Goal: Task Accomplishment & Management: Use online tool/utility

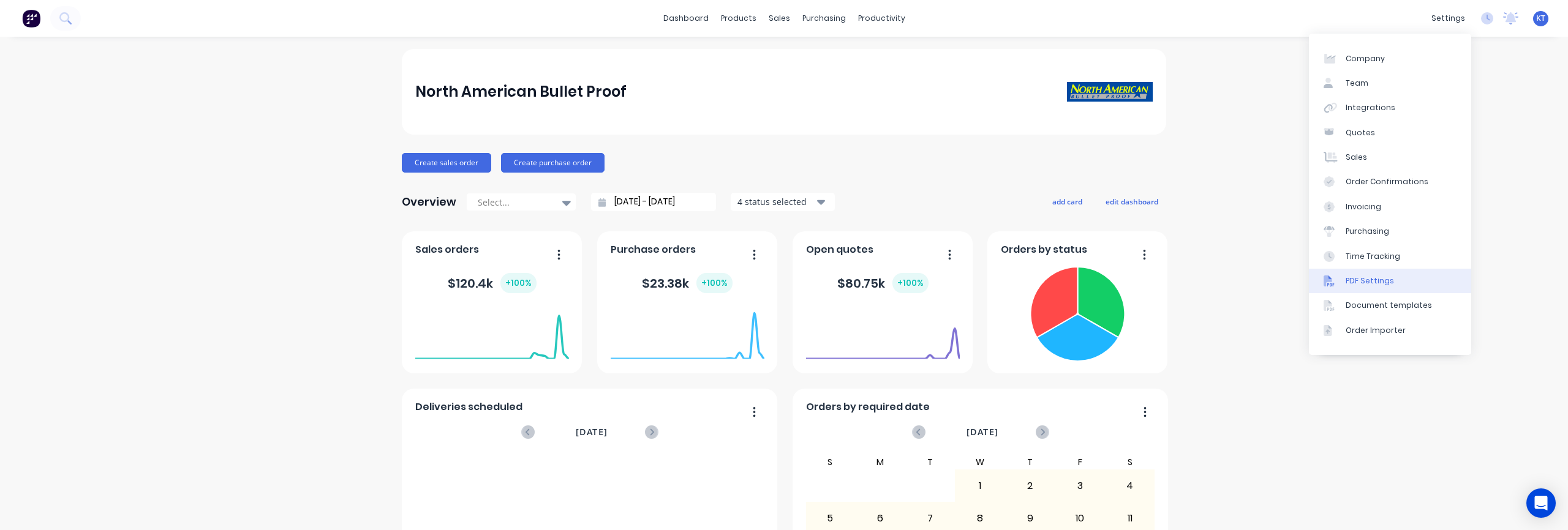
click at [1369, 287] on link "PDF Settings" at bounding box center [1390, 280] width 162 height 24
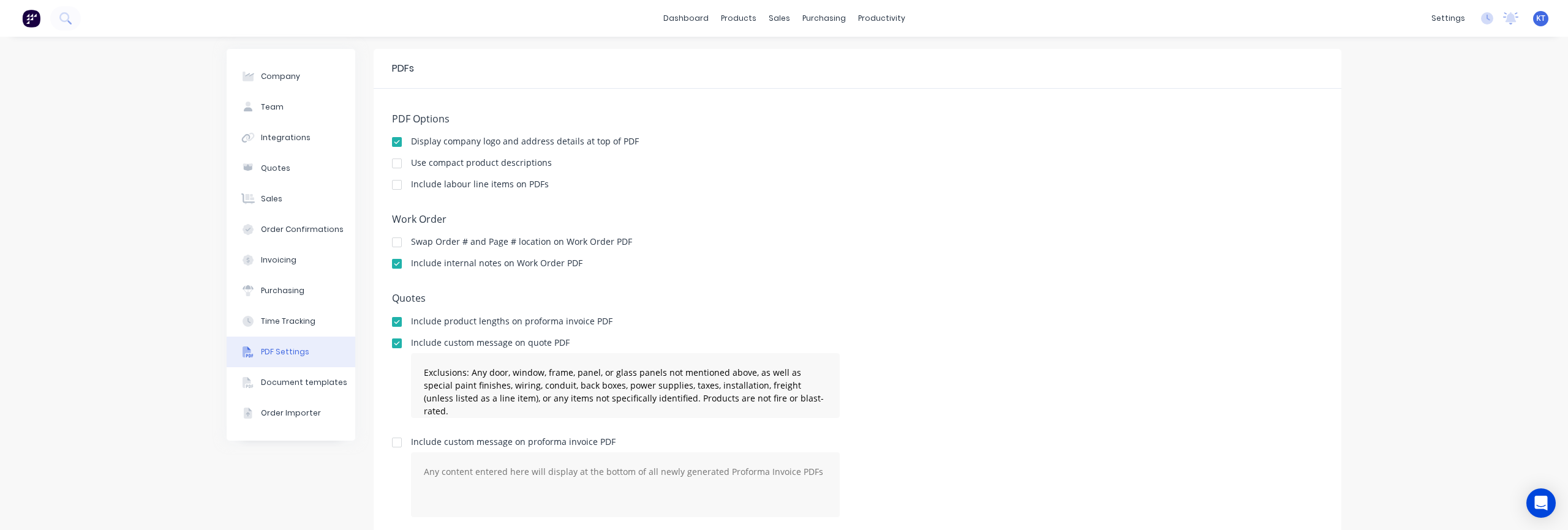
click at [293, 359] on button "PDF Settings" at bounding box center [290, 352] width 129 height 31
type textarea "Exclusions: Any door, window, frame, panel, or glass panels not mentioned above…"
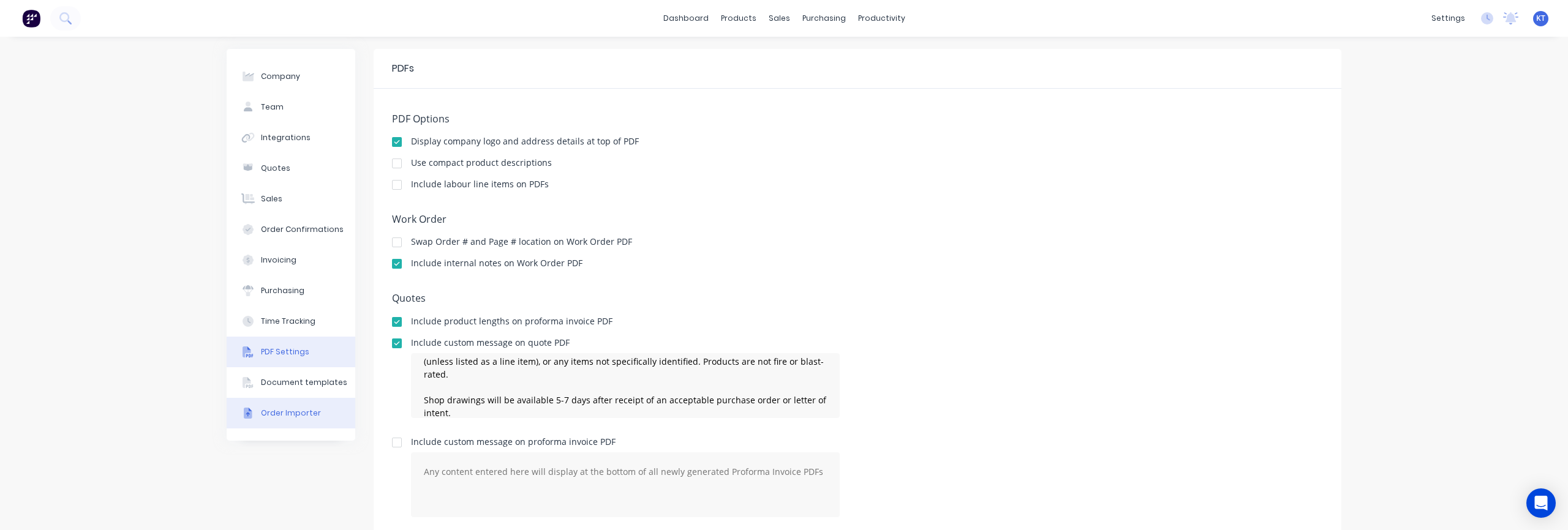
scroll to position [32, 0]
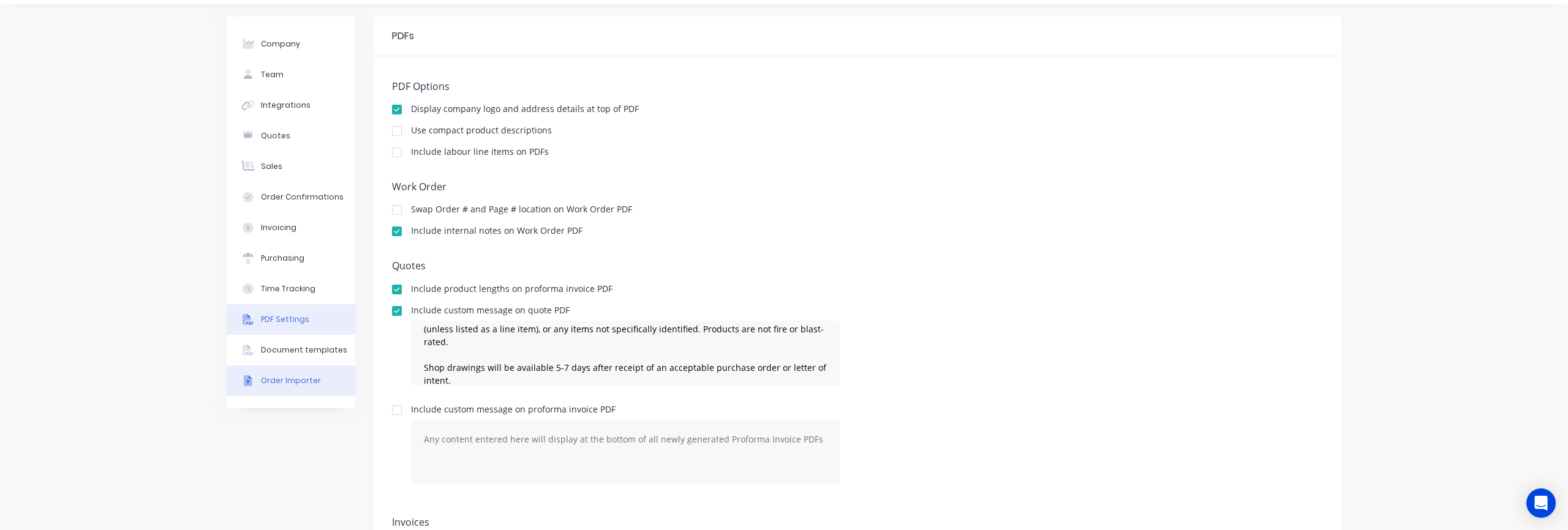
click at [305, 381] on div "Order Importer" at bounding box center [290, 381] width 60 height 11
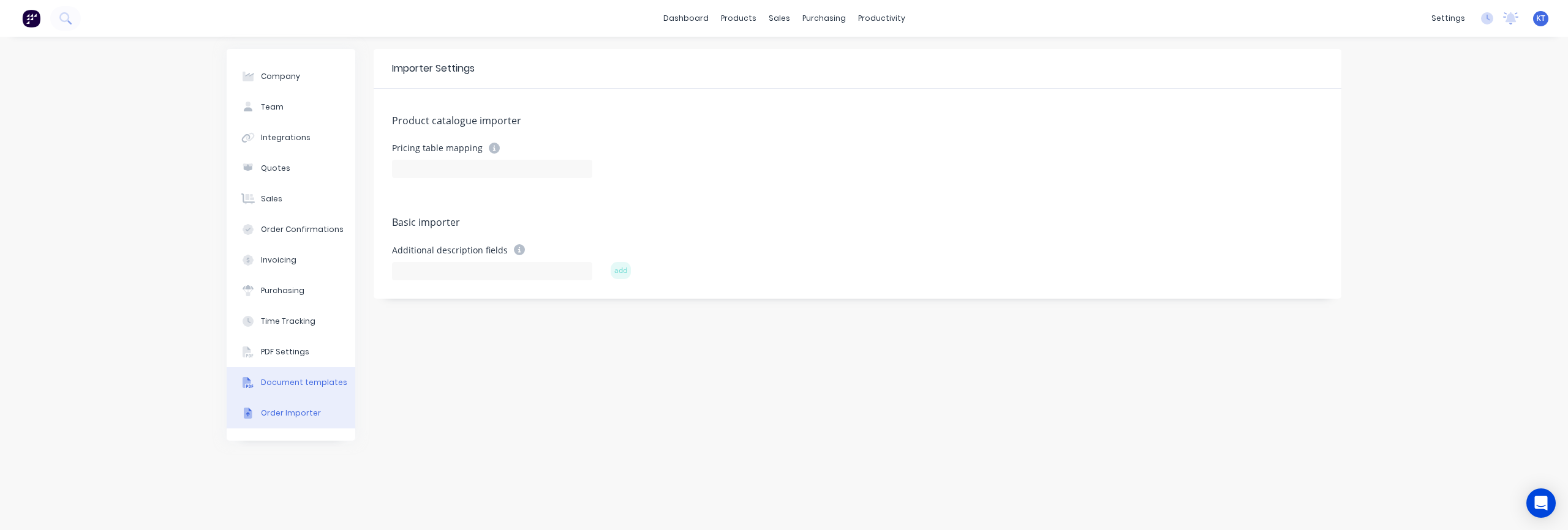
click at [296, 378] on div "Document templates" at bounding box center [304, 383] width 87 height 11
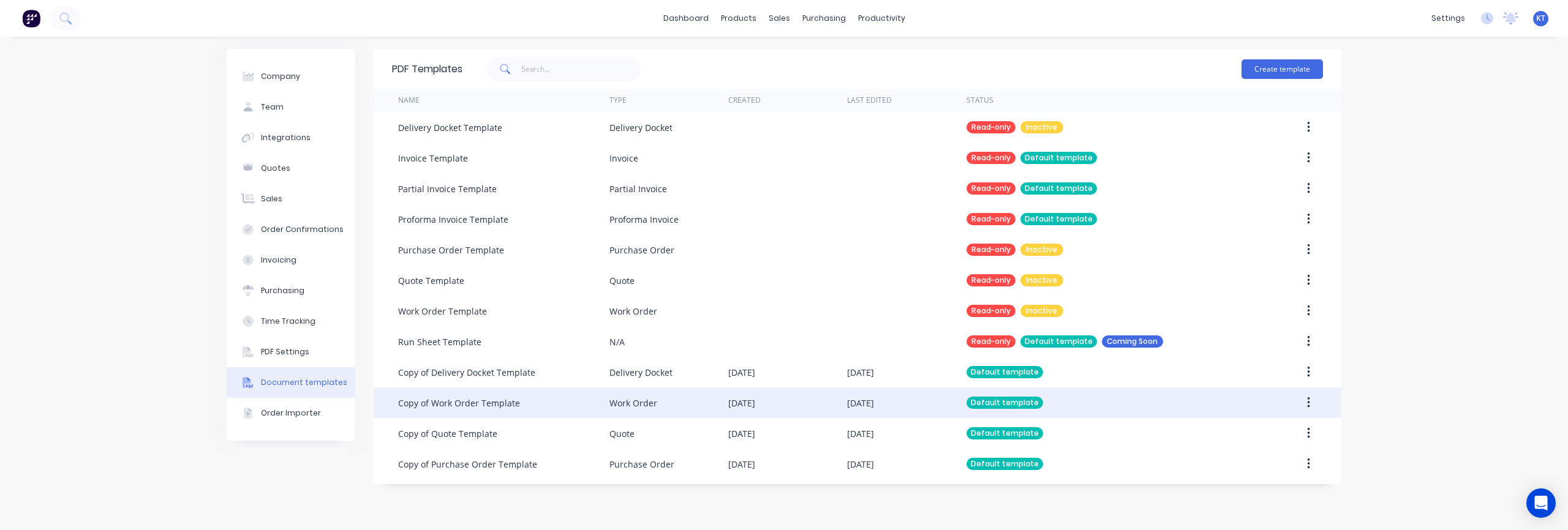
click at [975, 407] on div "Default template" at bounding box center [1004, 403] width 77 height 13
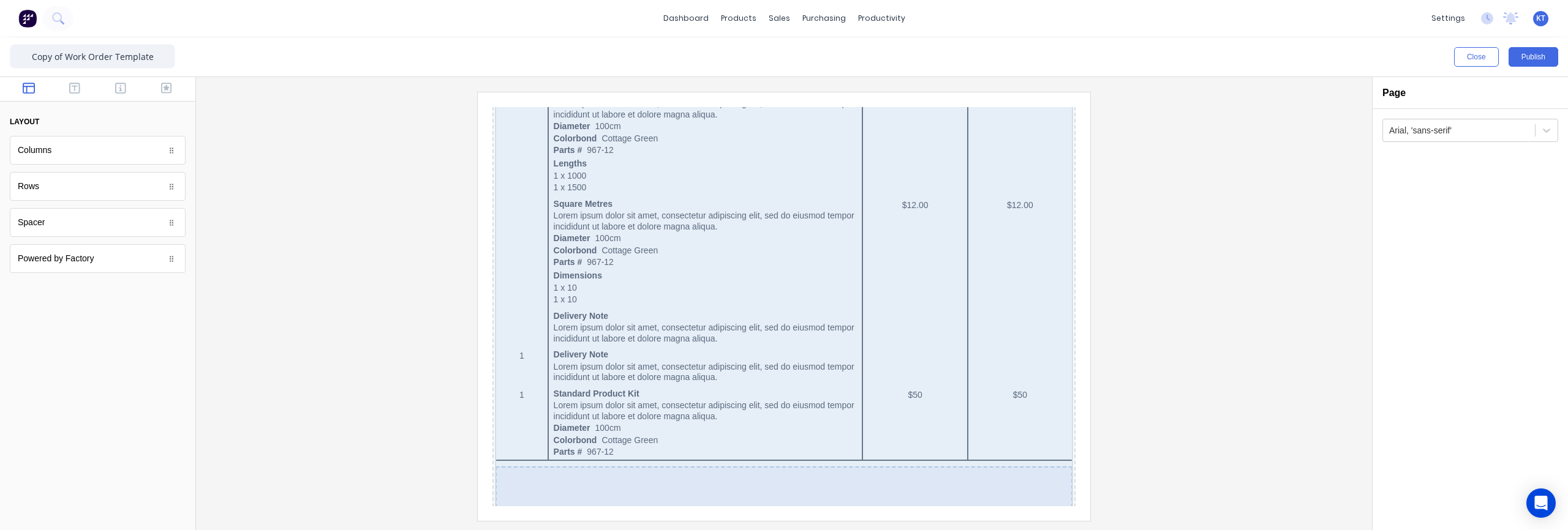
scroll to position [785, 0]
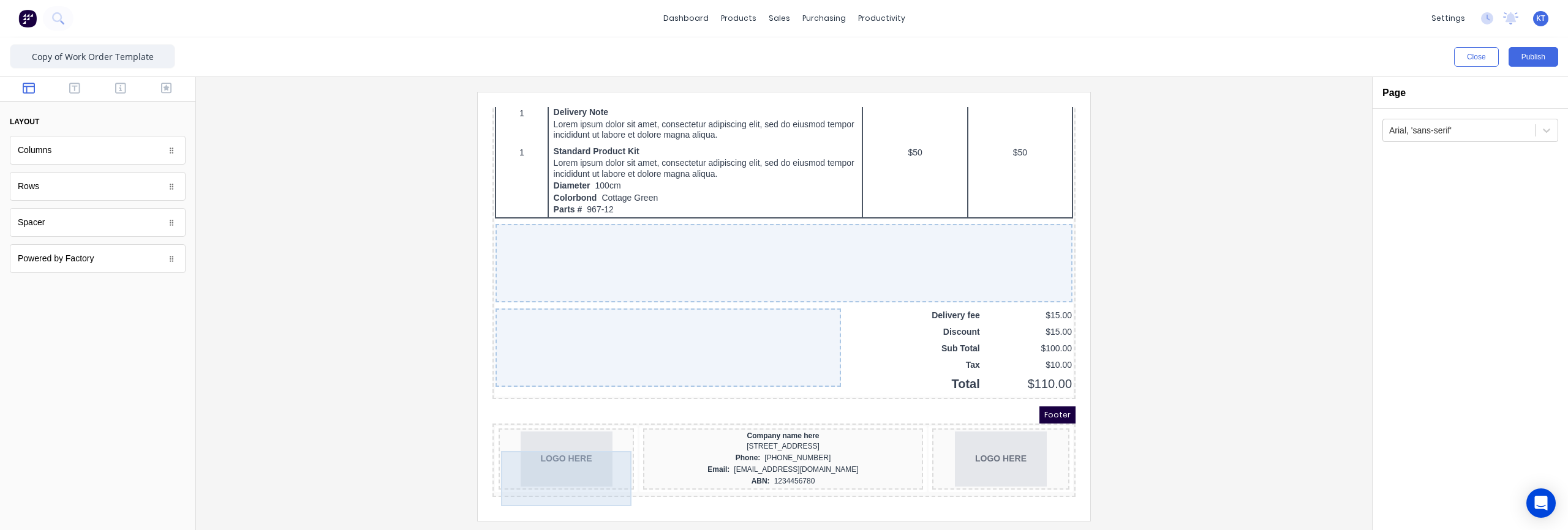
click at [550, 453] on div "LOGO HERE" at bounding box center [552, 444] width 131 height 55
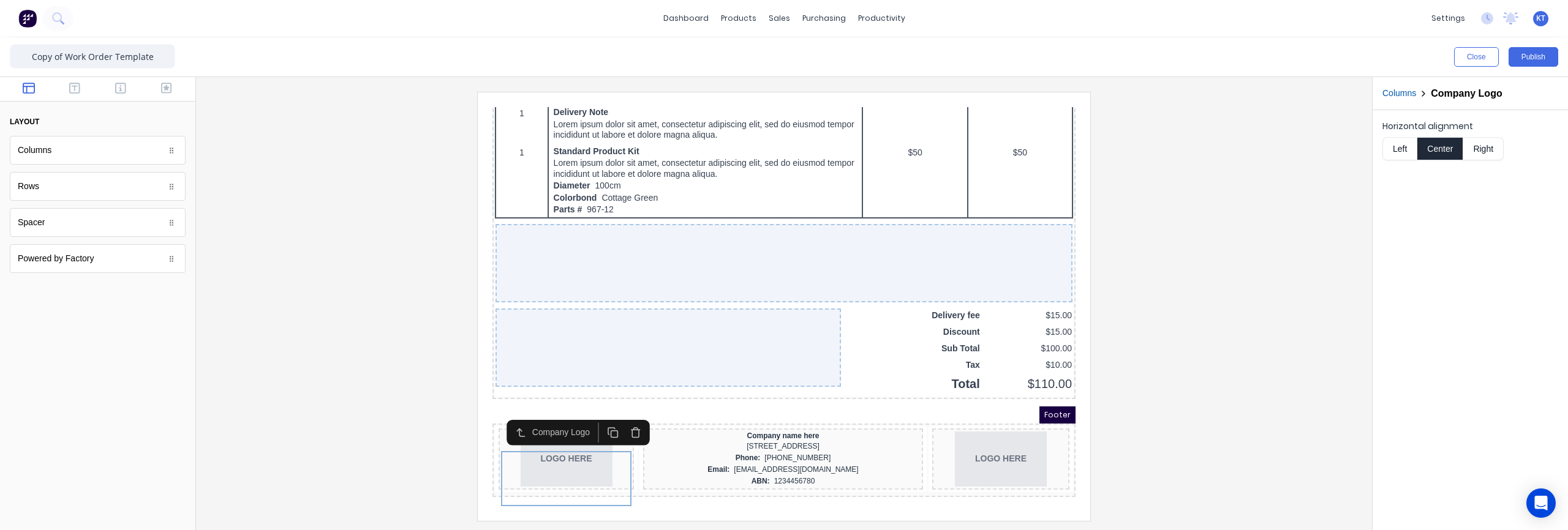
click at [620, 413] on icon "button" at bounding box center [621, 418] width 11 height 11
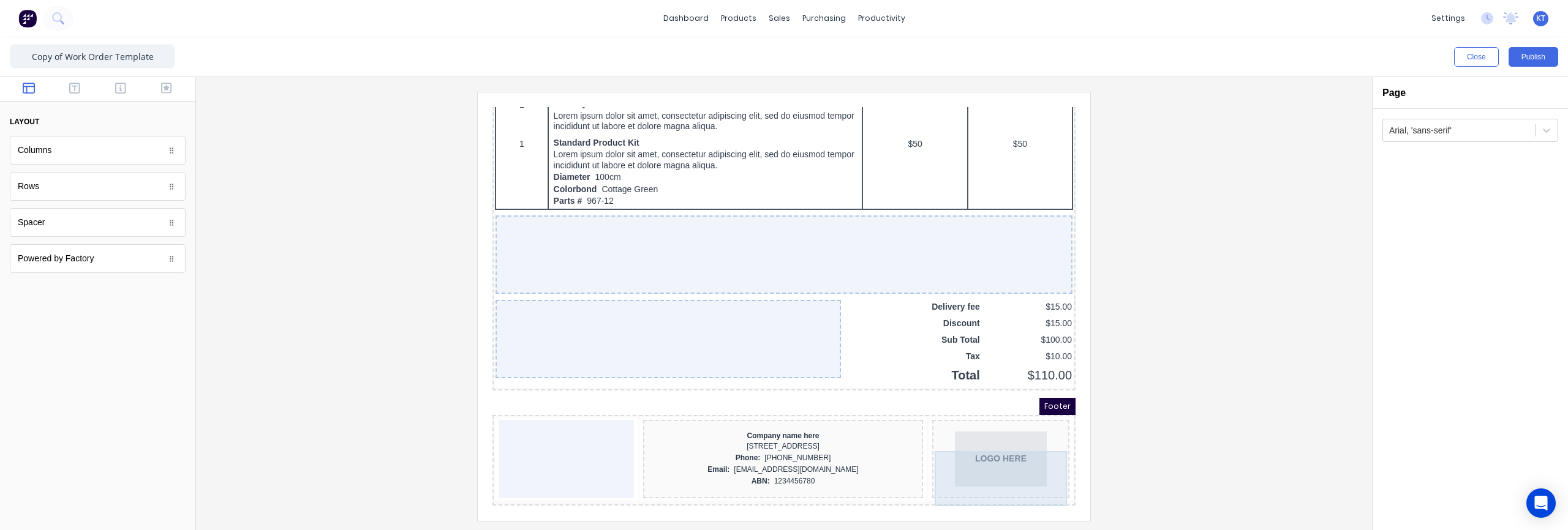
click at [1048, 435] on div "LOGO HERE" at bounding box center [986, 444] width 132 height 55
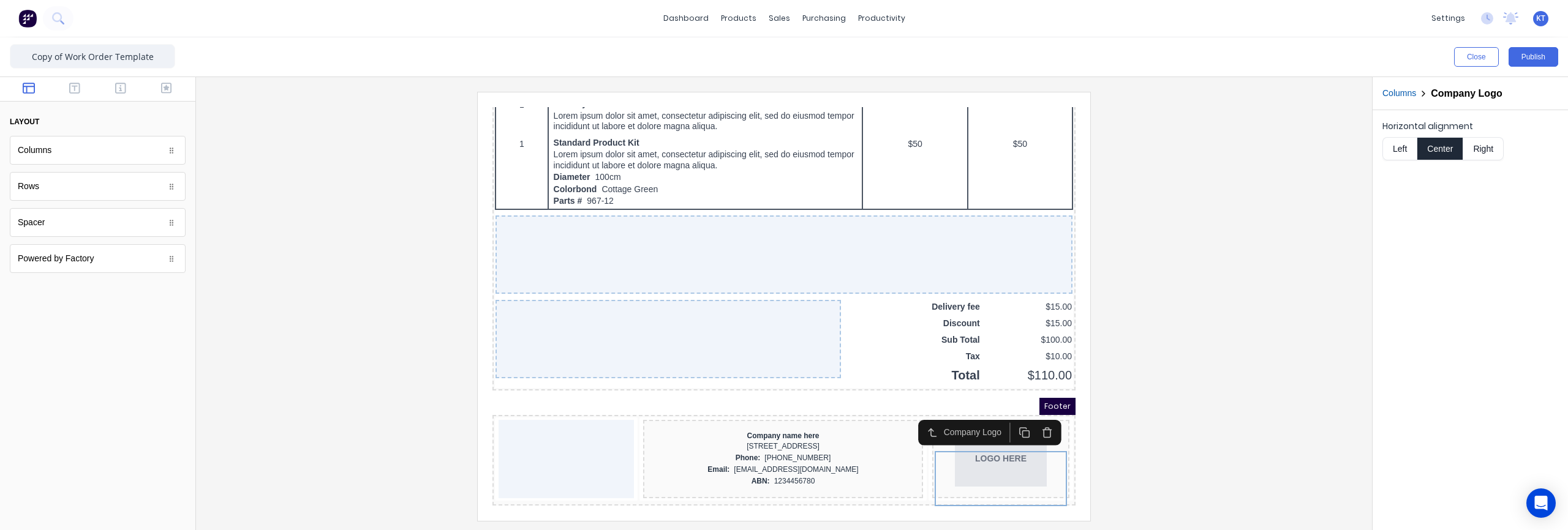
click at [1031, 413] on icon "button" at bounding box center [1032, 418] width 11 height 11
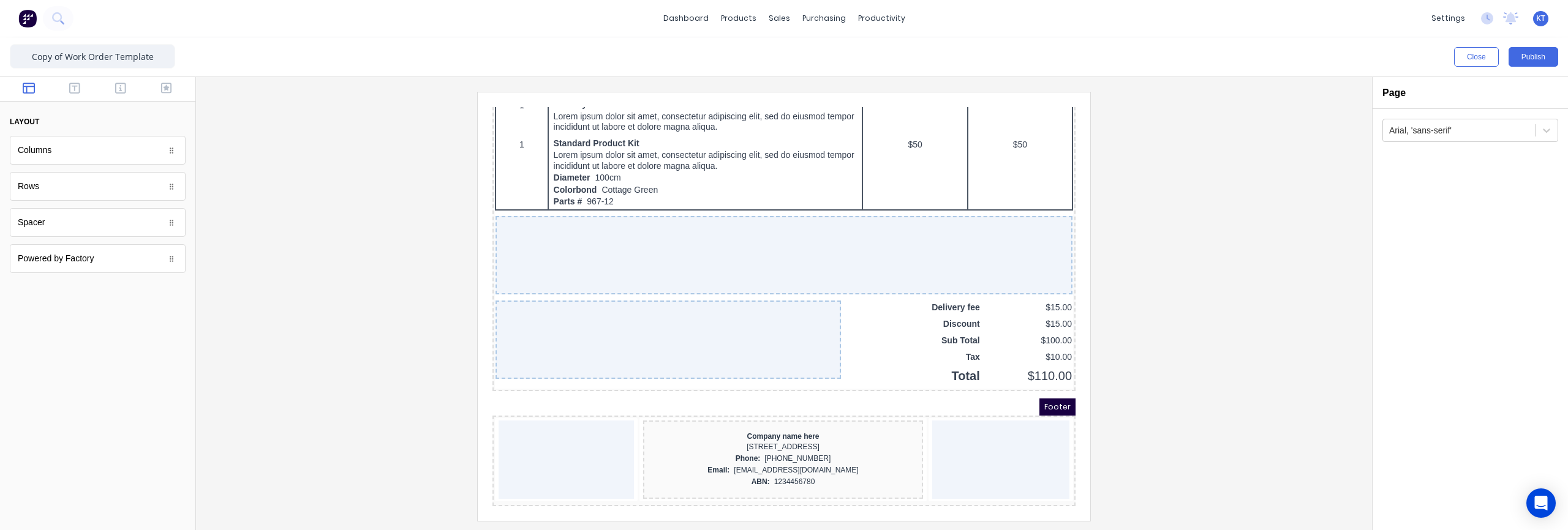
click at [1222, 482] on div at bounding box center [783, 306] width 1156 height 429
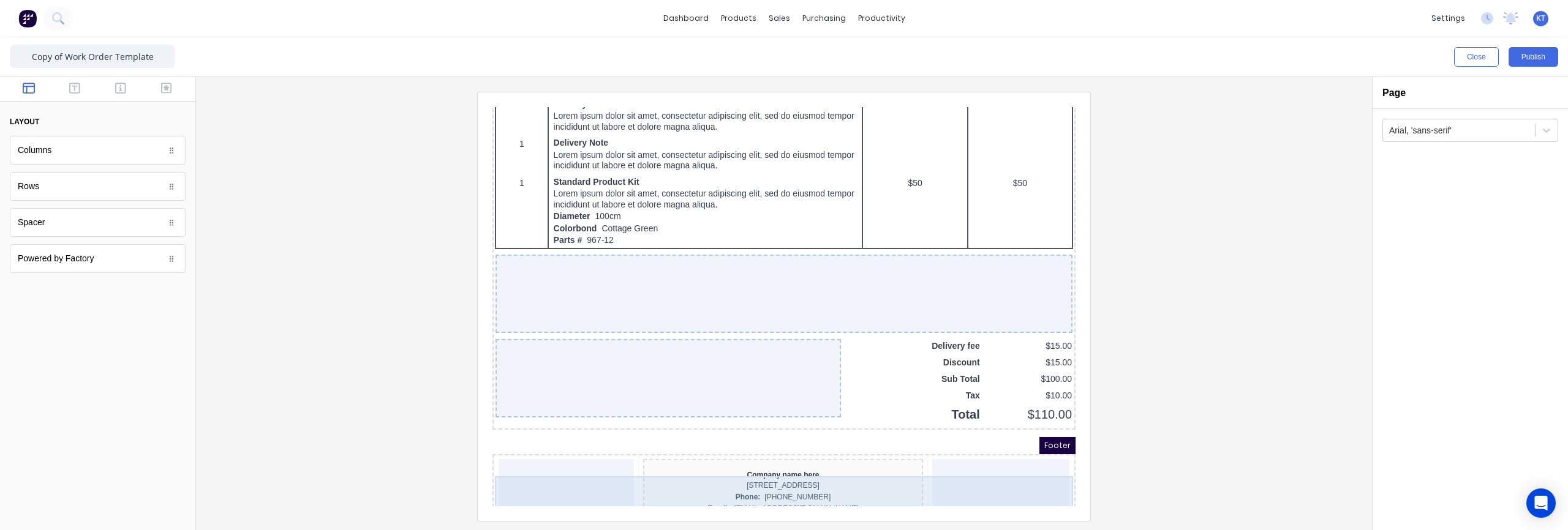
scroll to position [802, 0]
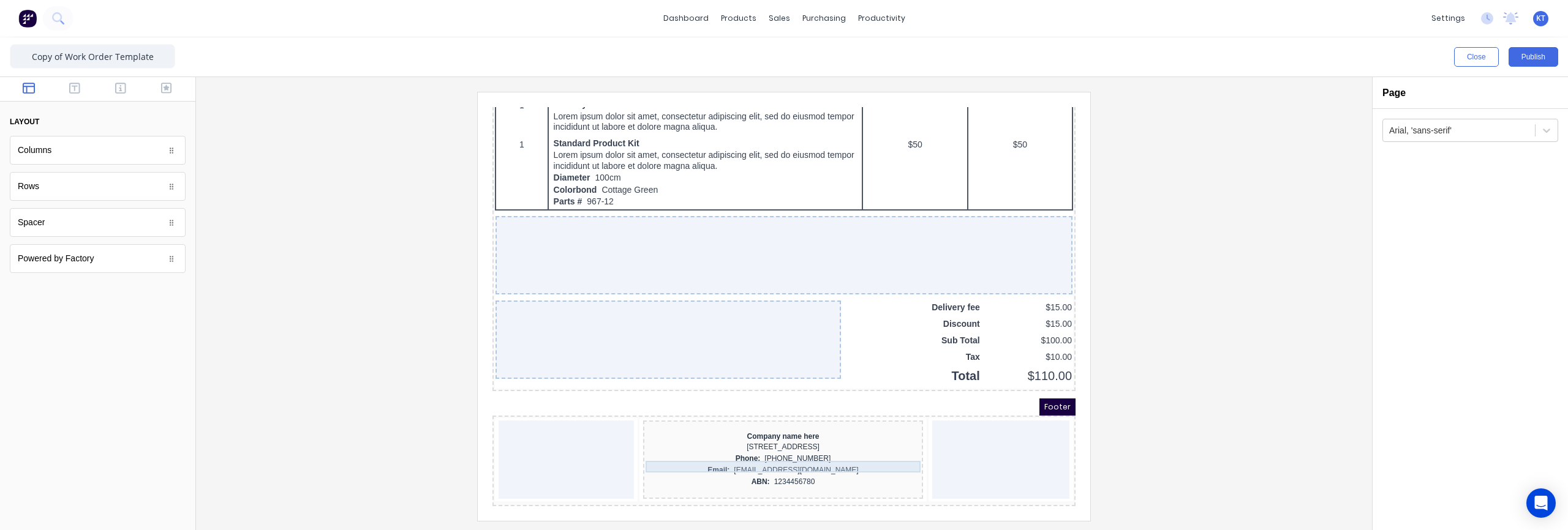
click at [781, 429] on div "234 Beach Road Gold Coast, Queensland, Australia, 4217" at bounding box center [768, 433] width 275 height 12
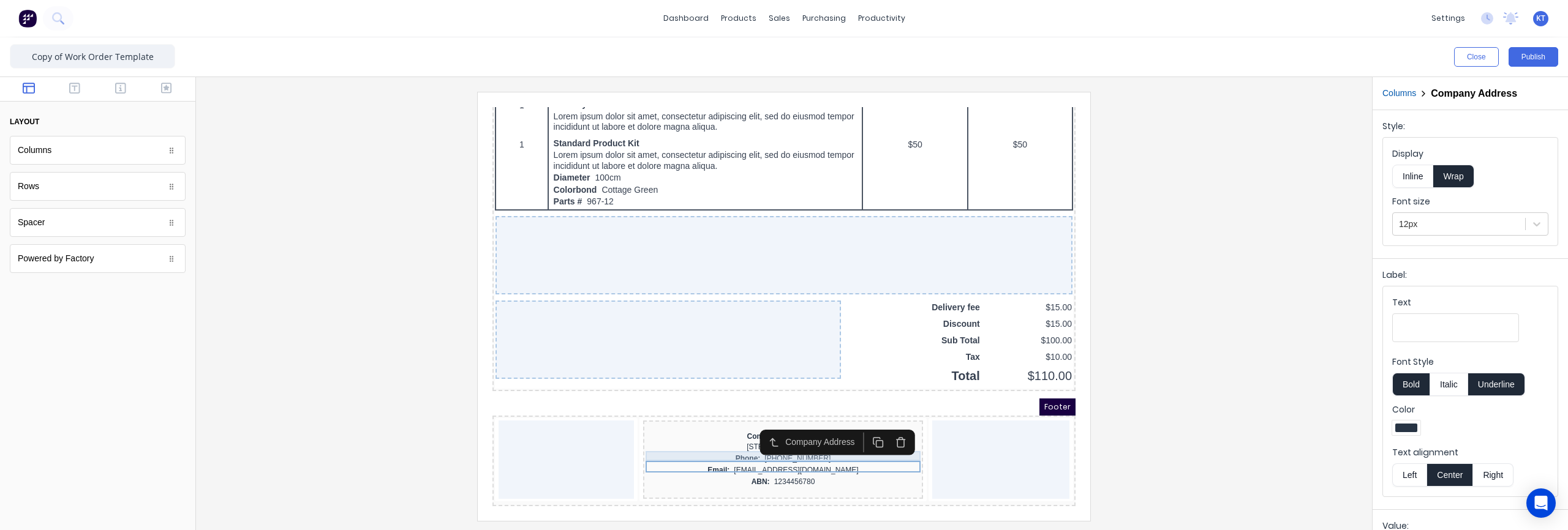
click at [736, 418] on div "Company name here" at bounding box center [768, 422] width 275 height 10
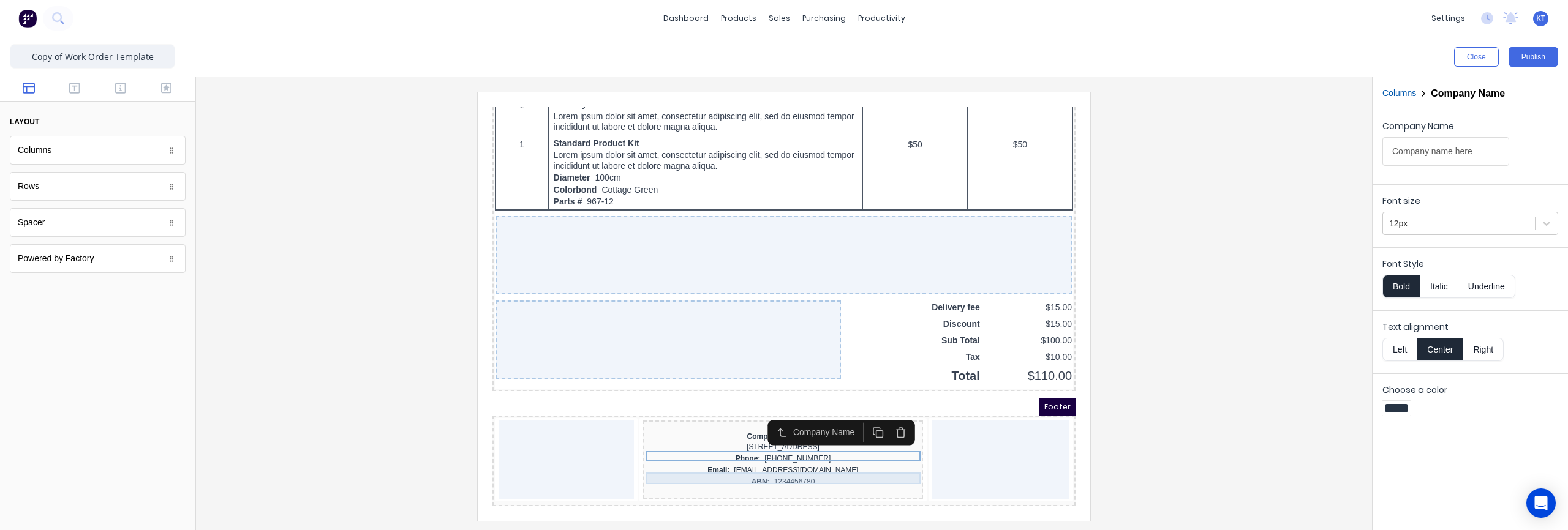
click at [760, 441] on div "Phone: (042) 2222 3333" at bounding box center [768, 444] width 275 height 12
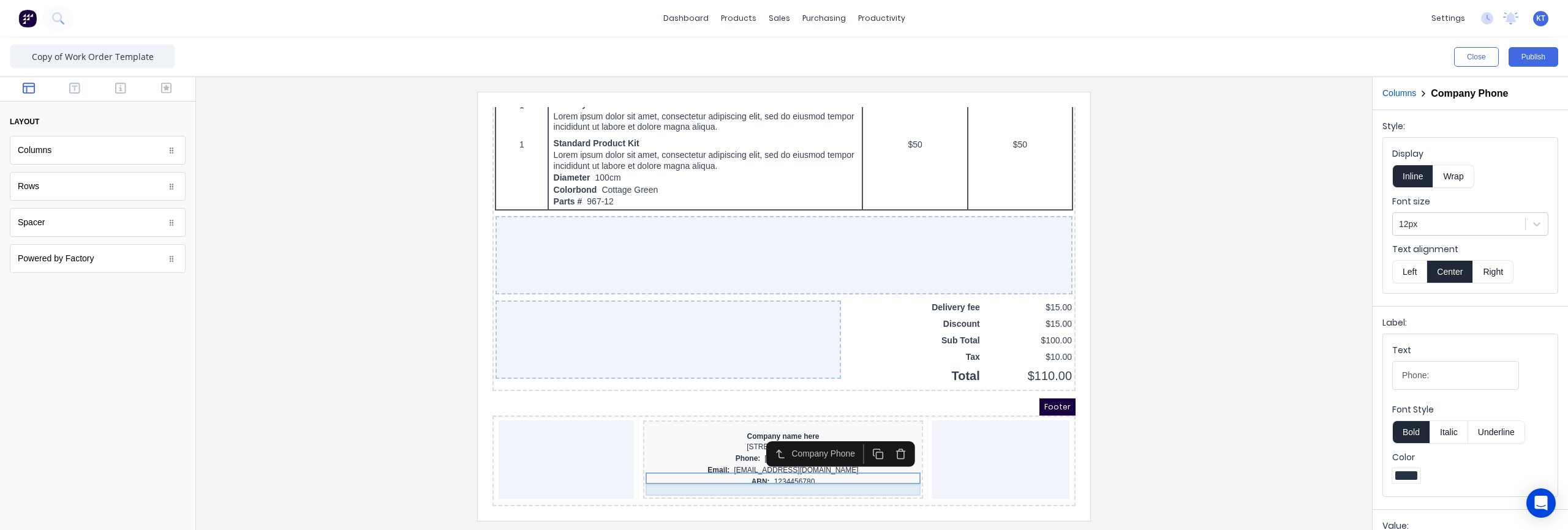
click at [764, 450] on div "Email: xxxxxxx@xxxxx.com" at bounding box center [768, 455] width 275 height 12
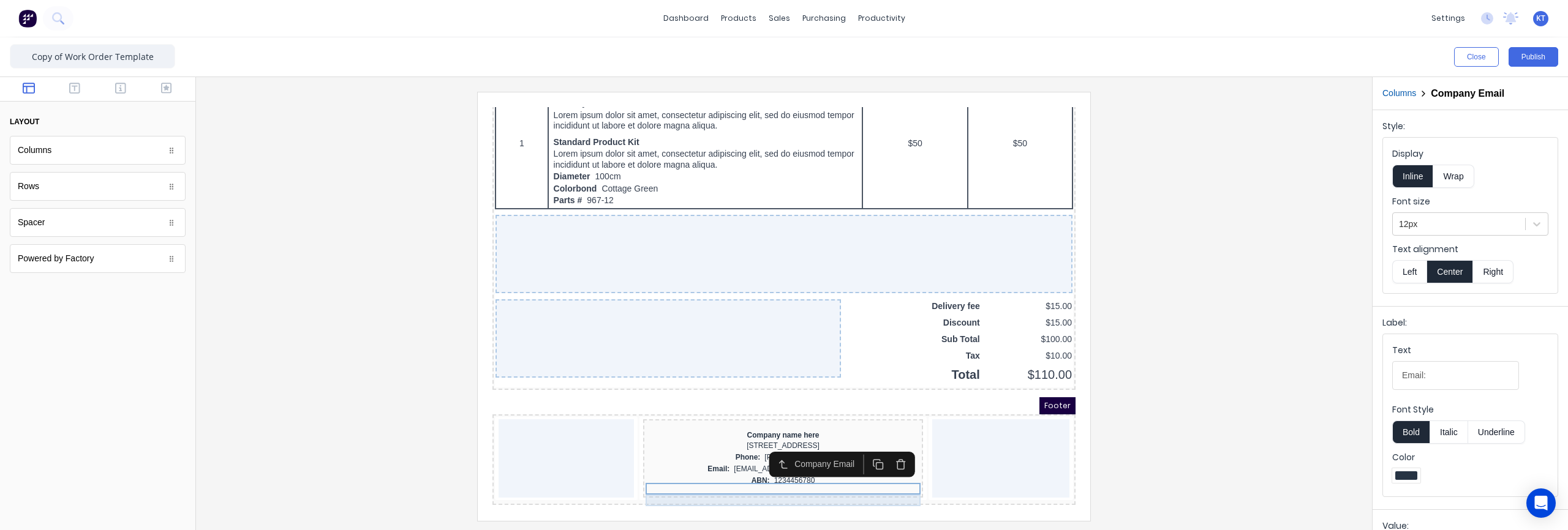
click at [767, 461] on div "ABN: 1234456780" at bounding box center [768, 466] width 275 height 12
click at [888, 456] on icon "button" at bounding box center [886, 461] width 11 height 11
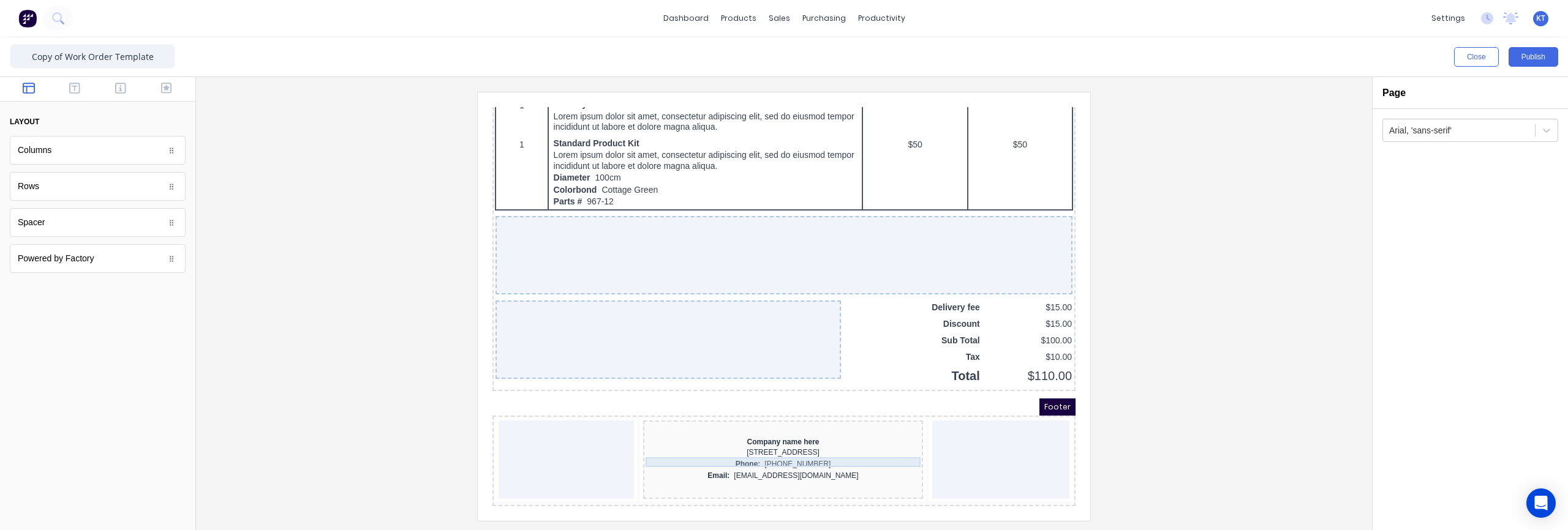
click at [799, 425] on div "Company name here" at bounding box center [768, 427] width 275 height 10
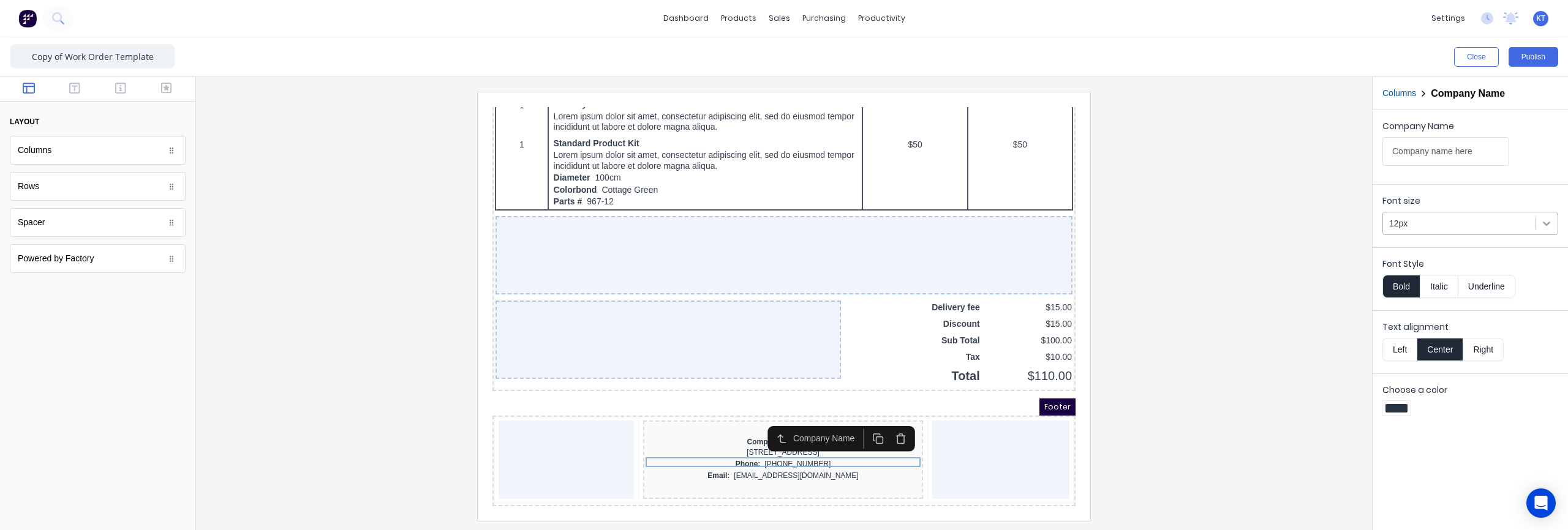
click at [1549, 228] on icon at bounding box center [1546, 224] width 13 height 13
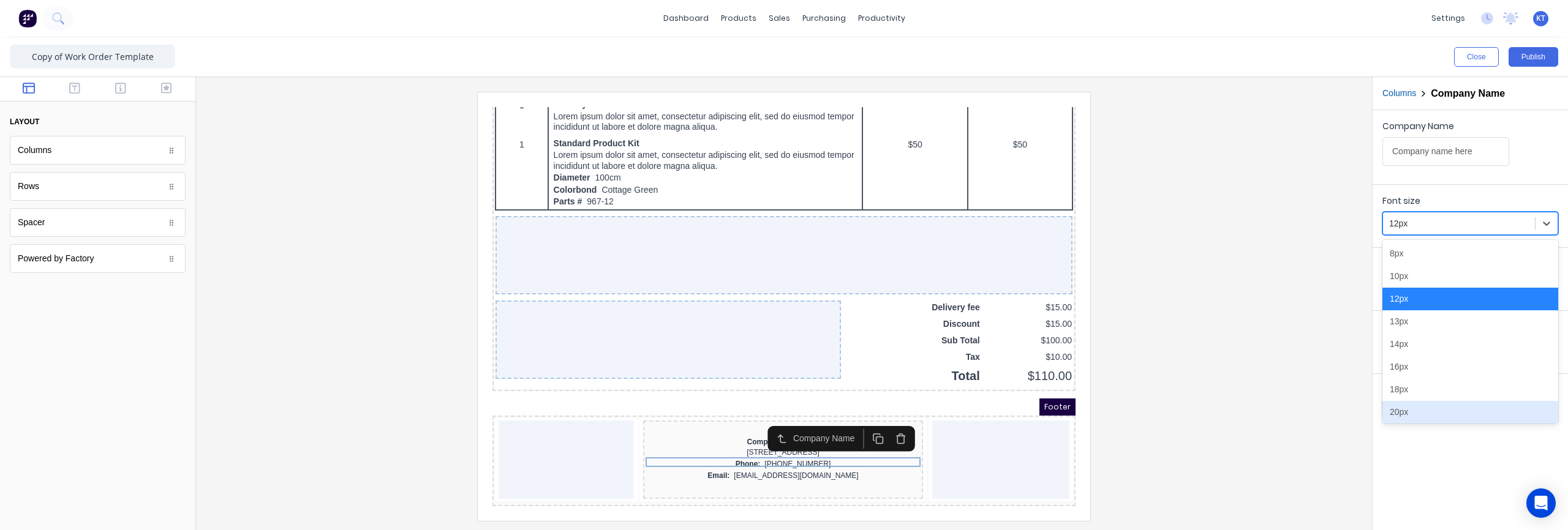
click at [1425, 408] on div "20px" at bounding box center [1470, 412] width 176 height 23
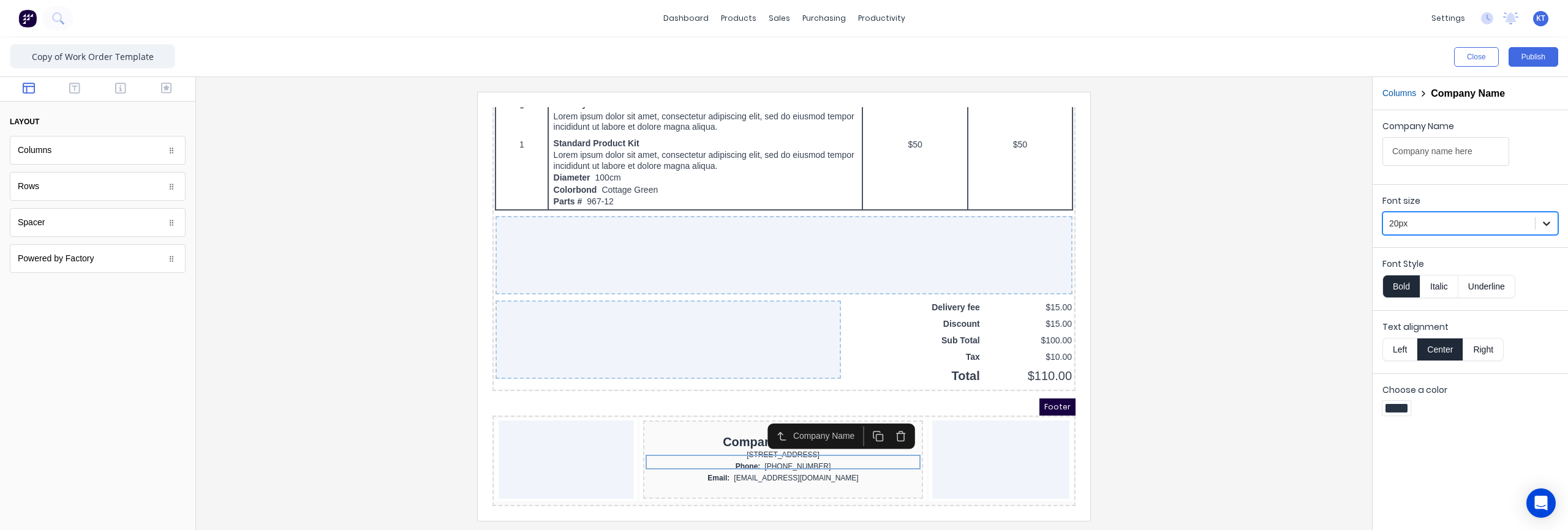
click at [1551, 222] on icon at bounding box center [1546, 224] width 13 height 13
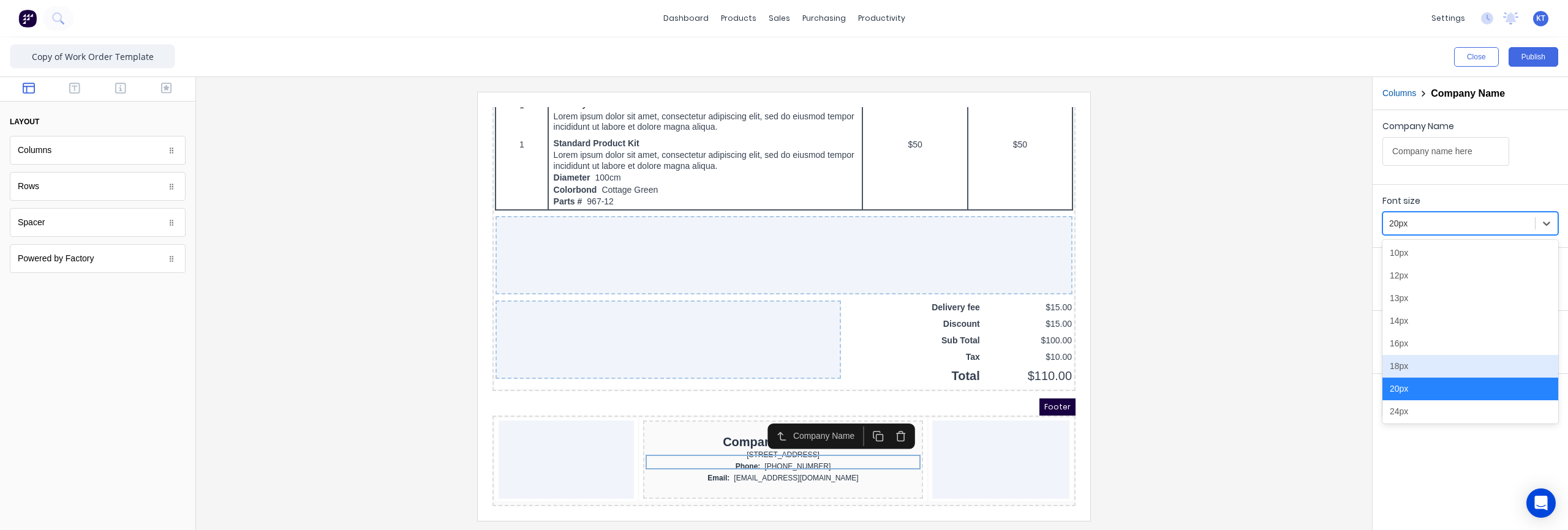
scroll to position [32, 0]
click at [1446, 398] on div "24px" at bounding box center [1470, 404] width 176 height 23
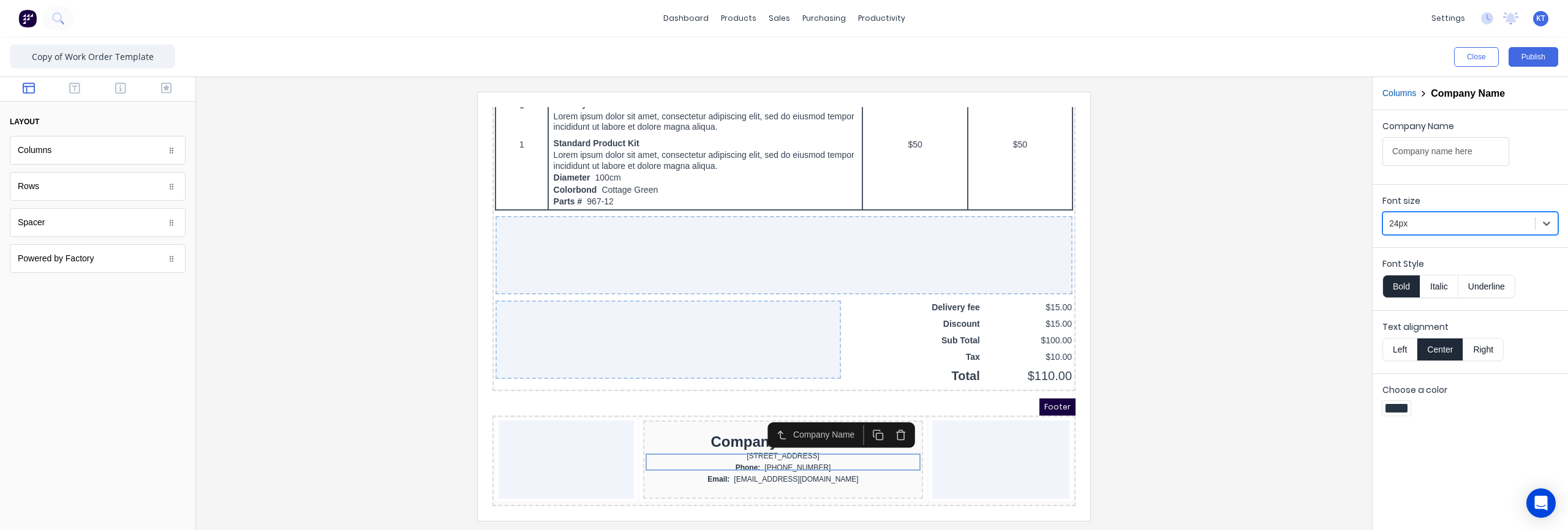
click at [1290, 414] on div at bounding box center [783, 306] width 1156 height 429
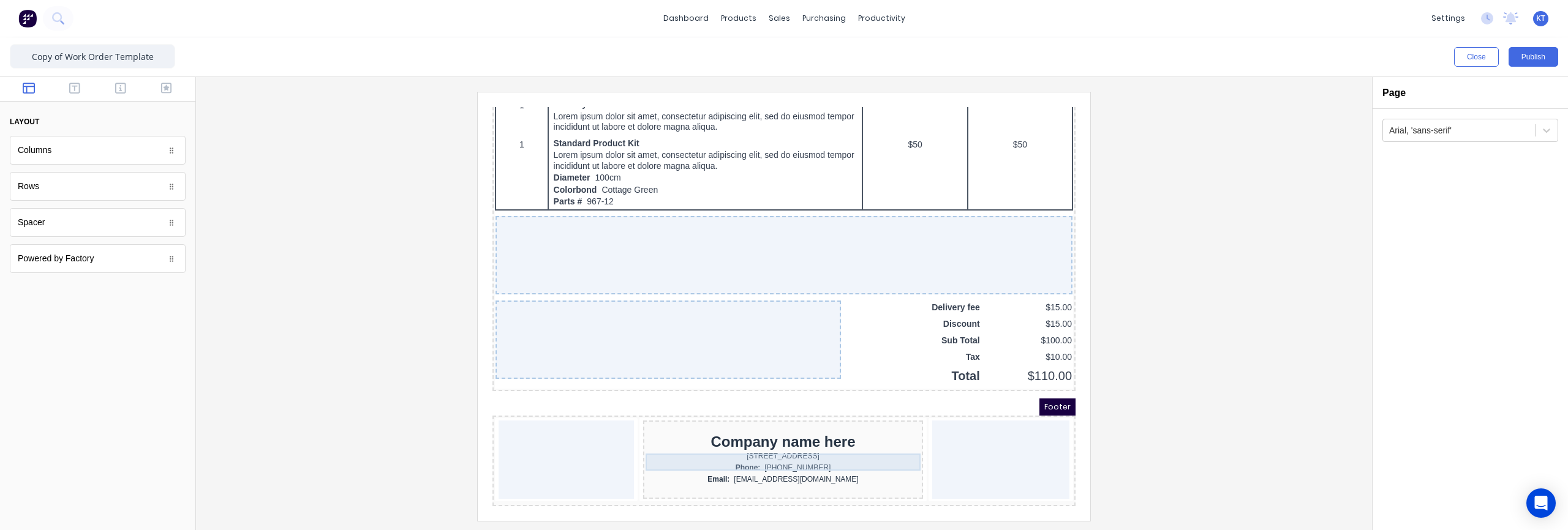
click at [817, 423] on div "Company name here" at bounding box center [768, 427] width 275 height 17
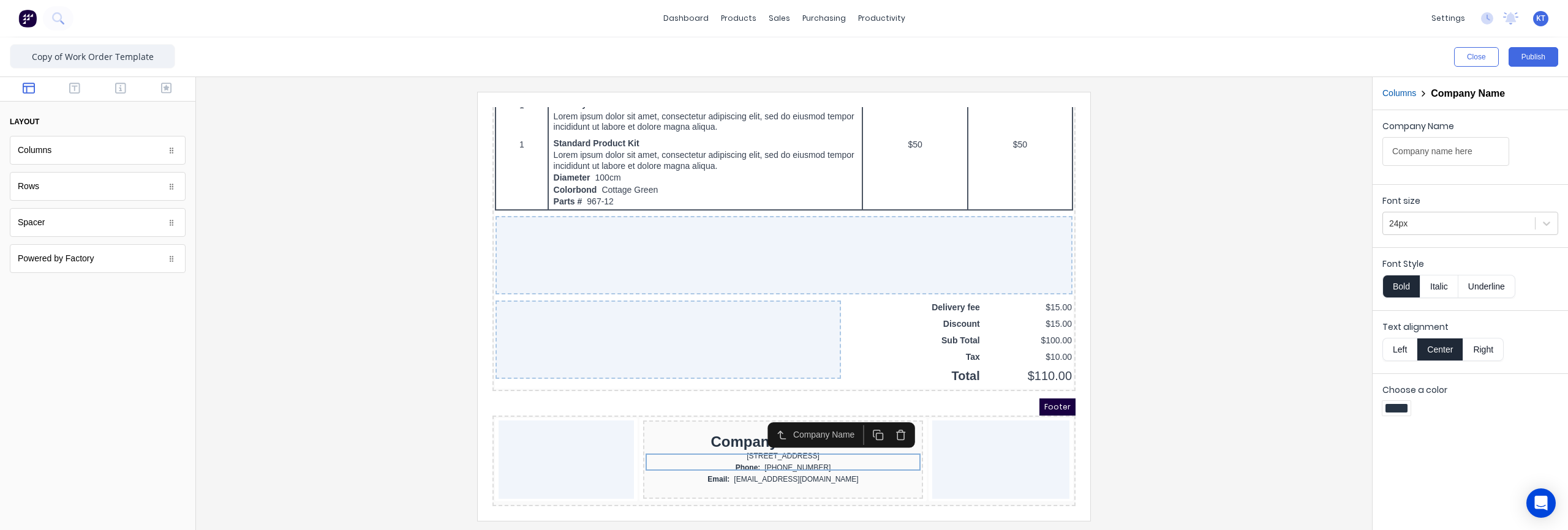
click at [1400, 407] on div at bounding box center [1396, 409] width 22 height 9
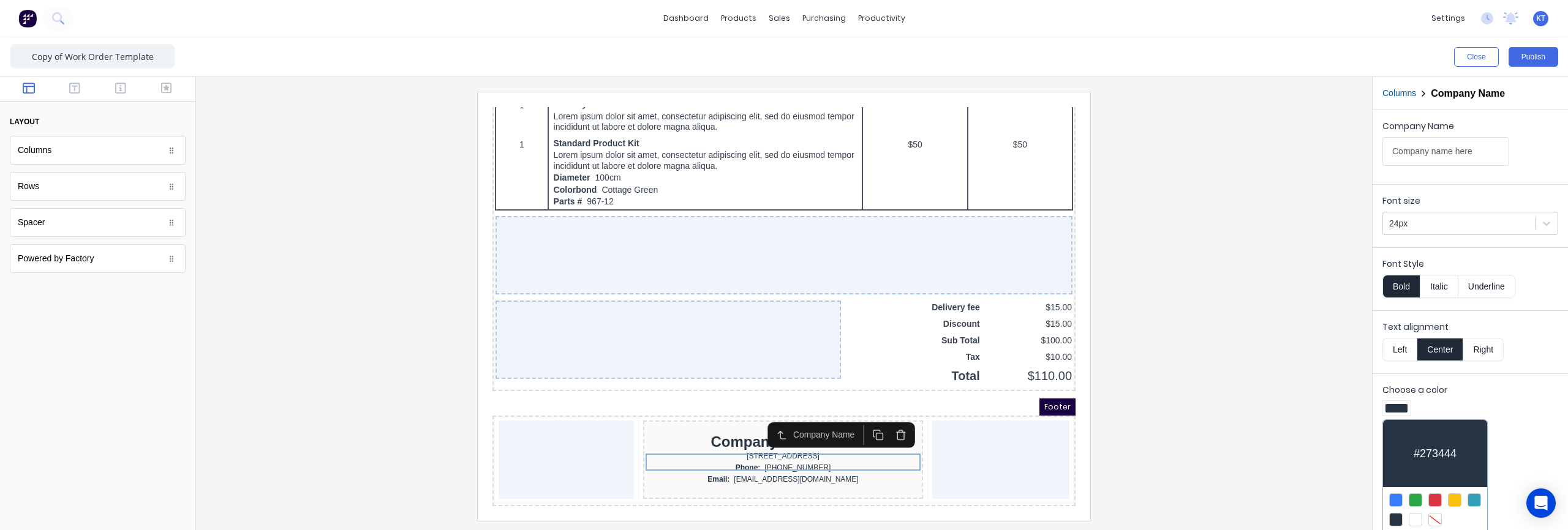
click at [1398, 498] on div at bounding box center [1395, 500] width 14 height 14
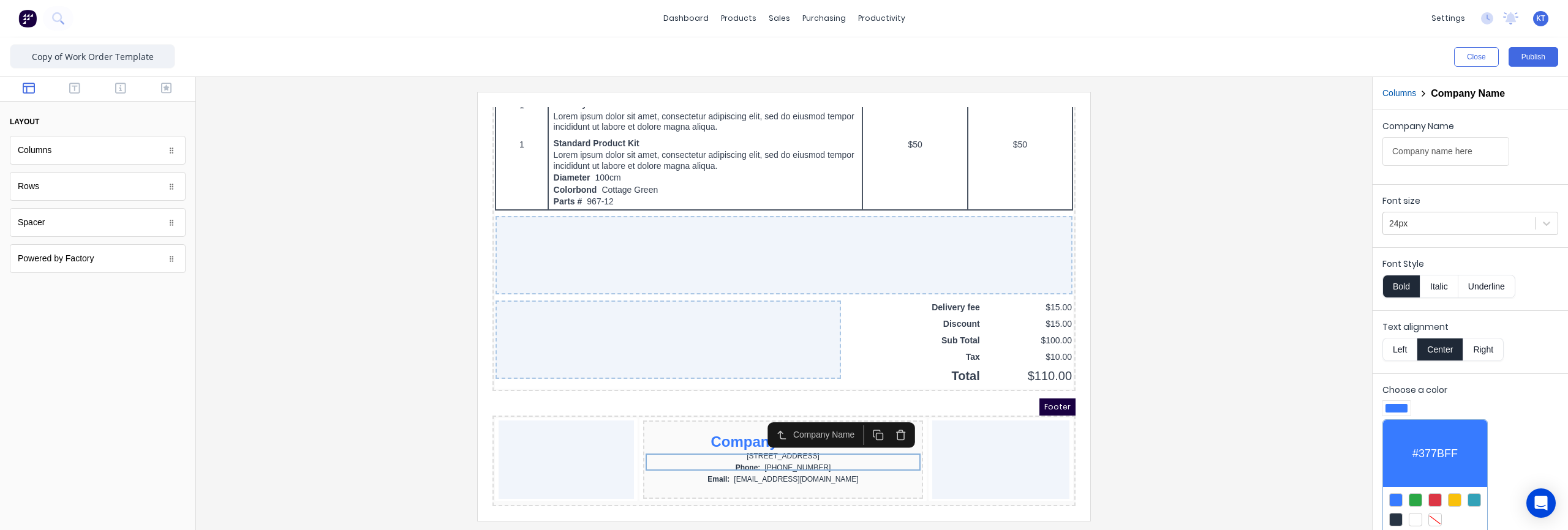
click at [1243, 429] on div at bounding box center [784, 265] width 1568 height 530
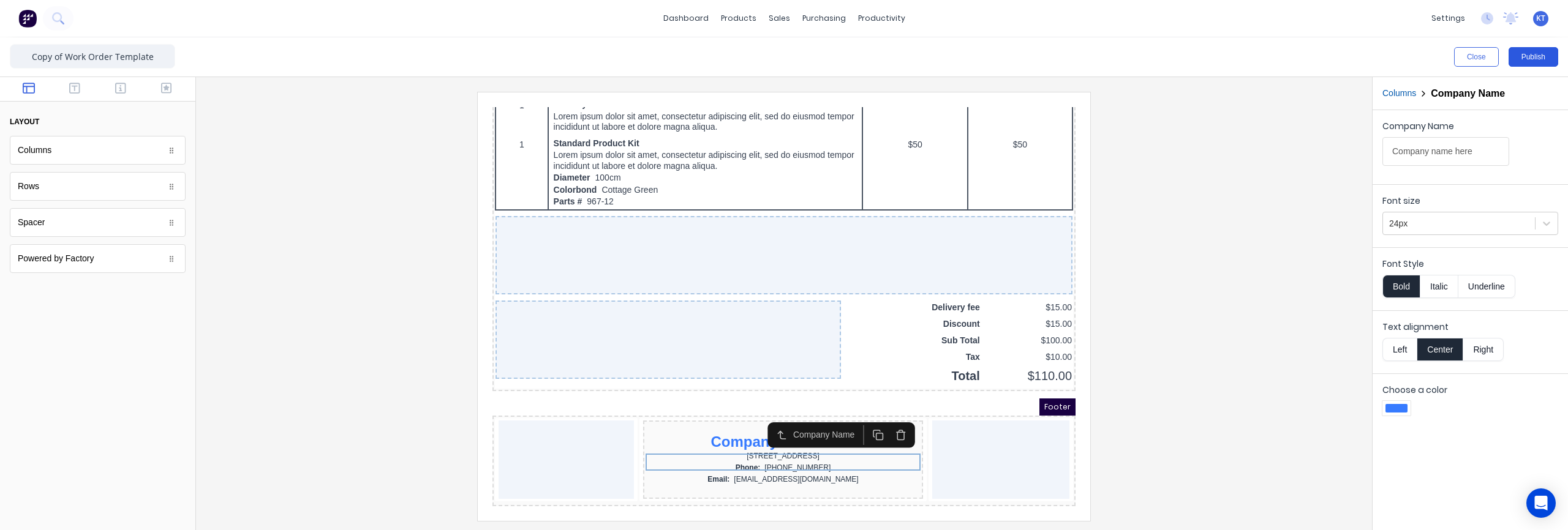
click at [1537, 59] on button "Publish" at bounding box center [1533, 57] width 50 height 20
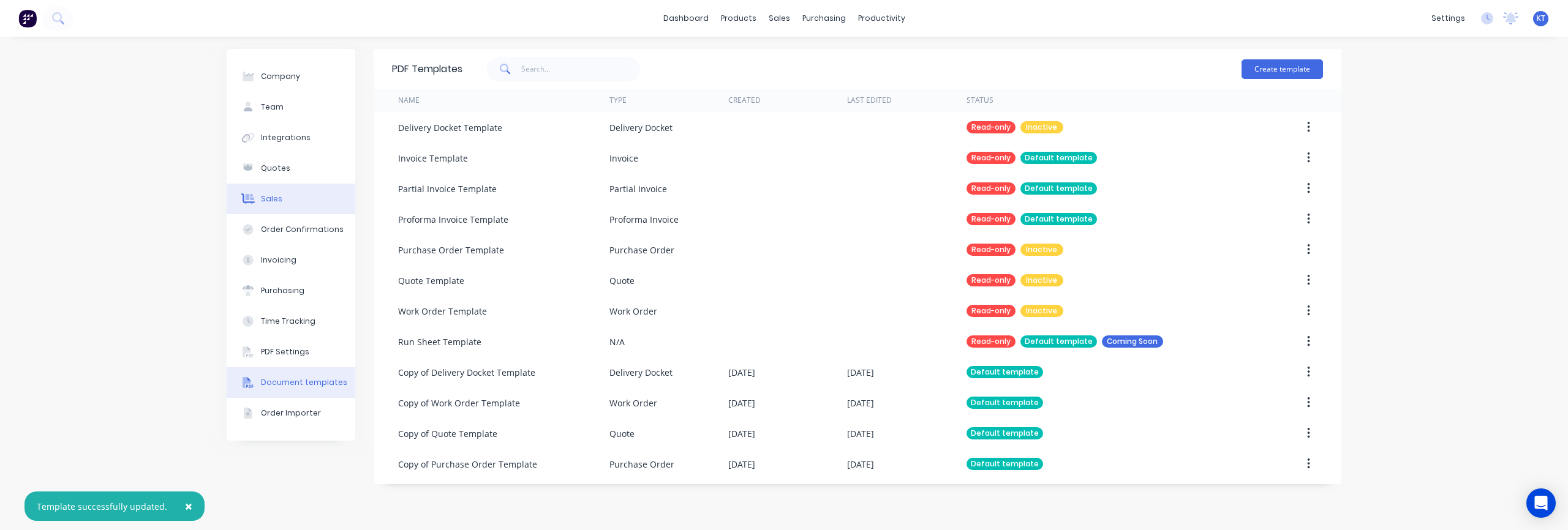
click at [287, 201] on button "Sales" at bounding box center [290, 199] width 129 height 31
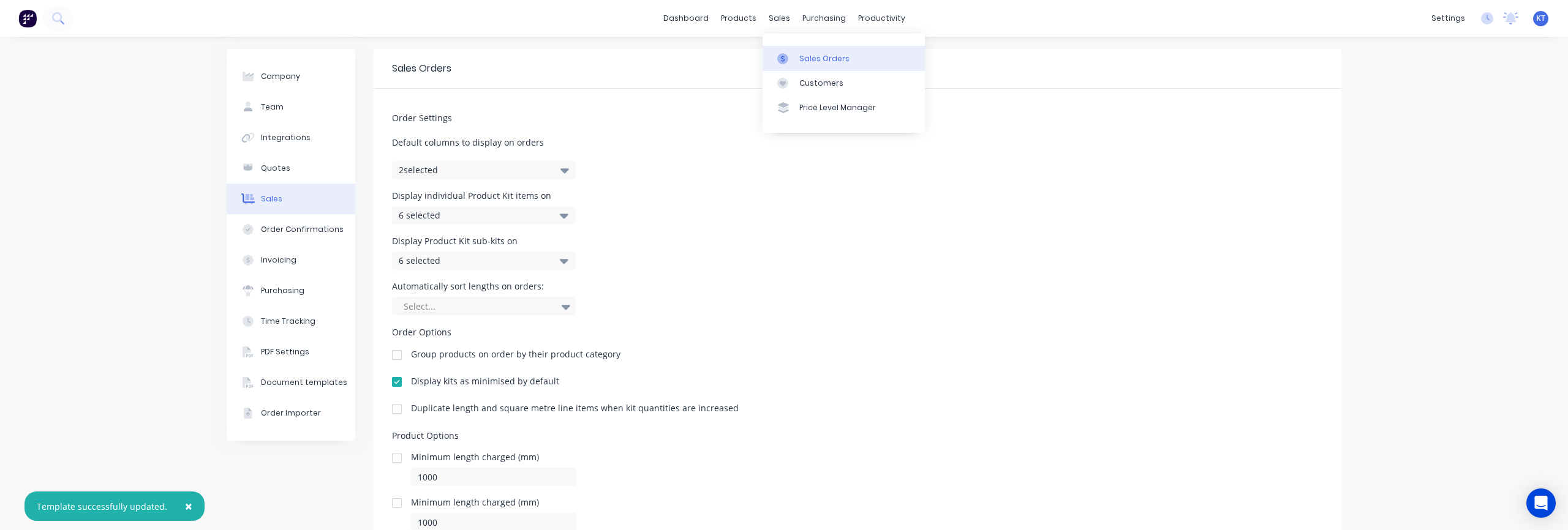
click at [807, 53] on div "Sales Orders" at bounding box center [825, 59] width 50 height 11
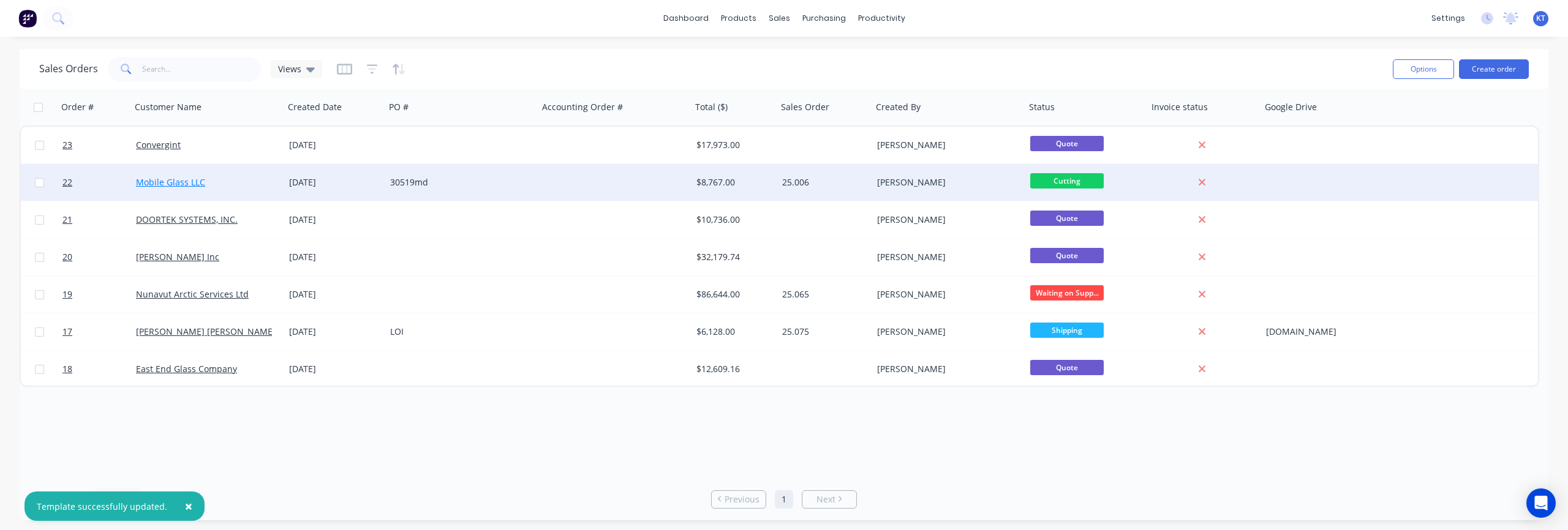
click at [160, 183] on link "Mobile Glass LLC" at bounding box center [170, 182] width 69 height 12
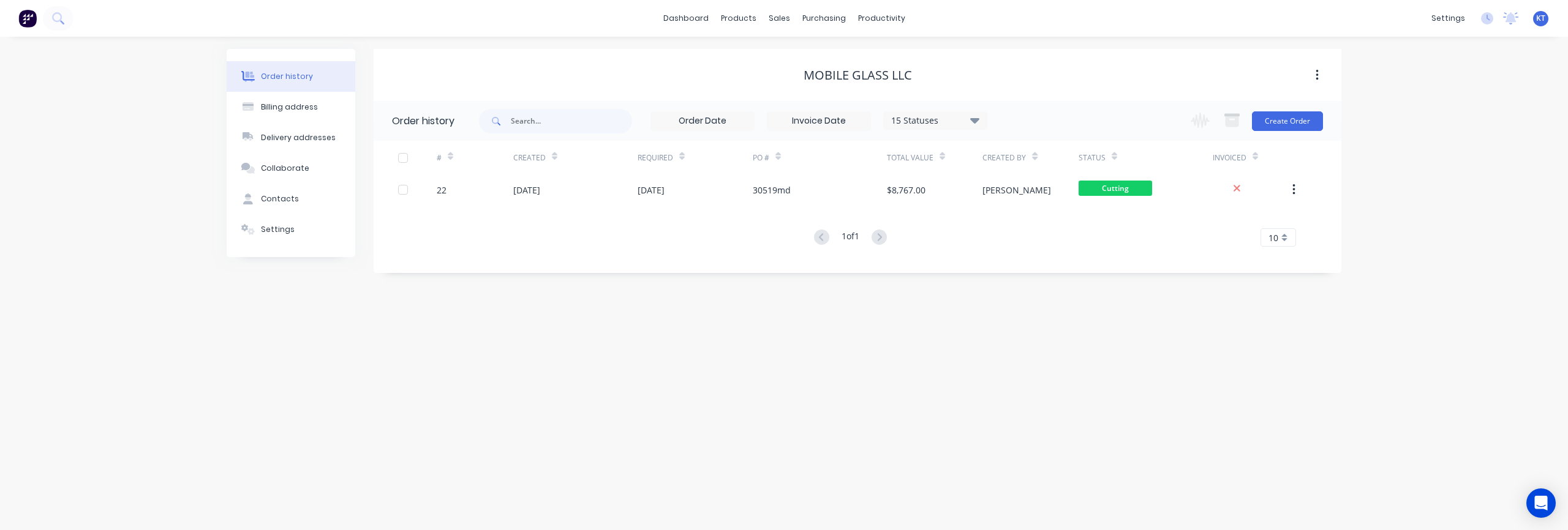
click at [1319, 74] on button "button" at bounding box center [1317, 75] width 29 height 22
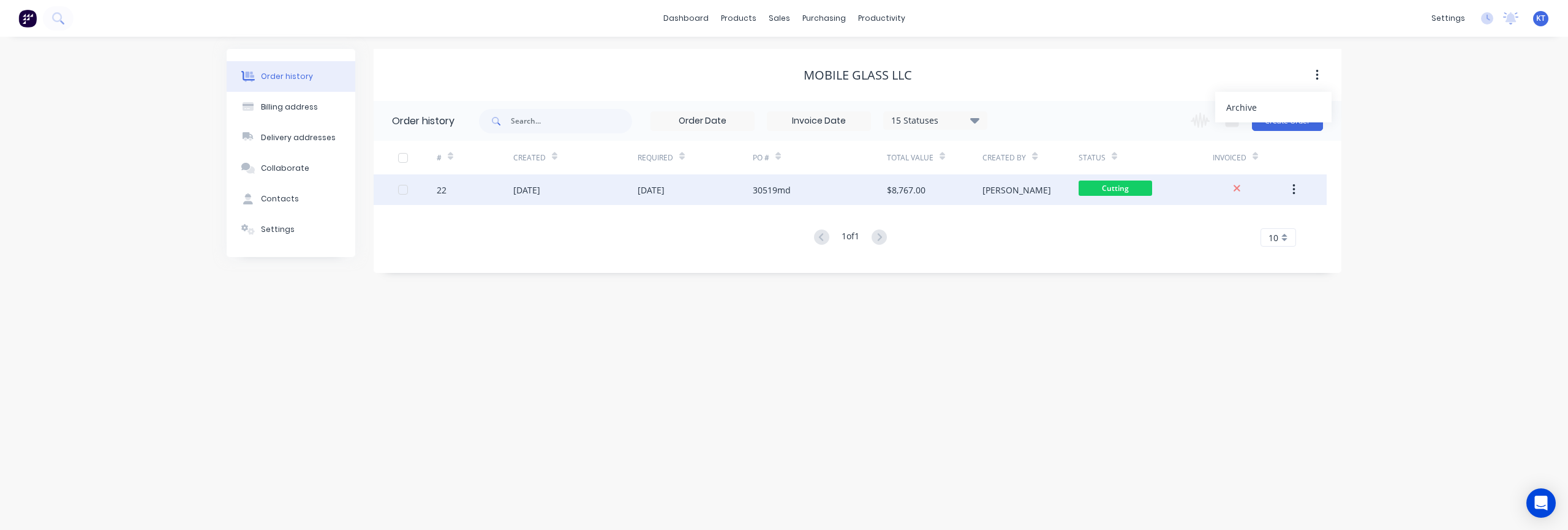
click at [1300, 190] on button "button" at bounding box center [1294, 189] width 29 height 22
click at [917, 192] on div "$8,767.00" at bounding box center [906, 190] width 39 height 13
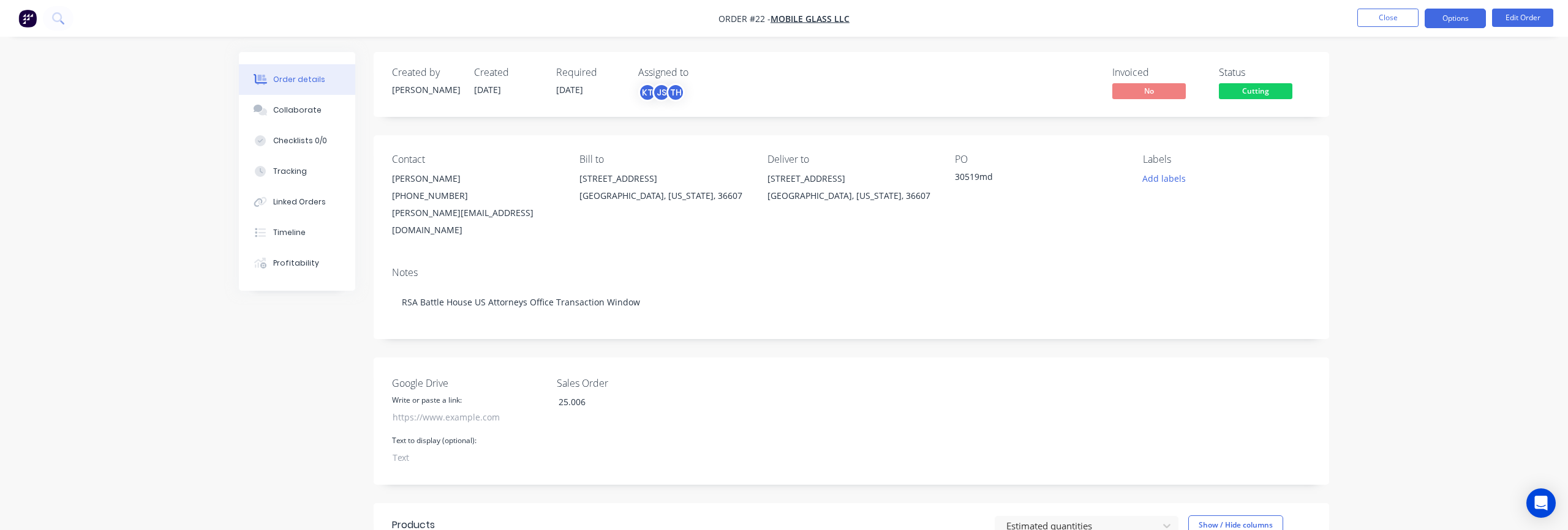
click at [1473, 21] on button "Options" at bounding box center [1455, 19] width 61 height 20
click at [1390, 147] on div "Work Order" at bounding box center [1418, 148] width 113 height 18
click at [1384, 151] on div "Custom" at bounding box center [1418, 148] width 113 height 18
click at [1377, 125] on div "Without pricing" at bounding box center [1418, 123] width 113 height 18
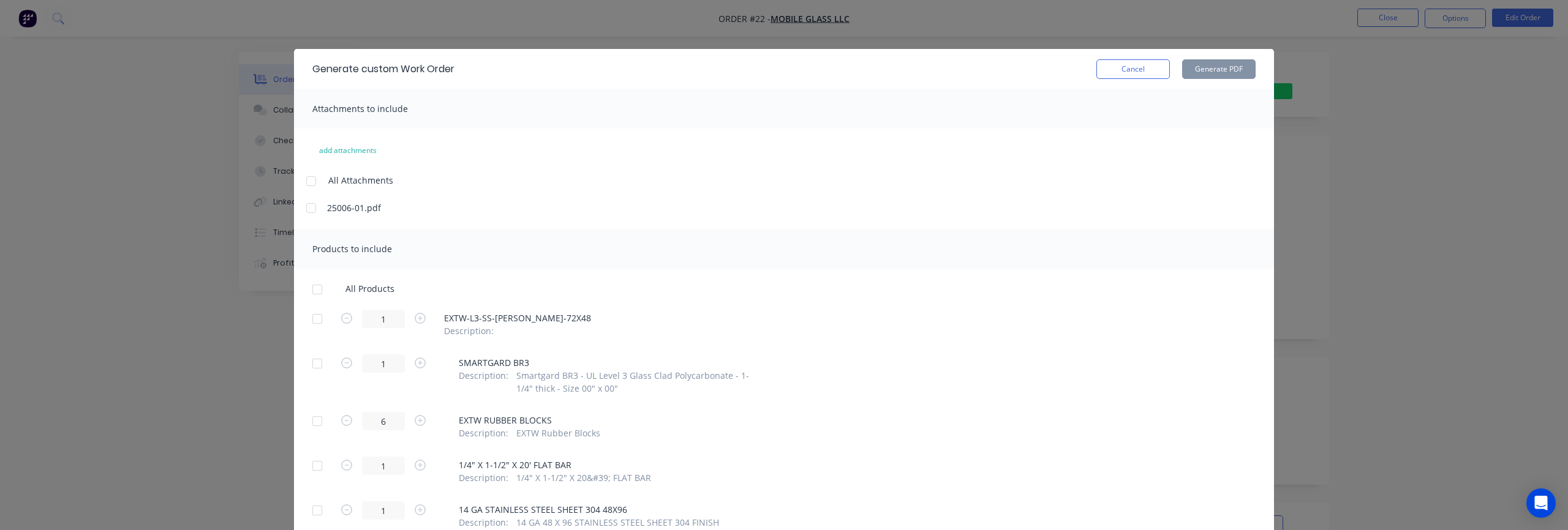
click at [309, 185] on div at bounding box center [311, 181] width 24 height 24
click at [311, 180] on div at bounding box center [311, 181] width 24 height 24
click at [316, 291] on div at bounding box center [316, 289] width 24 height 24
click at [1236, 72] on button "Generate PDF" at bounding box center [1219, 69] width 74 height 20
click at [1145, 71] on button "Cancel" at bounding box center [1133, 69] width 74 height 20
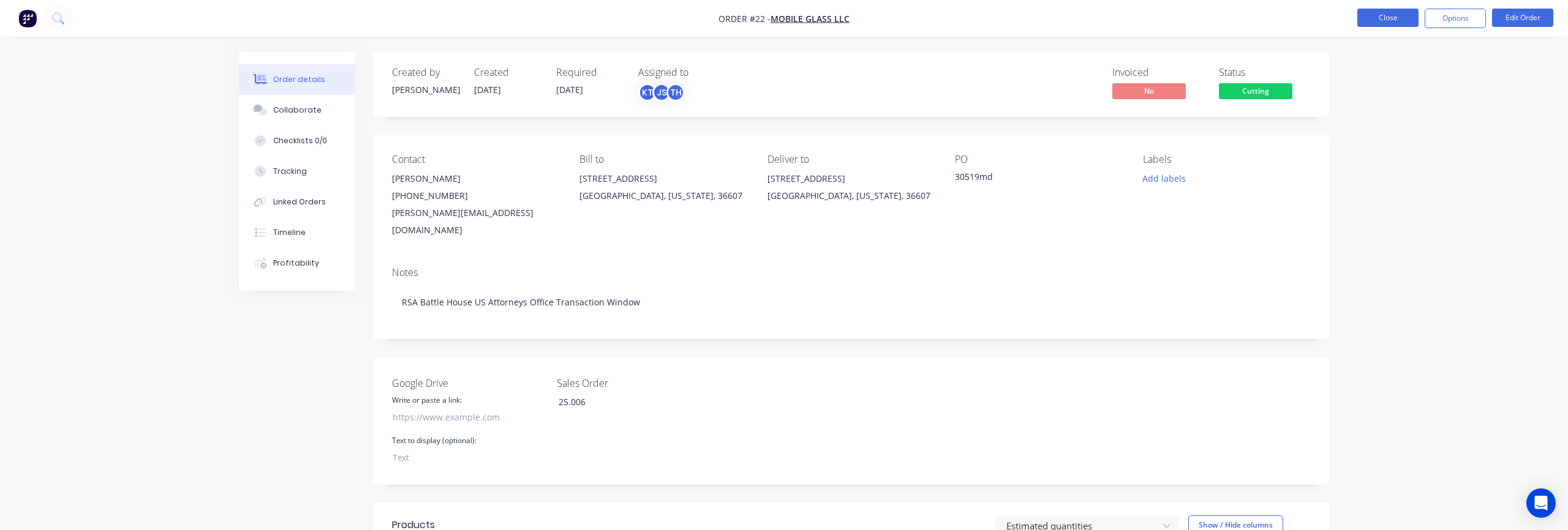
click at [1404, 21] on button "Close" at bounding box center [1388, 18] width 61 height 18
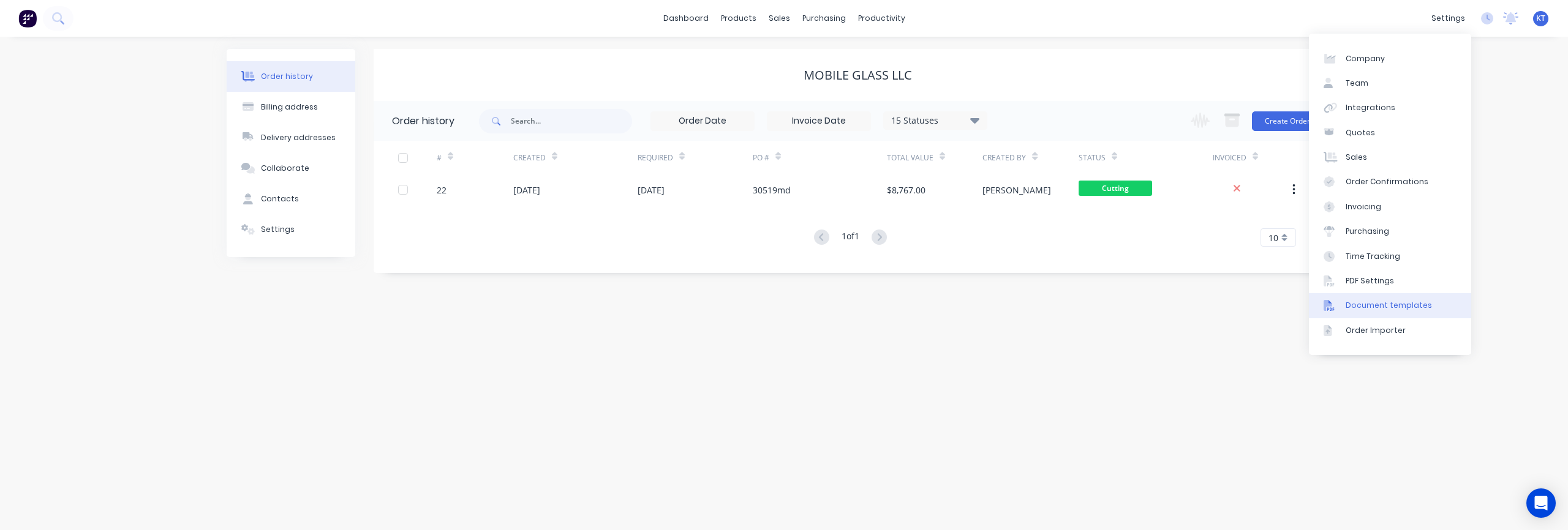
click at [1369, 306] on div "Document templates" at bounding box center [1389, 306] width 87 height 11
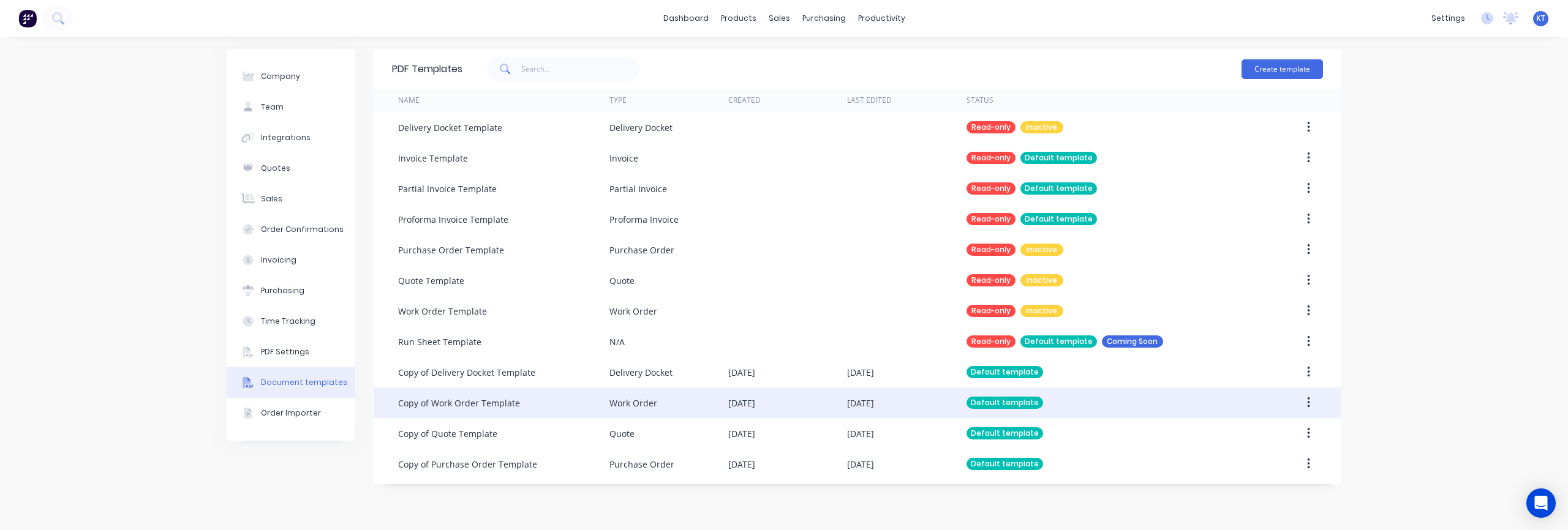
click at [985, 405] on div "Default template" at bounding box center [1004, 403] width 77 height 13
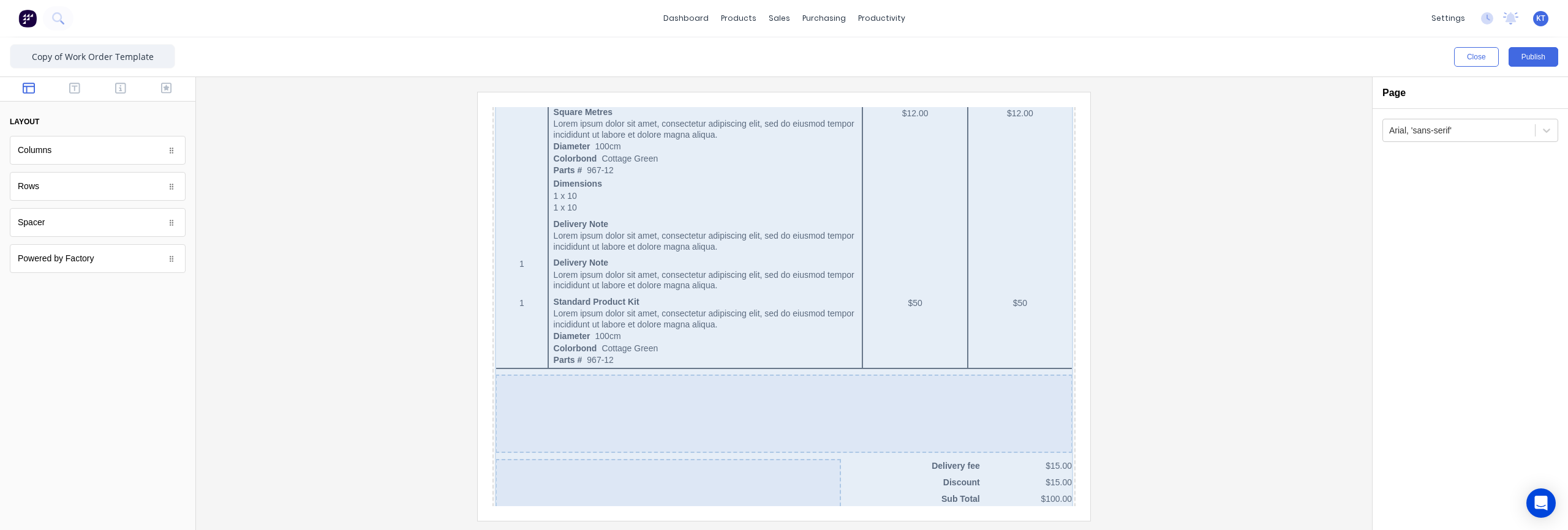
scroll to position [802, 0]
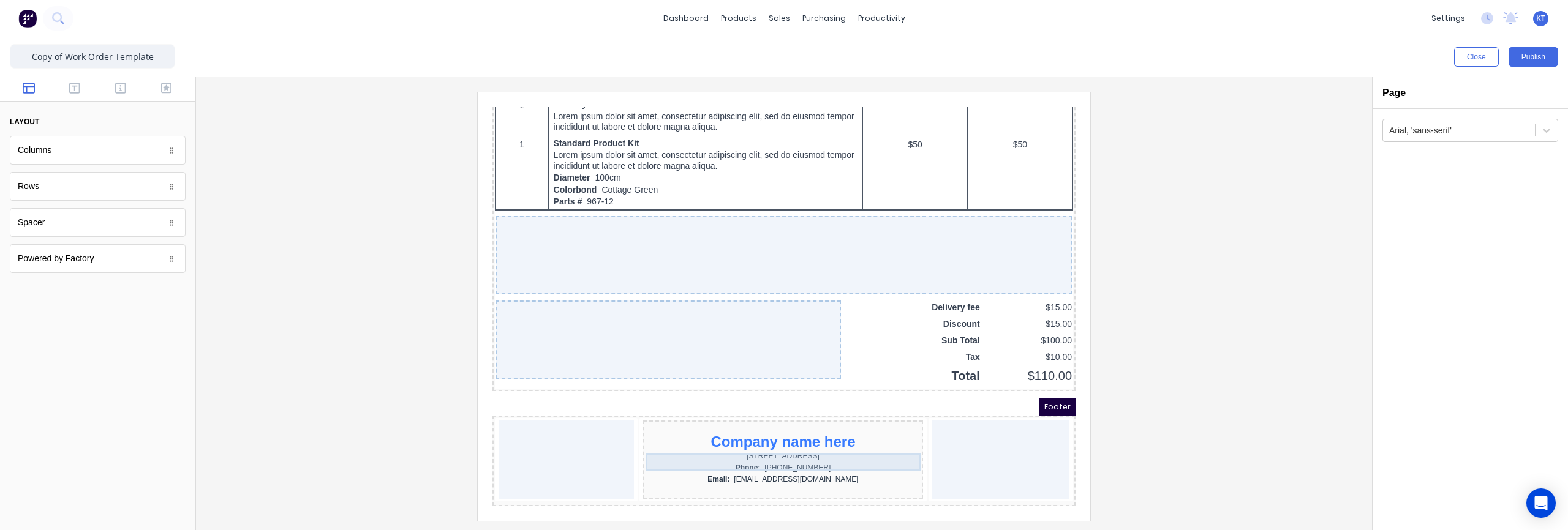
click at [785, 425] on div "Company name here" at bounding box center [768, 427] width 275 height 17
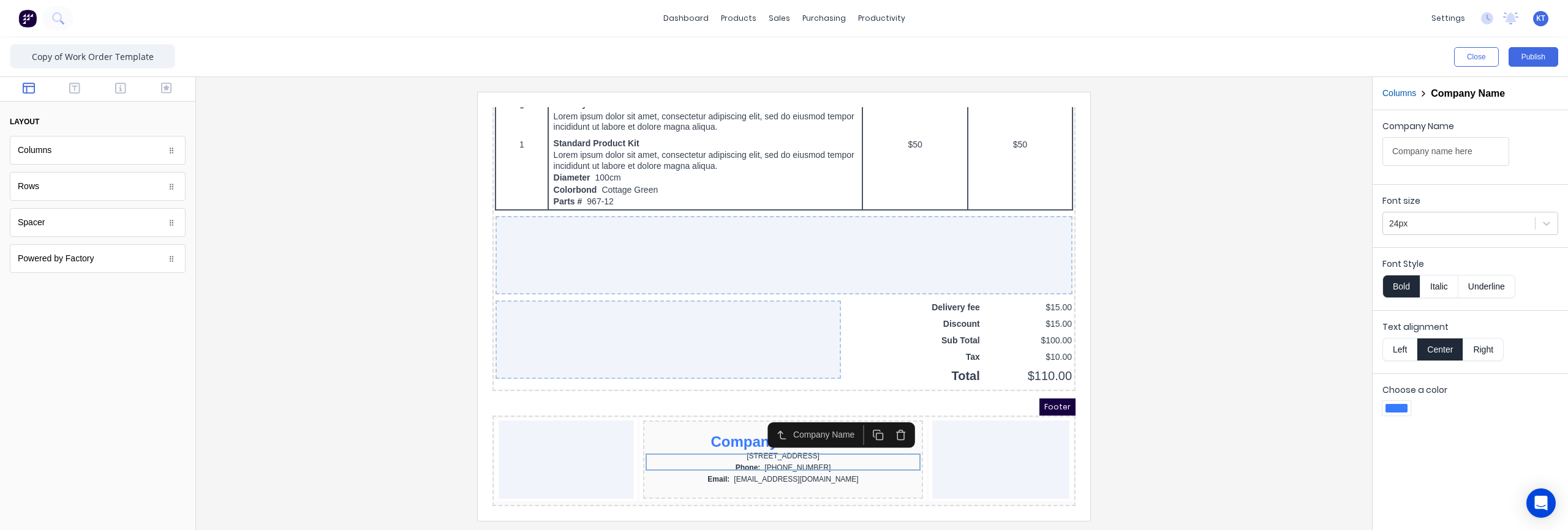
click at [1398, 408] on div at bounding box center [1396, 409] width 22 height 9
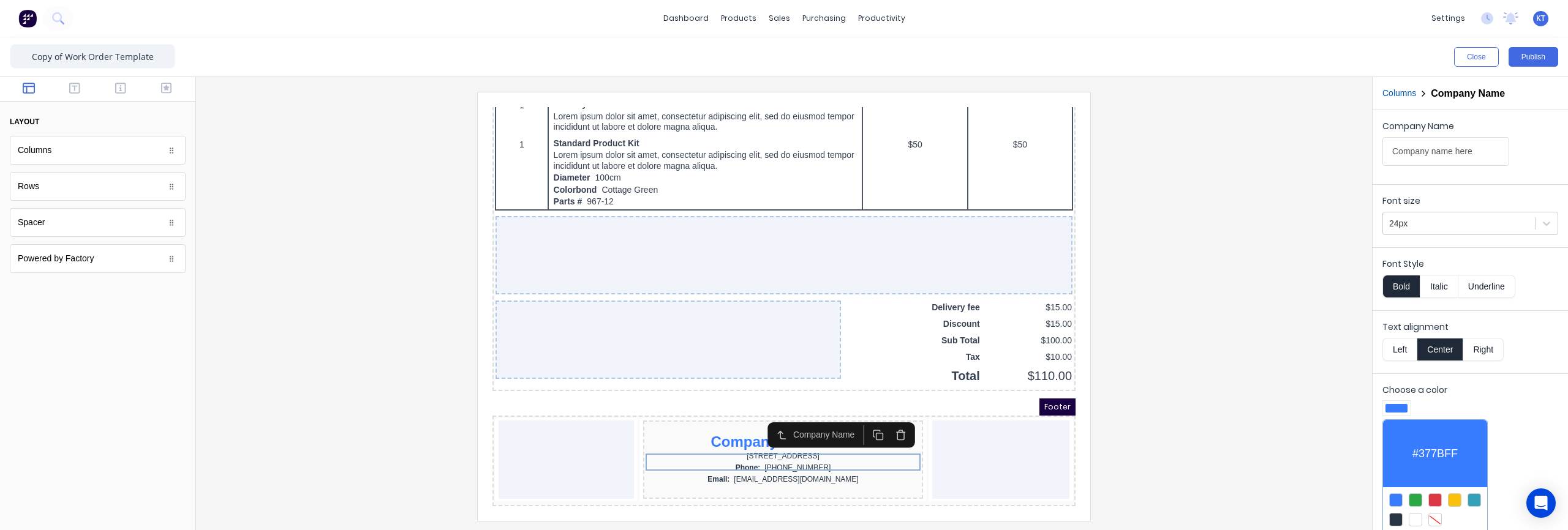
click at [1392, 519] on div at bounding box center [1395, 519] width 14 height 14
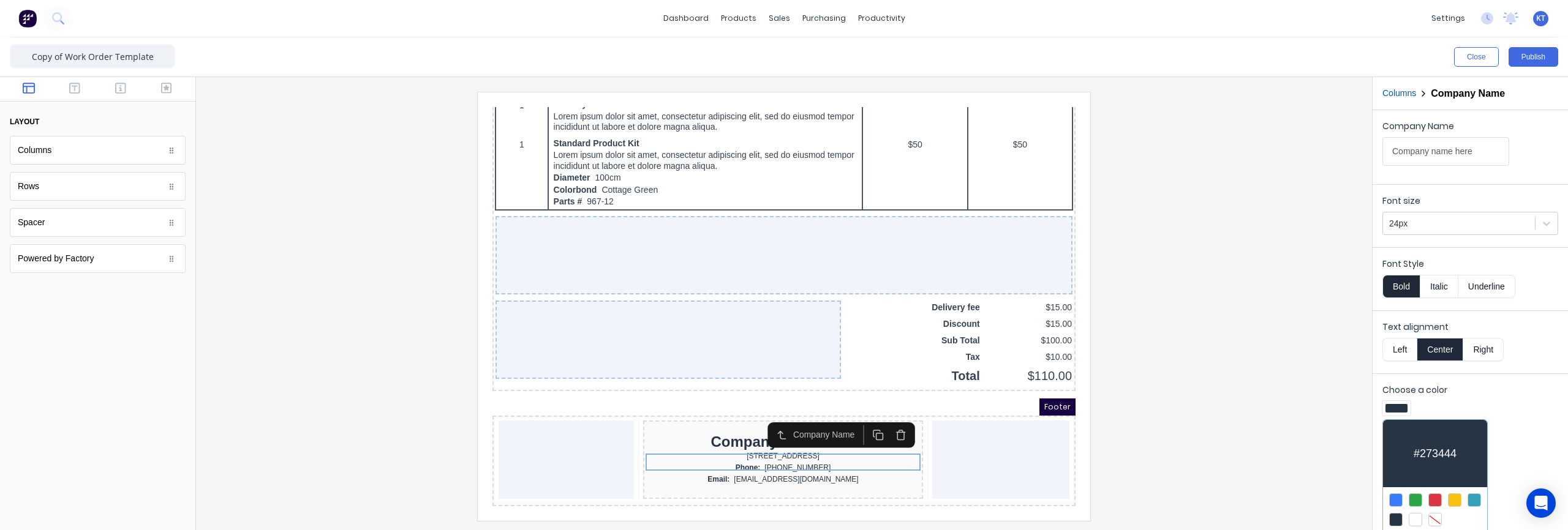
click at [1264, 442] on div at bounding box center [784, 265] width 1568 height 530
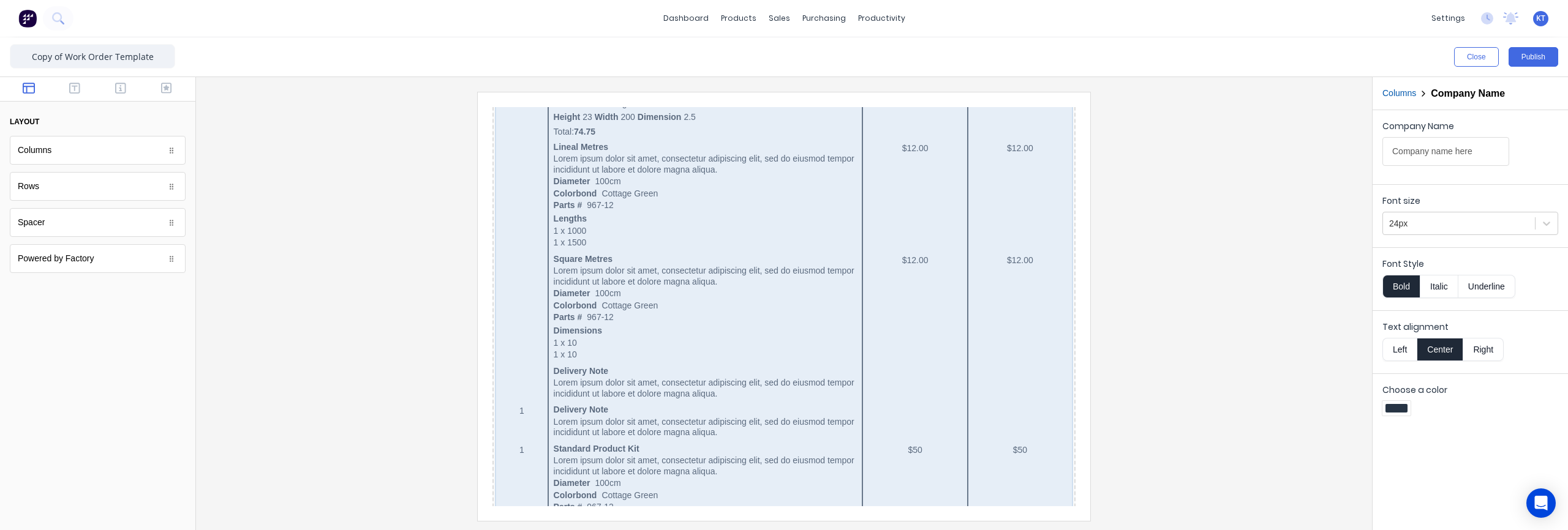
scroll to position [117, 0]
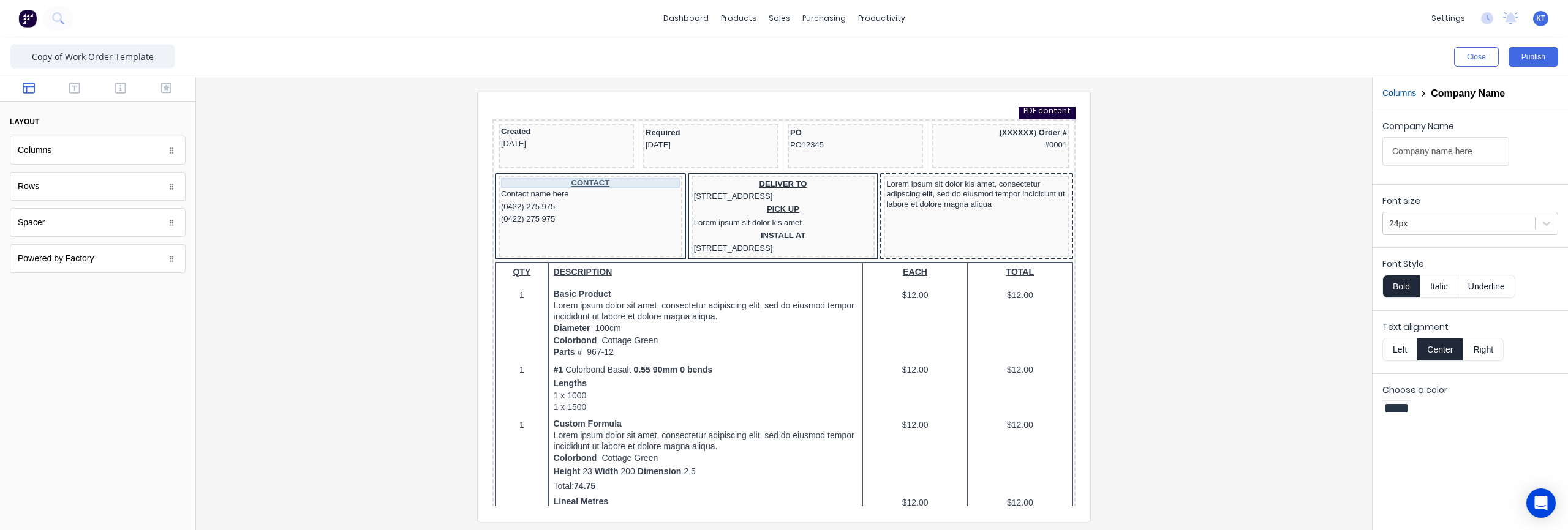
click at [587, 169] on div "CONTACT" at bounding box center [576, 168] width 178 height 10
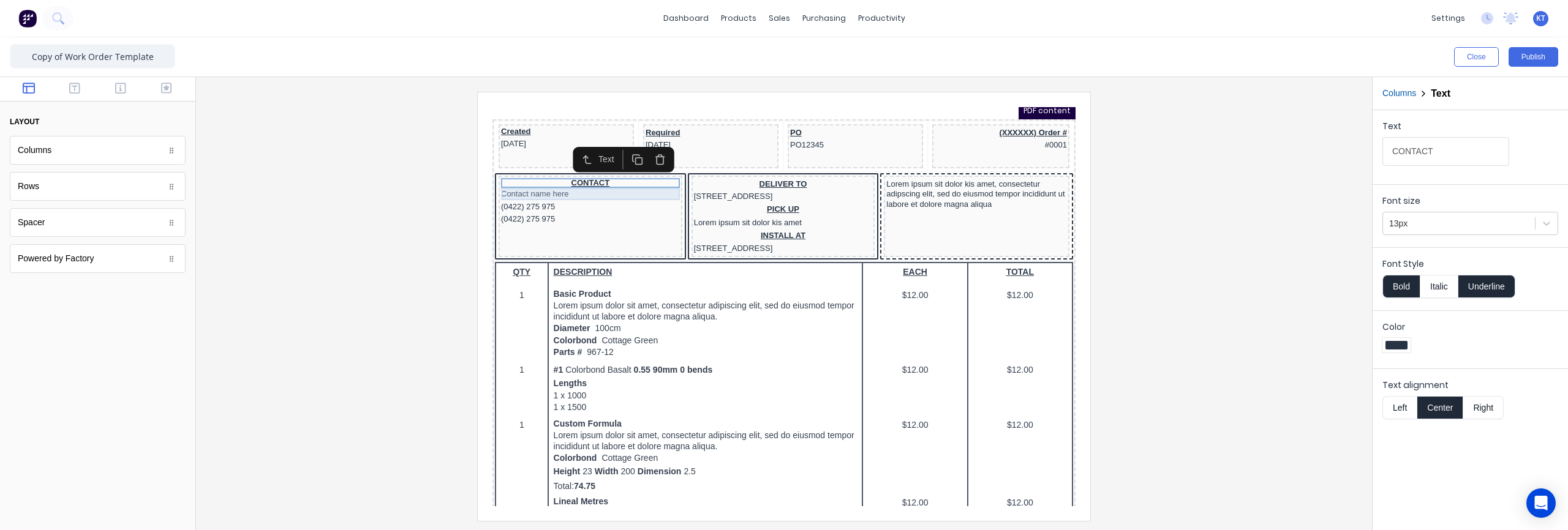
click at [548, 180] on div "Contact name here" at bounding box center [576, 179] width 178 height 13
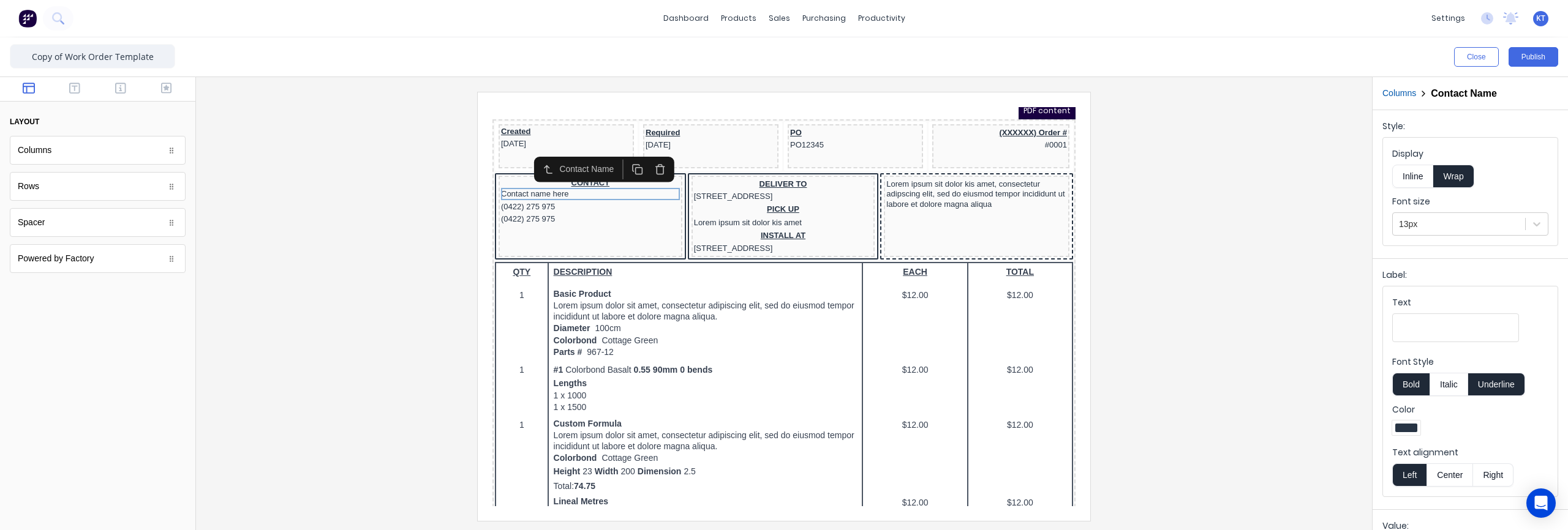
click at [1452, 477] on button "Center" at bounding box center [1450, 475] width 47 height 23
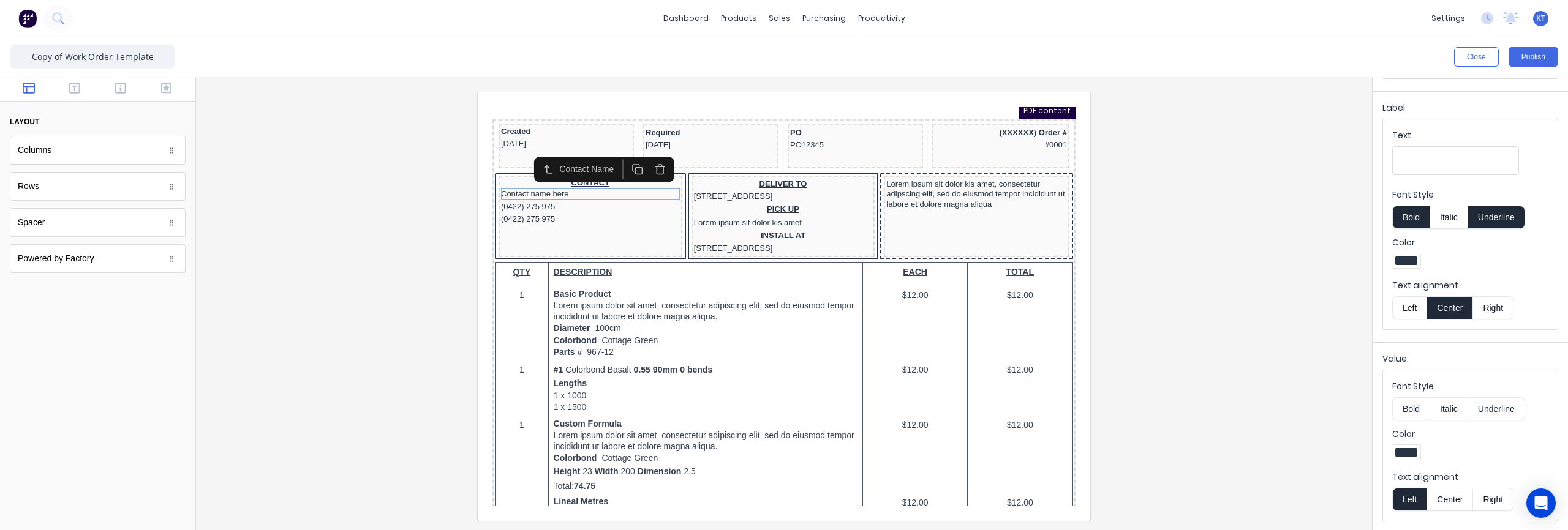
click at [1448, 498] on button "Center" at bounding box center [1450, 500] width 47 height 23
click at [579, 191] on div "(0422) 275 975" at bounding box center [576, 193] width 178 height 13
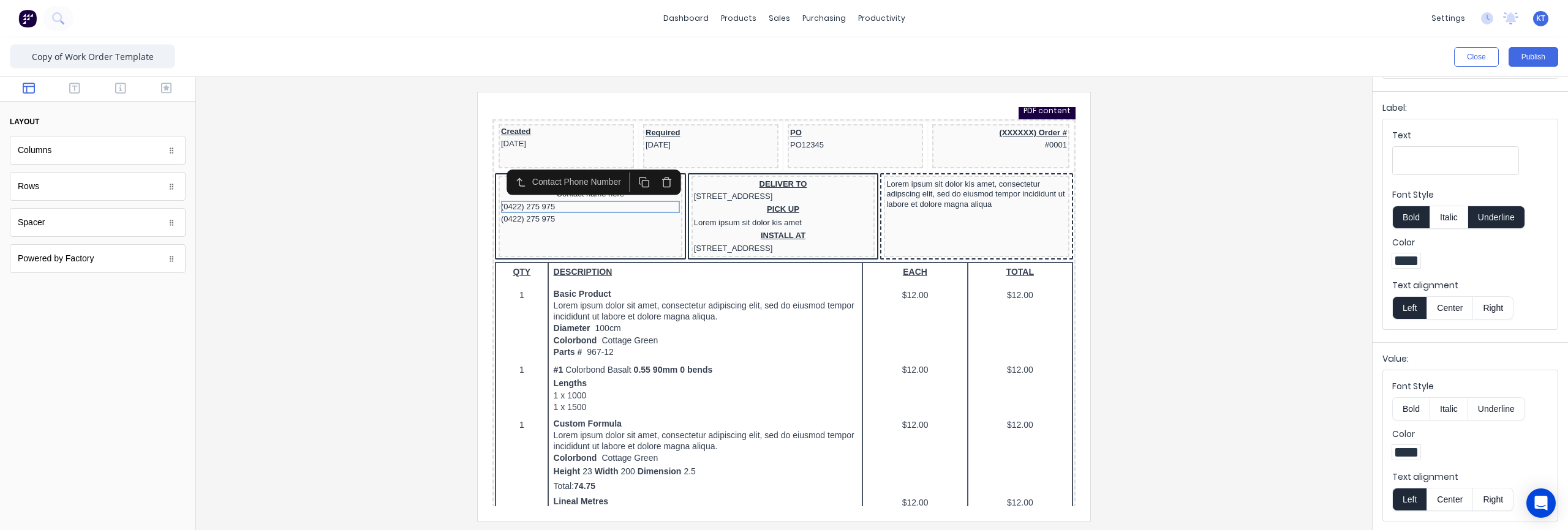
click at [1447, 502] on button "Center" at bounding box center [1450, 500] width 47 height 23
click at [1452, 315] on button "Center" at bounding box center [1450, 308] width 47 height 23
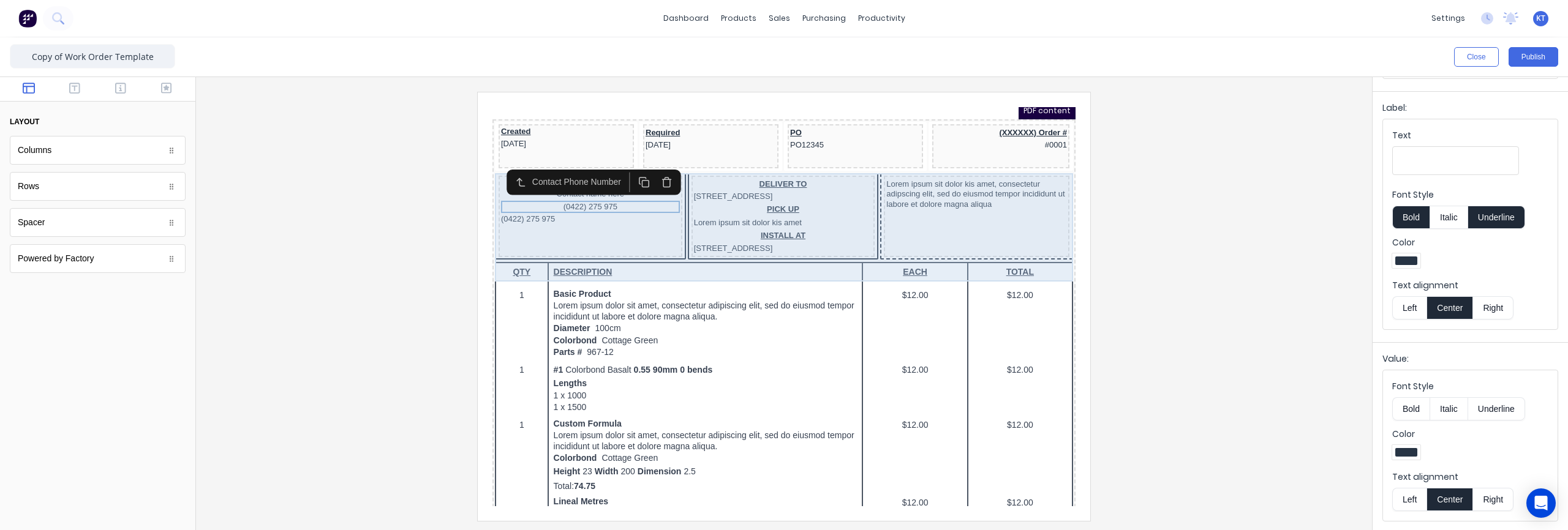
click at [563, 207] on div "(0422) 275 975" at bounding box center [576, 205] width 178 height 13
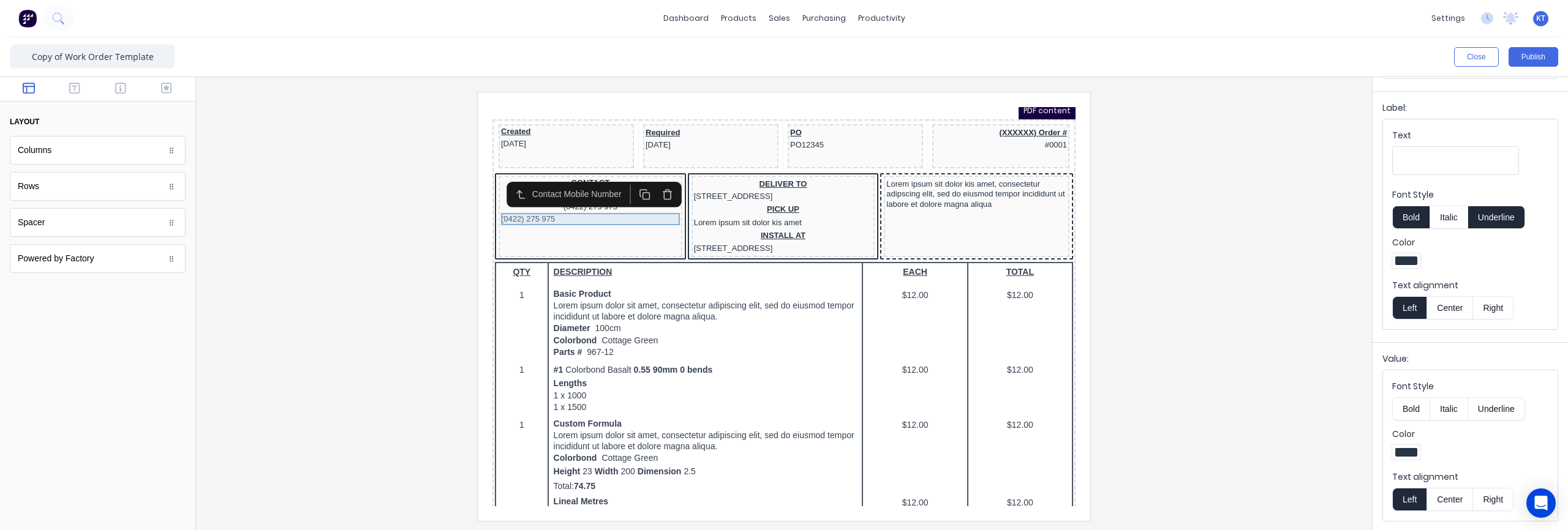
scroll to position [0, 0]
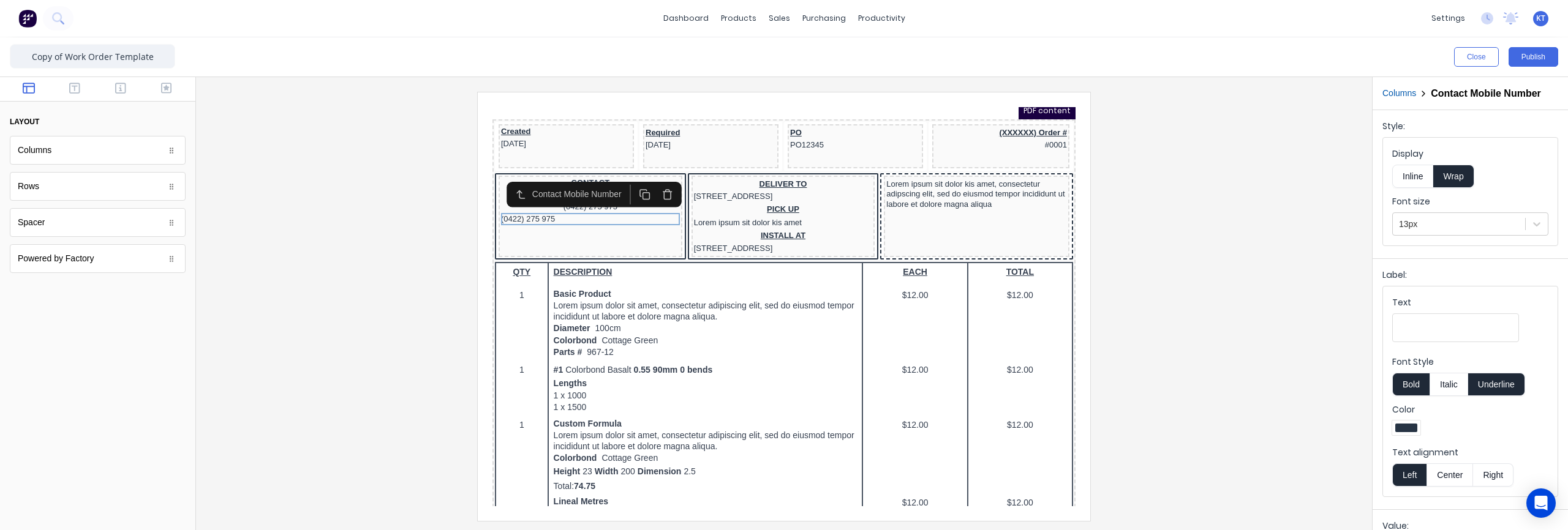
click at [1464, 478] on button "Center" at bounding box center [1450, 475] width 47 height 23
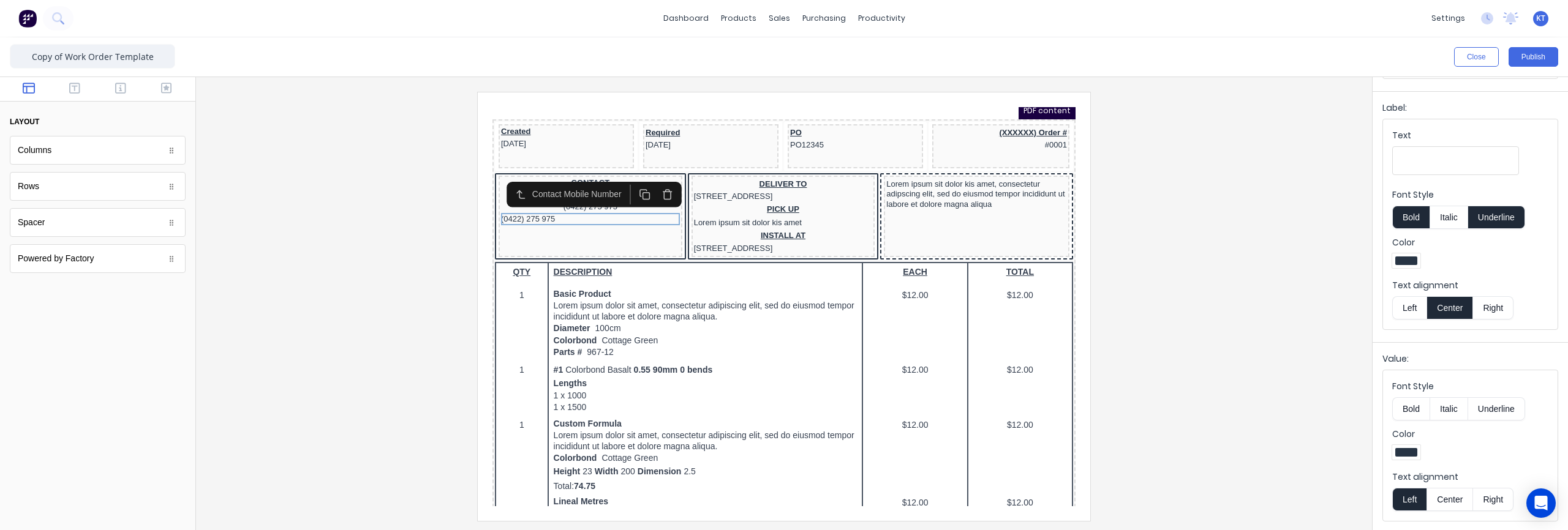
click at [1450, 502] on button "Center" at bounding box center [1450, 500] width 47 height 23
click at [1187, 424] on div at bounding box center [783, 306] width 1156 height 429
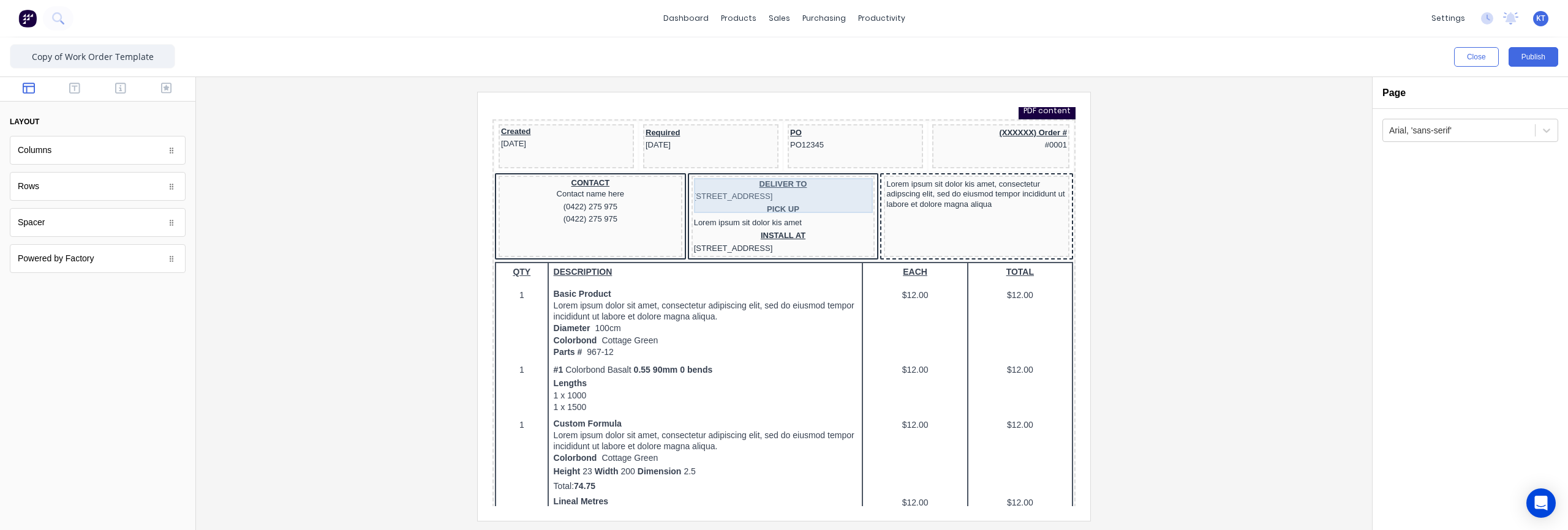
click at [769, 169] on div "DELIVER TO 234 Beach Road Gold Coast, Queensland, Australia" at bounding box center [769, 176] width 178 height 25
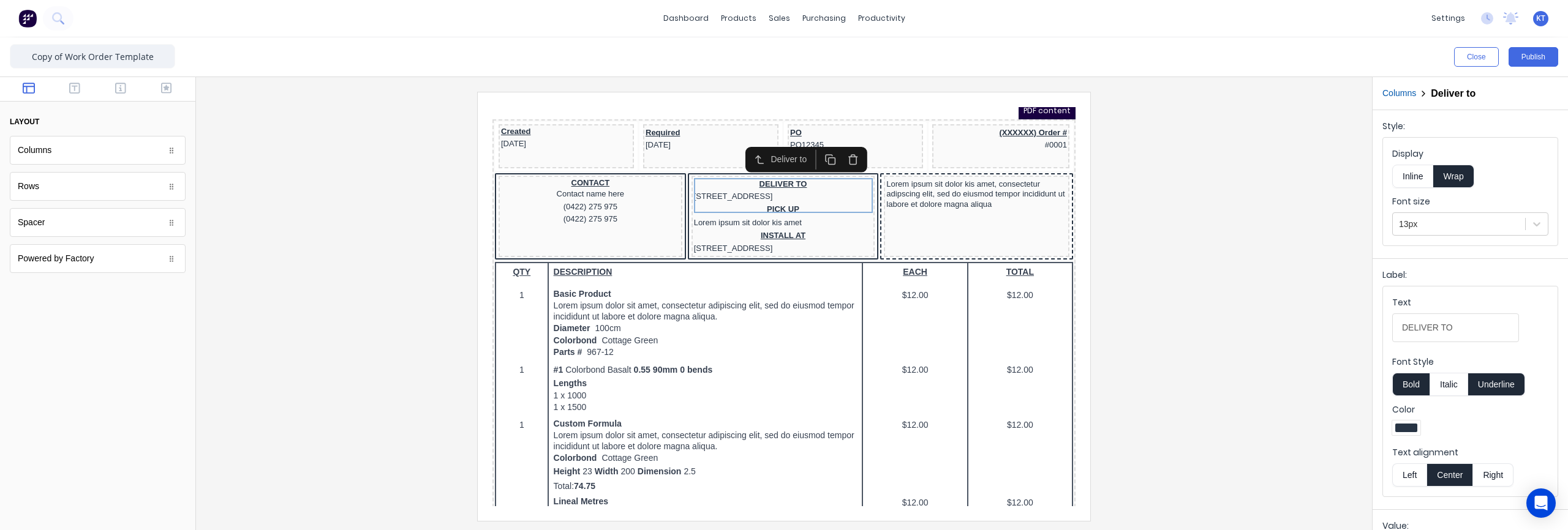
scroll to position [168, 0]
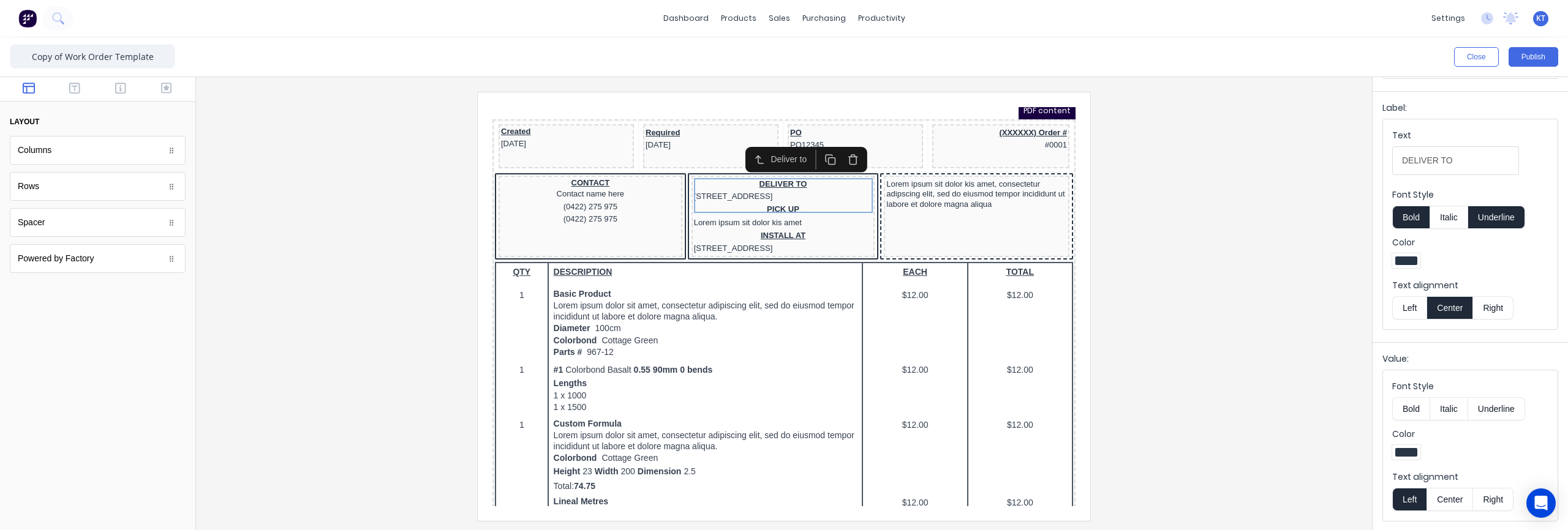
click at [1454, 492] on button "Center" at bounding box center [1450, 500] width 47 height 23
click at [779, 209] on div "PICK UP Lorem ipsum sit dolor kis amet" at bounding box center [769, 202] width 178 height 27
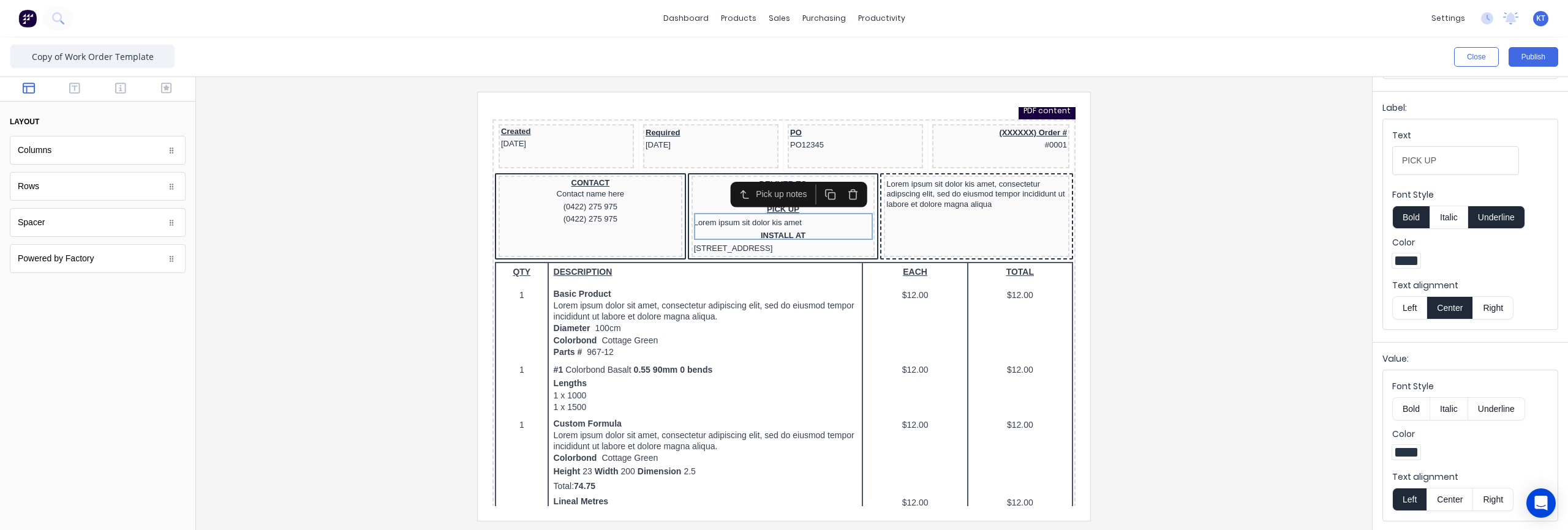
click at [1454, 496] on button "Center" at bounding box center [1450, 500] width 47 height 23
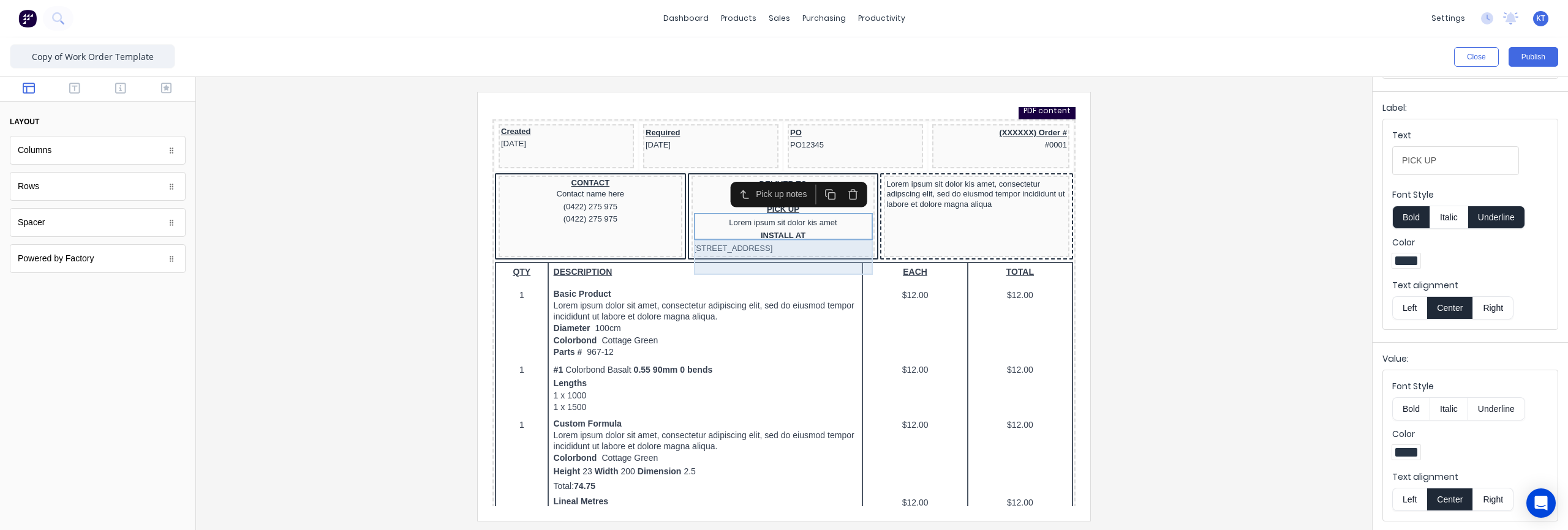
click at [798, 240] on div "INSTALL AT 234 Beach Road Gold Coast, Queensland, Australia" at bounding box center [769, 228] width 178 height 25
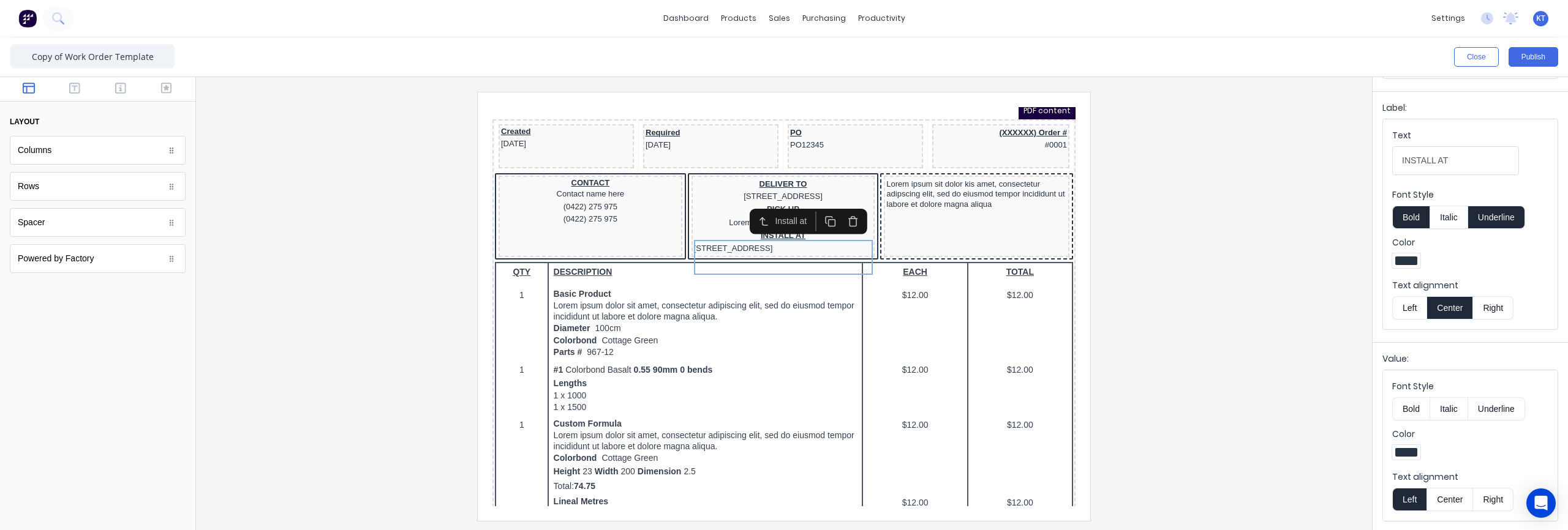
click at [1454, 496] on button "Center" at bounding box center [1450, 500] width 47 height 23
click at [980, 194] on div "Lorem ipsum sit dolor kis amet, consectetur adipscing elit, sed do eiusmod temp…" at bounding box center [962, 179] width 180 height 32
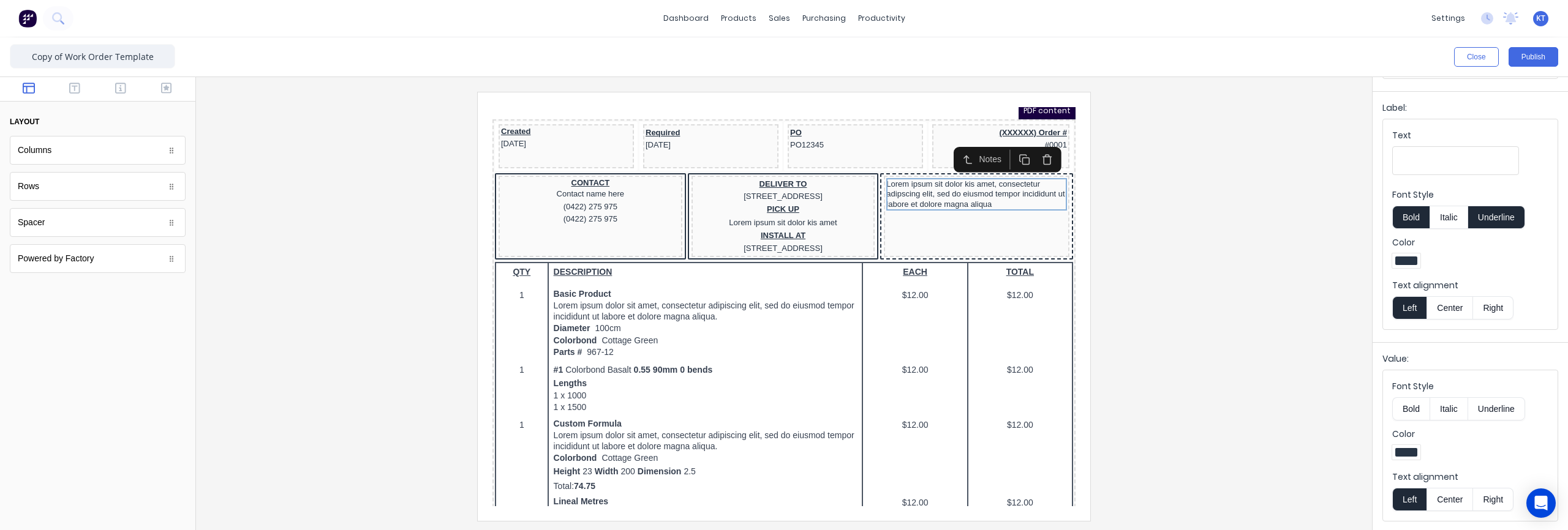
click at [1459, 499] on button "Center" at bounding box center [1450, 500] width 47 height 23
click at [1178, 257] on div at bounding box center [783, 306] width 1156 height 429
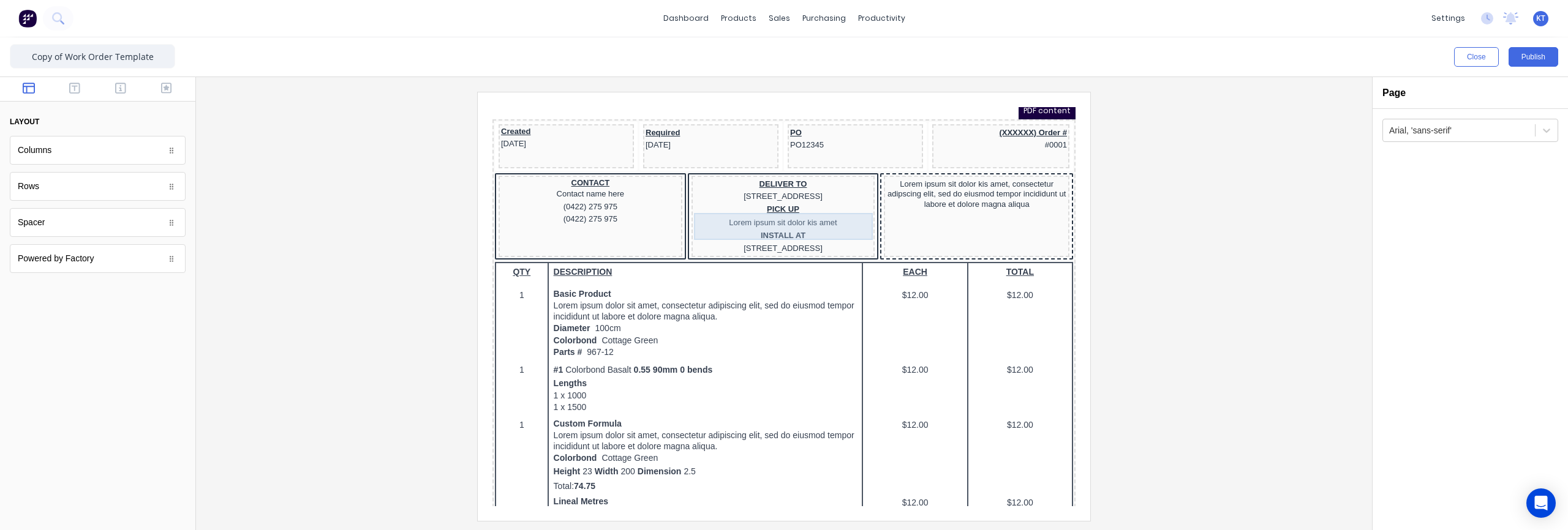
scroll to position [102, 0]
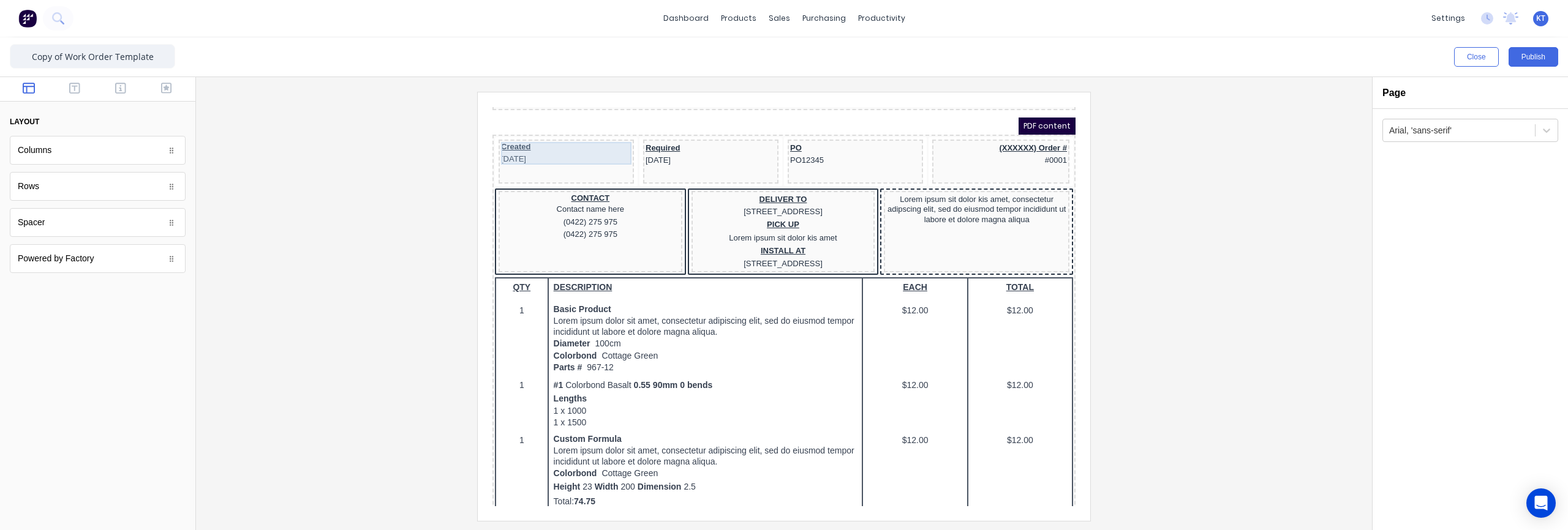
click at [569, 141] on div "Created 29/10/2024" at bounding box center [552, 138] width 131 height 23
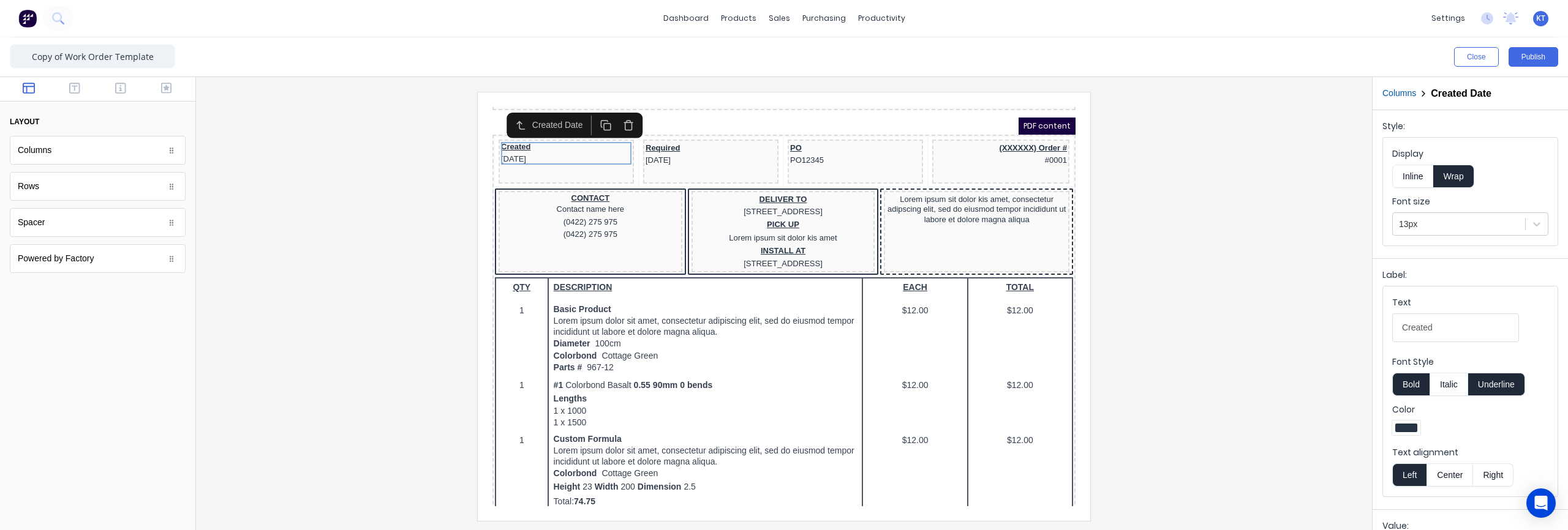
scroll to position [168, 0]
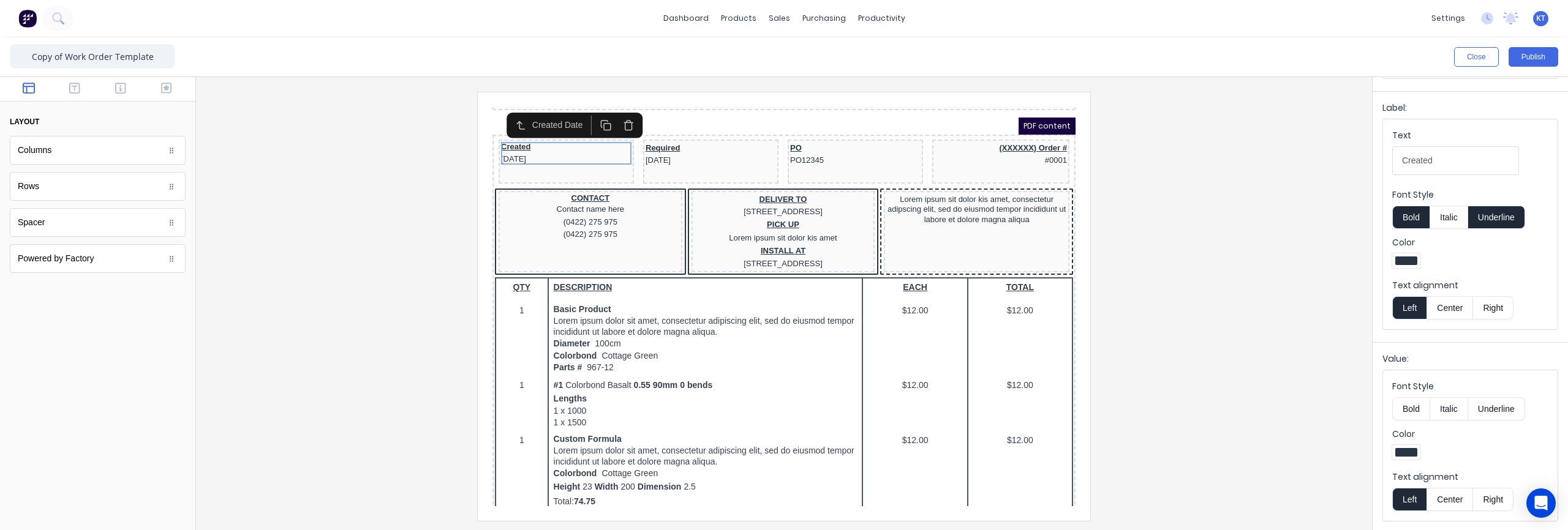
click at [1444, 315] on button "Center" at bounding box center [1450, 308] width 47 height 23
click at [1451, 501] on button "Center" at bounding box center [1450, 500] width 47 height 23
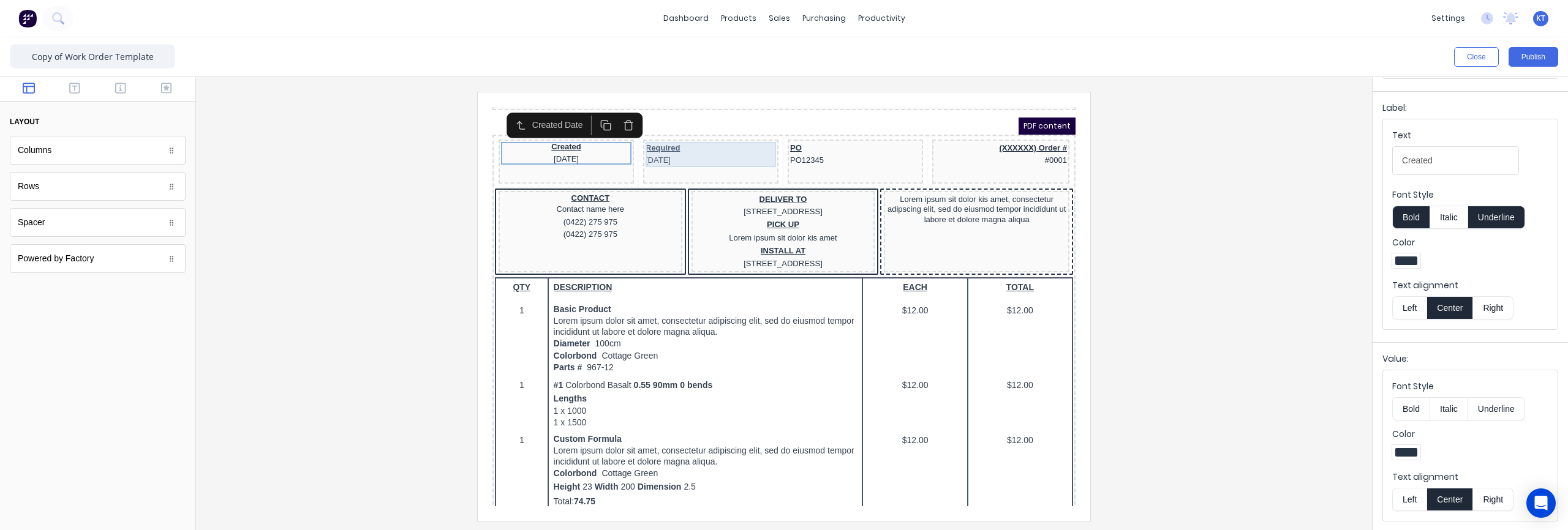
click at [689, 144] on div "Required 29/10/2024" at bounding box center [696, 140] width 131 height 25
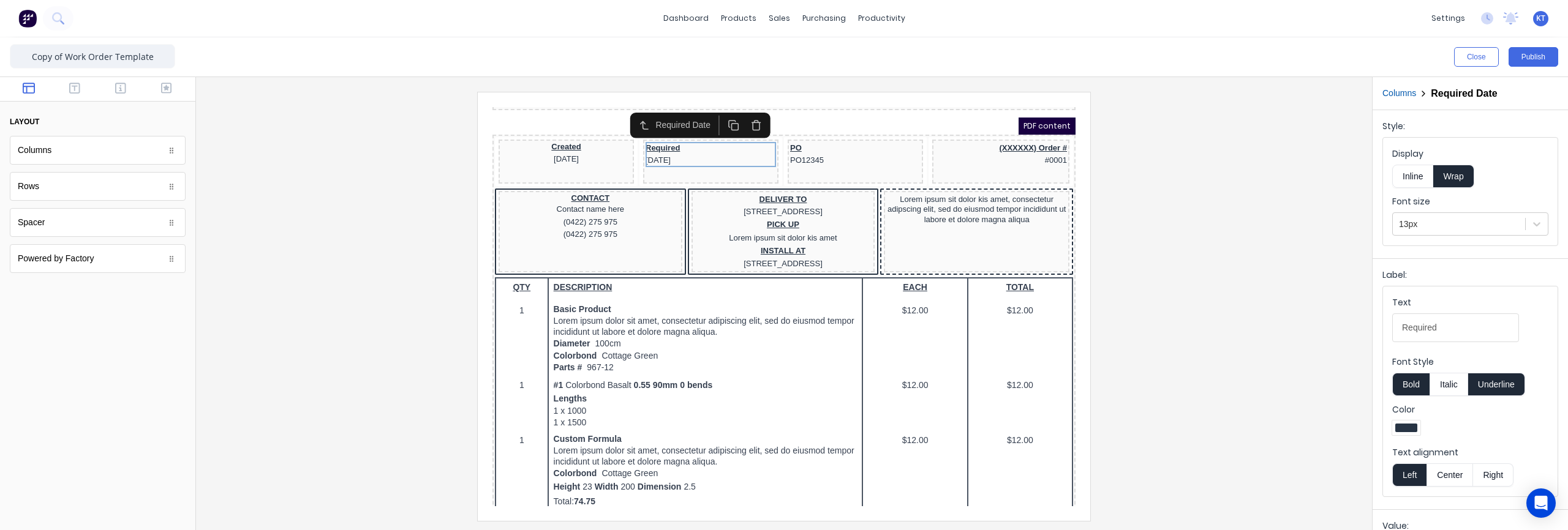
click at [1448, 475] on button "Center" at bounding box center [1450, 475] width 47 height 23
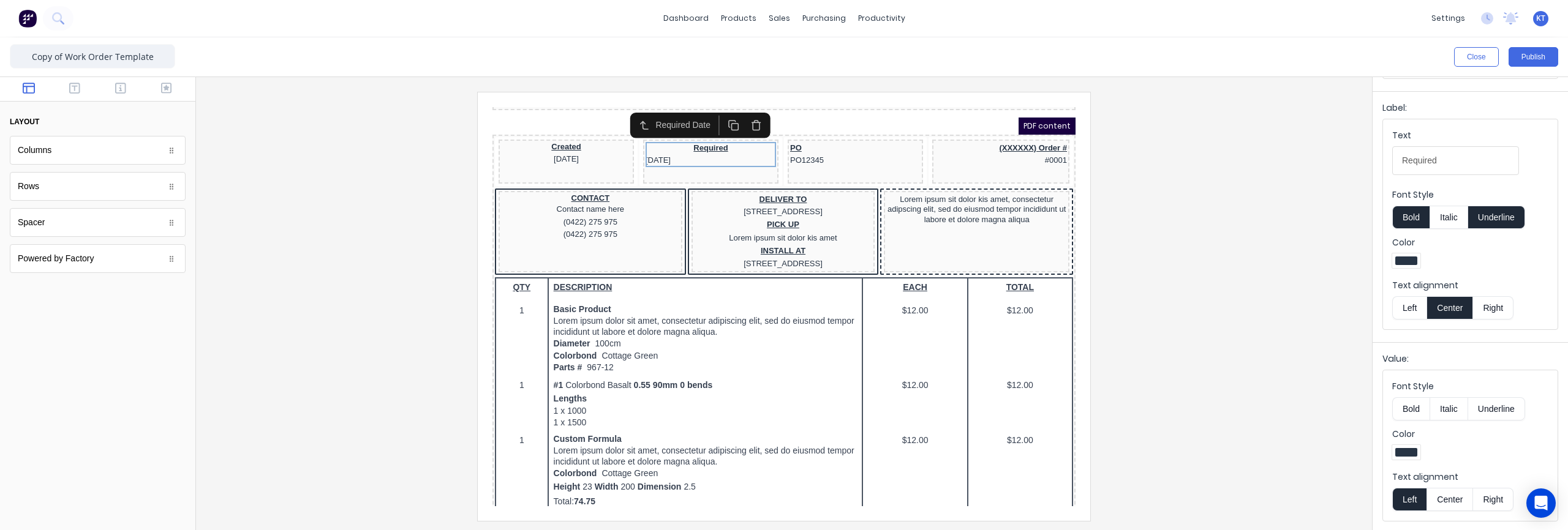
click at [1457, 498] on button "Center" at bounding box center [1450, 500] width 47 height 23
click at [809, 144] on div "PO PO12345" at bounding box center [840, 140] width 131 height 25
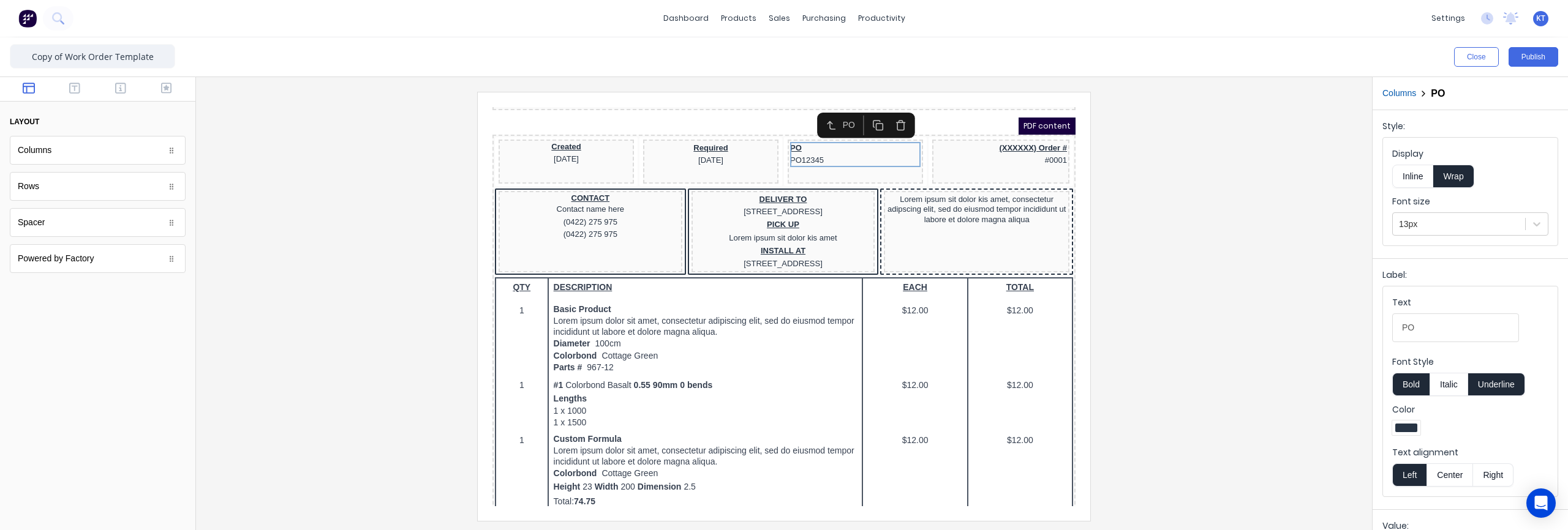
click at [1452, 474] on button "Center" at bounding box center [1450, 475] width 47 height 23
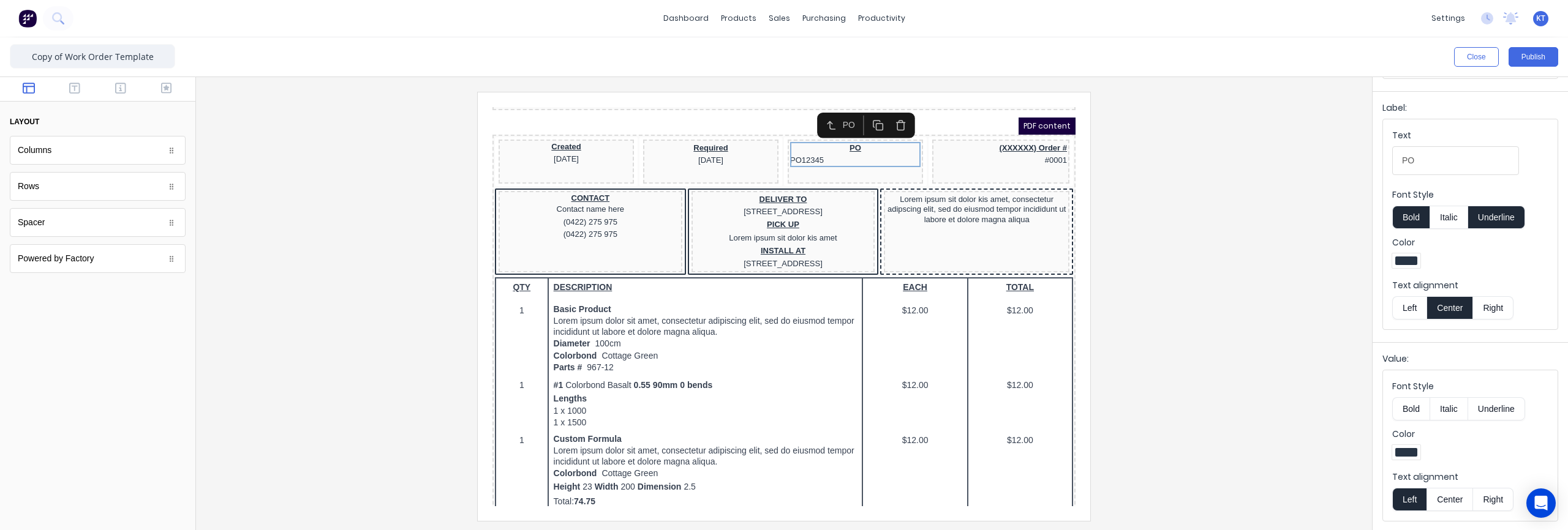
click at [1454, 505] on button "Center" at bounding box center [1450, 500] width 47 height 23
click at [1002, 142] on div "(XXXXXX) Order # #0001" at bounding box center [986, 140] width 132 height 25
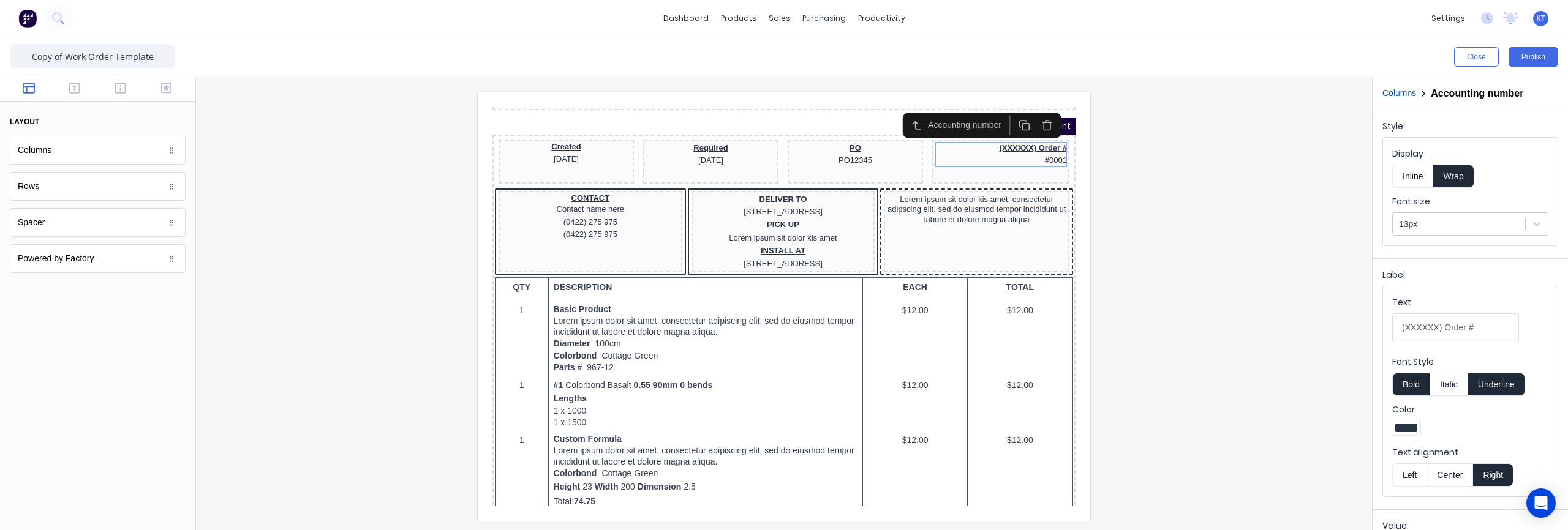
click at [1036, 115] on icon "button" at bounding box center [1032, 111] width 11 height 11
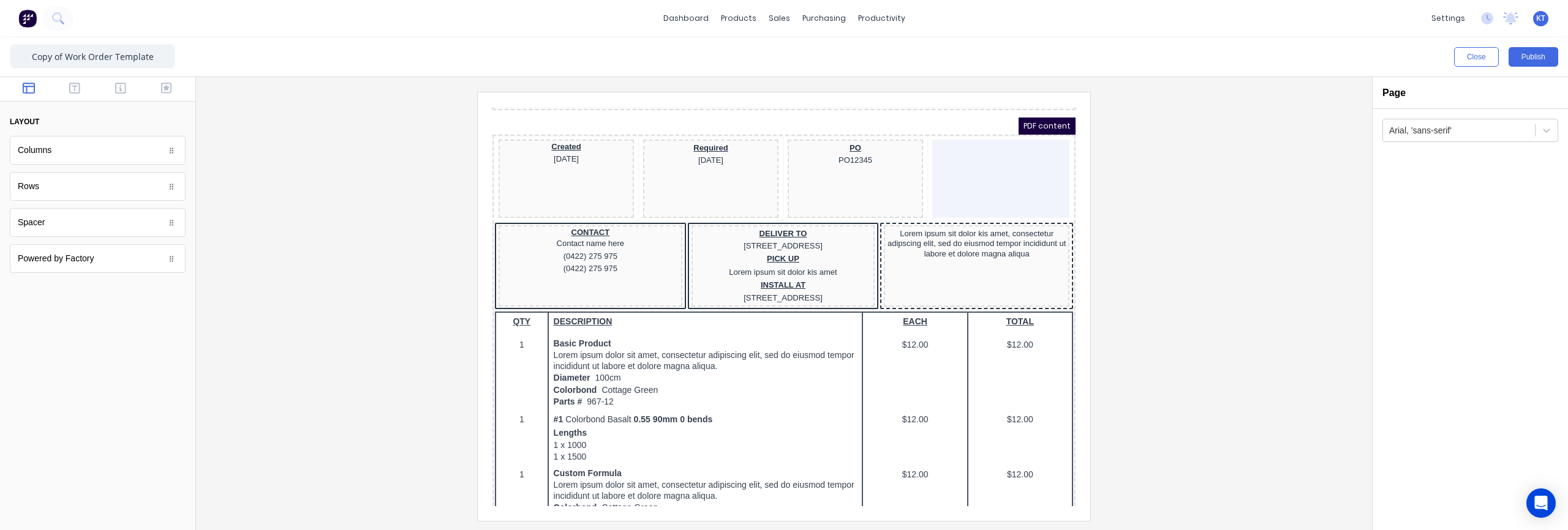
click at [1225, 253] on div at bounding box center [783, 306] width 1156 height 429
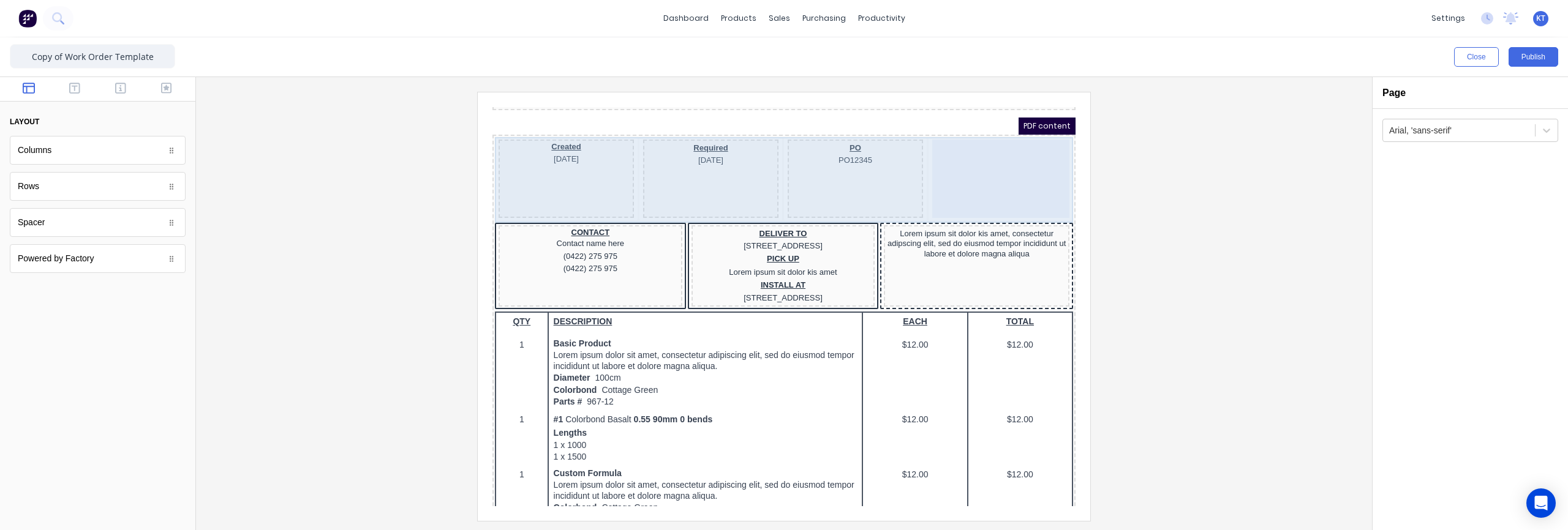
click at [980, 160] on div at bounding box center [986, 164] width 137 height 78
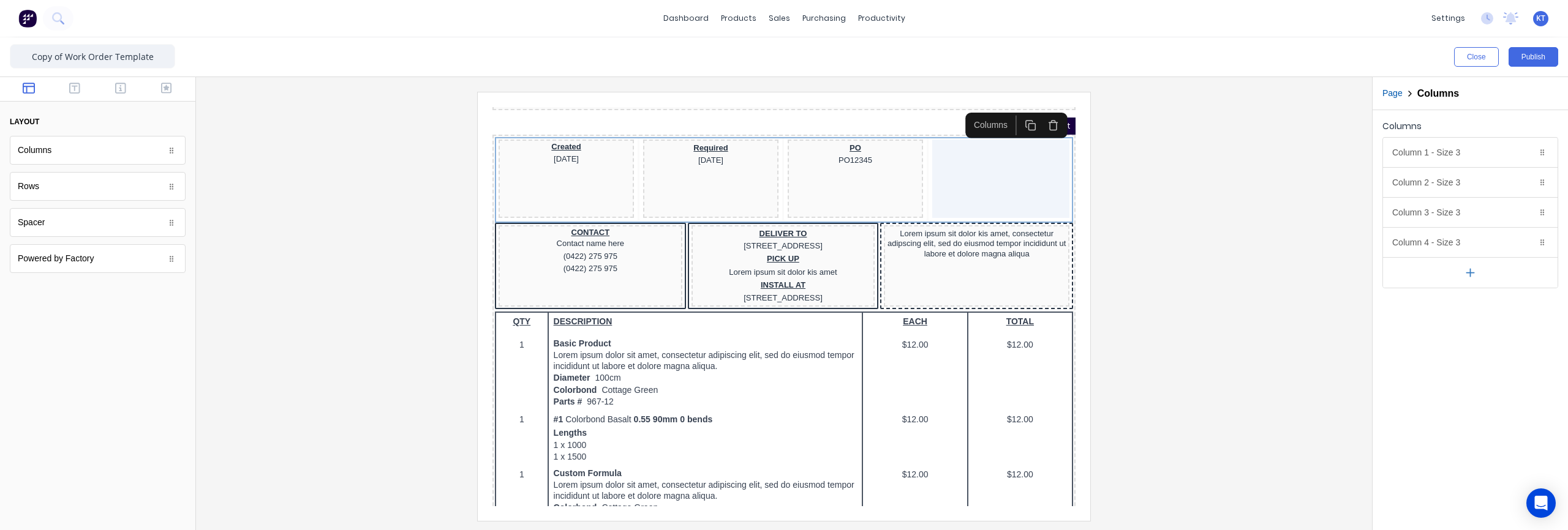
click at [1329, 296] on div at bounding box center [783, 306] width 1156 height 429
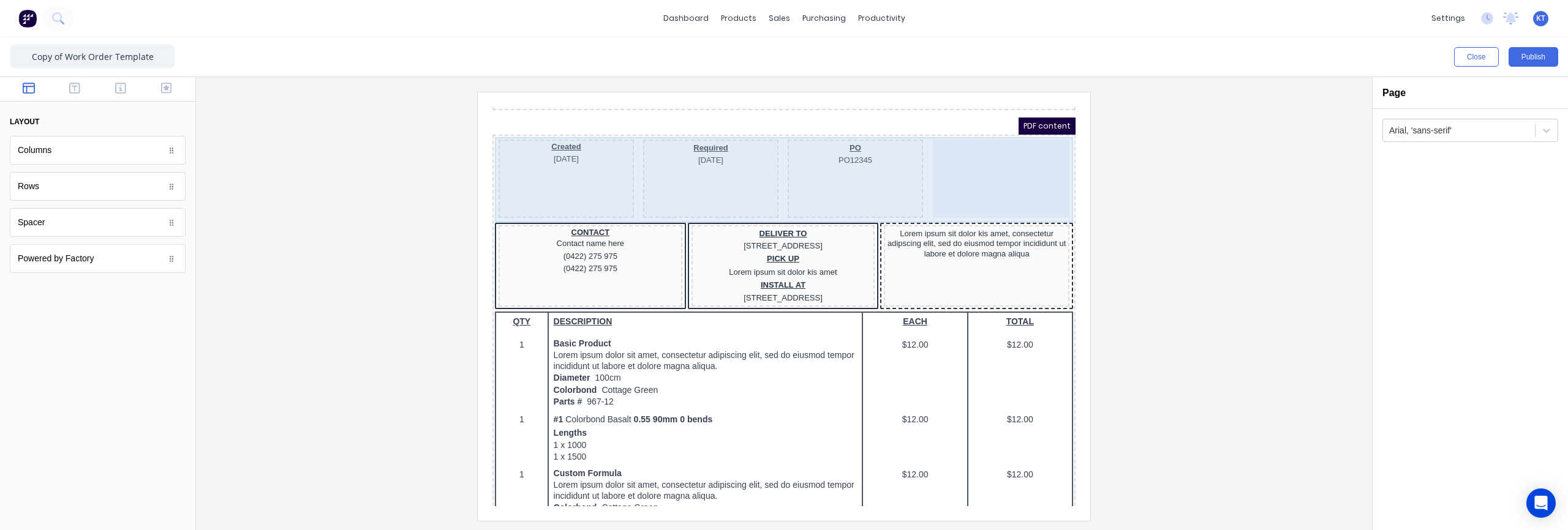
click at [814, 158] on div "PO PO12345" at bounding box center [841, 164] width 135 height 78
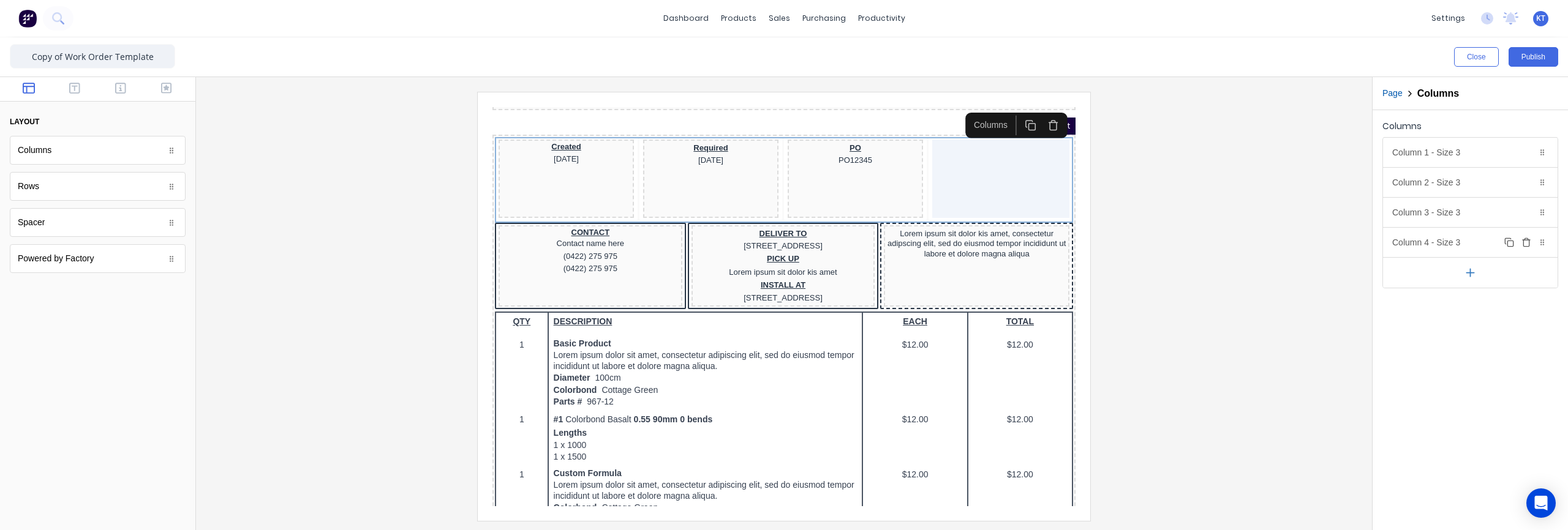
click at [1527, 242] on icon "button" at bounding box center [1526, 242] width 10 height 10
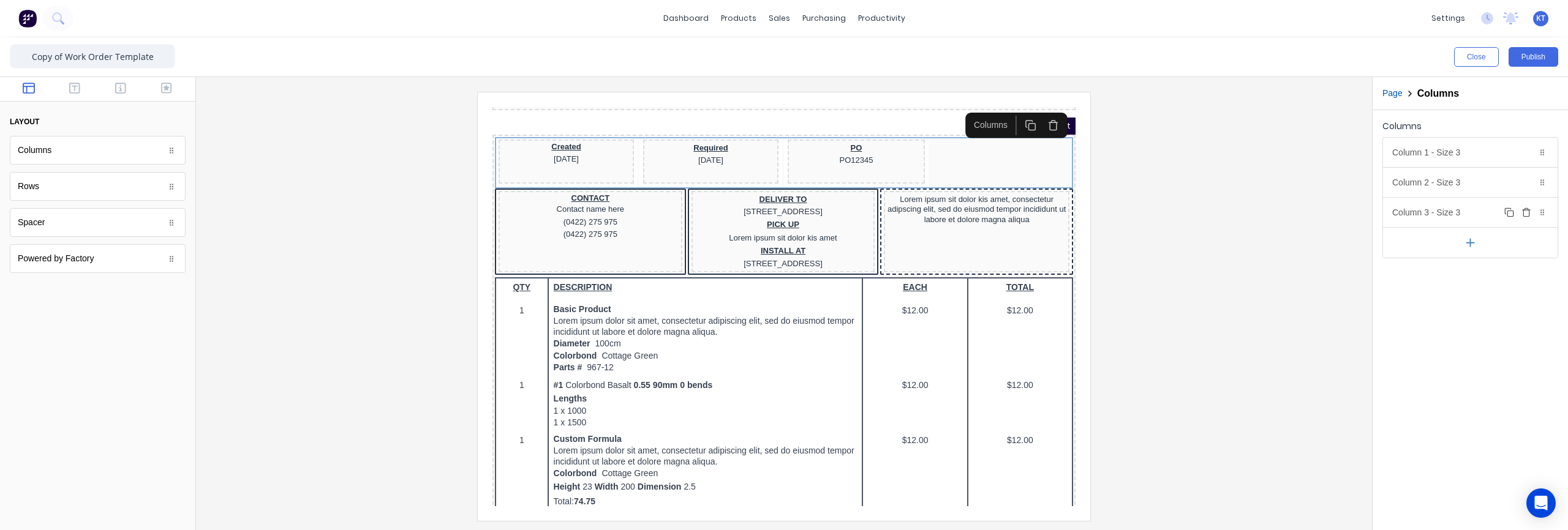
click at [1454, 213] on div "Column 3 - Size 3 Duplicate Delete" at bounding box center [1470, 212] width 175 height 30
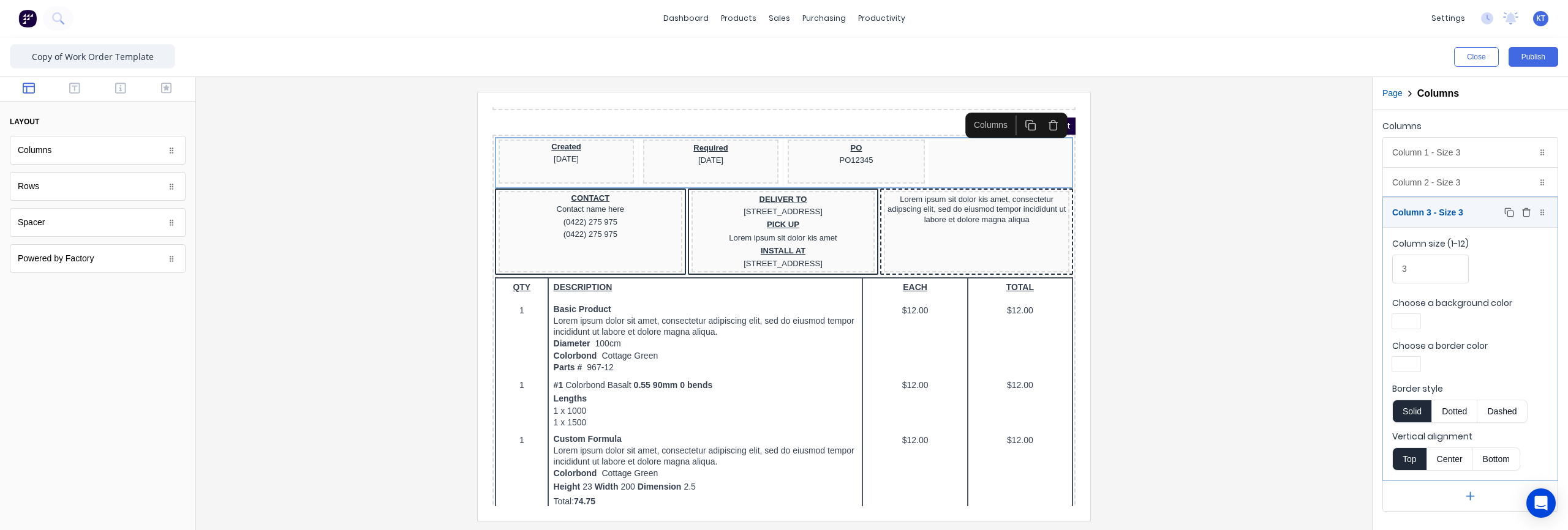
click at [1462, 215] on div "Column 3 - Size 3 Duplicate Delete" at bounding box center [1470, 212] width 175 height 30
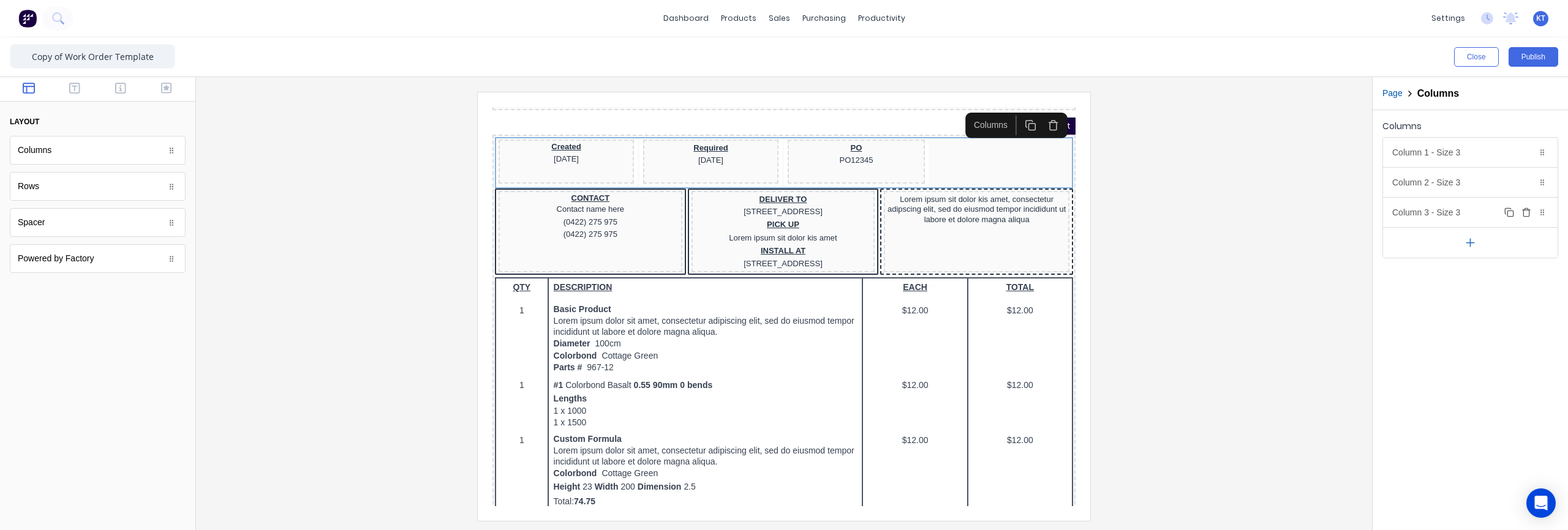
click at [1463, 215] on div "Column 3 - Size 3 Duplicate Delete" at bounding box center [1470, 212] width 175 height 30
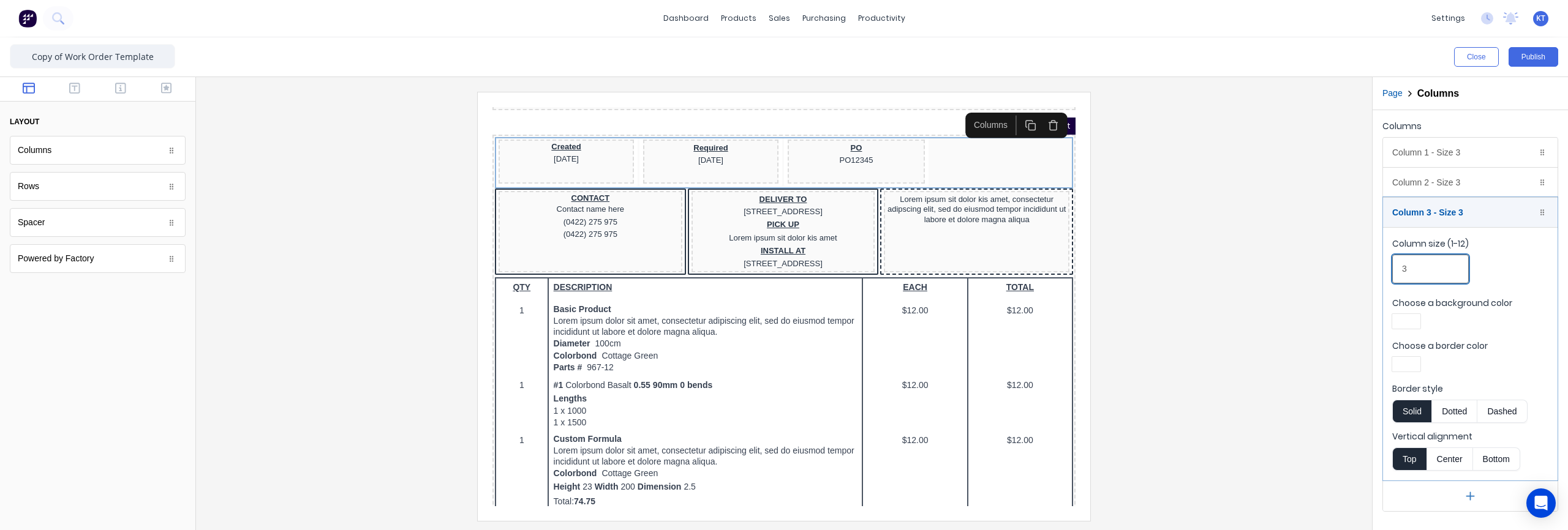
drag, startPoint x: 1423, startPoint y: 273, endPoint x: 1404, endPoint y: 272, distance: 19.0
click at [1404, 272] on input "3" at bounding box center [1430, 270] width 77 height 29
type input "4"
click at [1469, 188] on div "Column 2 - Size 3 Duplicate Delete" at bounding box center [1470, 182] width 175 height 30
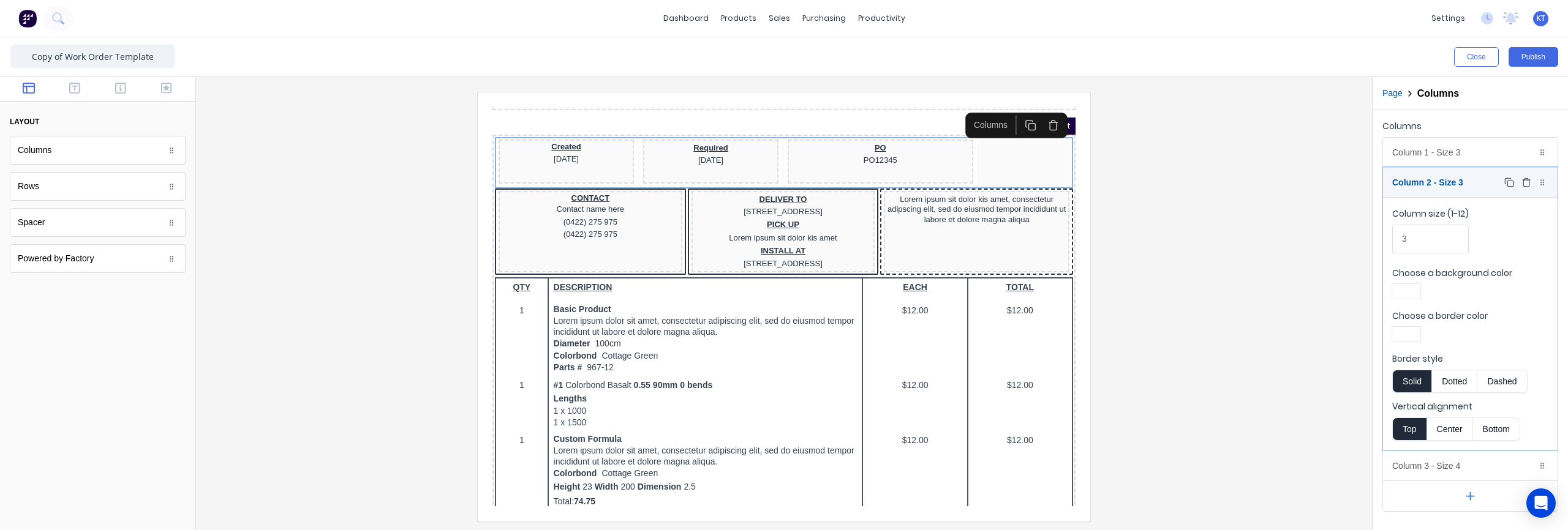
click at [1466, 188] on div "Column 2 - Size 3 Duplicate Delete" at bounding box center [1470, 182] width 175 height 30
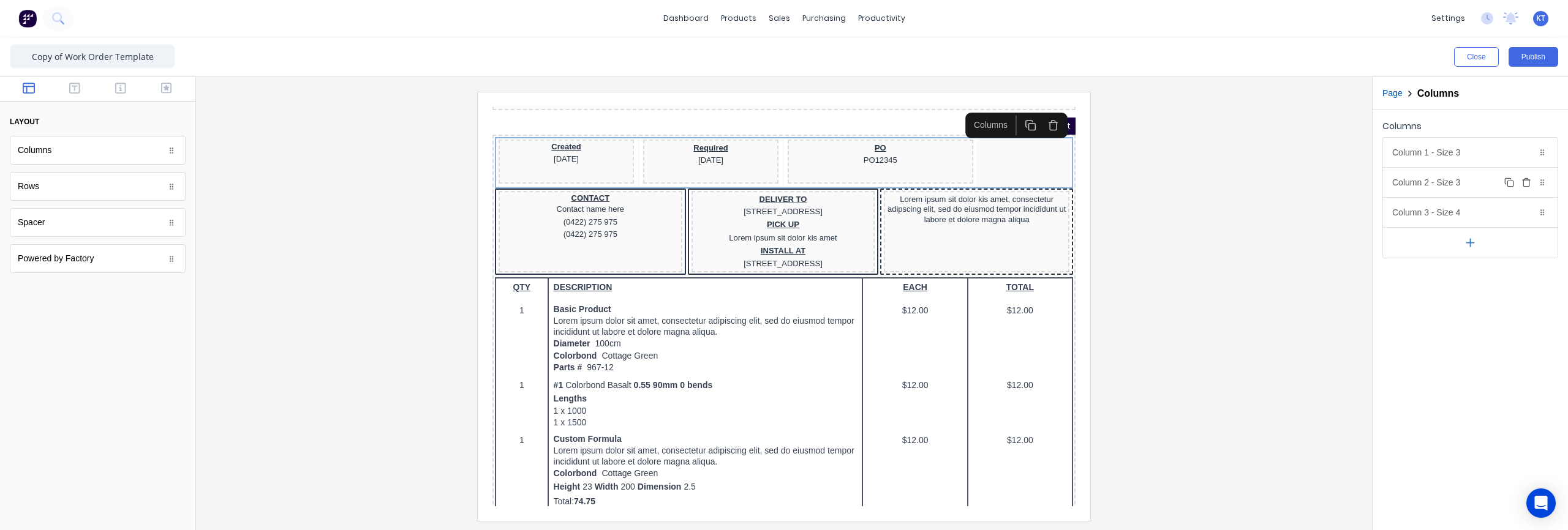
click at [1449, 191] on div "Column 2 - Size 3 Duplicate Delete" at bounding box center [1470, 182] width 175 height 30
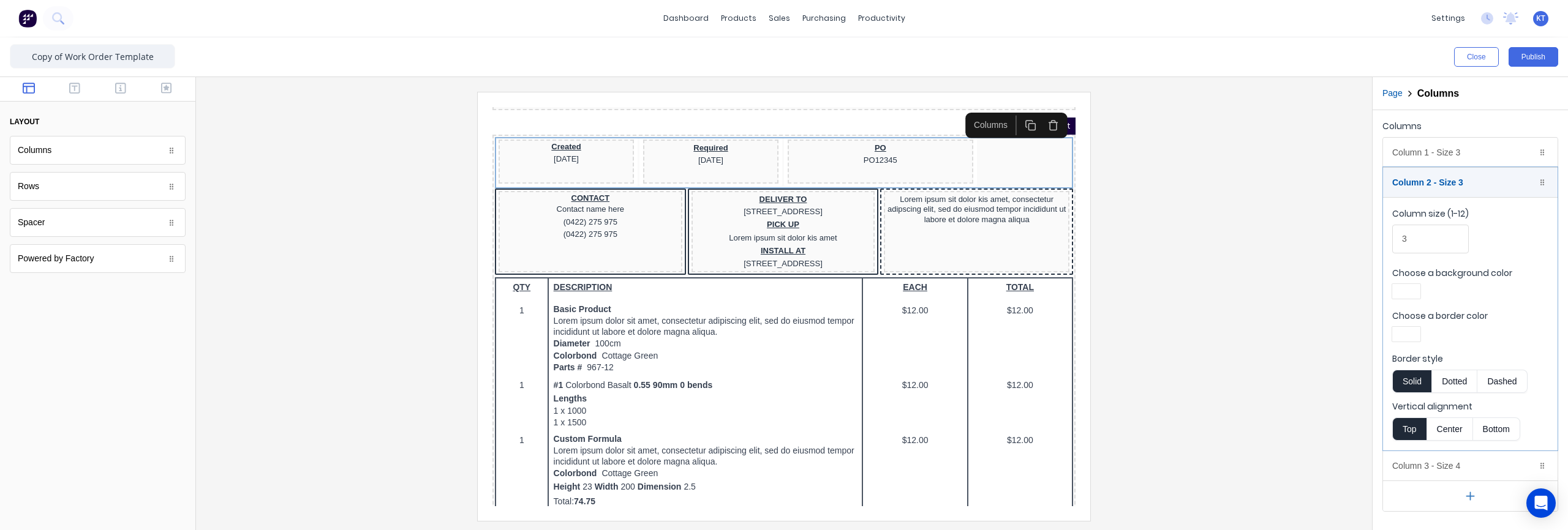
drag, startPoint x: 1432, startPoint y: 254, endPoint x: 1427, endPoint y: 249, distance: 7.1
click at [1432, 254] on div "Column size (1-12) 3" at bounding box center [1470, 233] width 156 height 52
click at [1419, 240] on input "3" at bounding box center [1430, 239] width 77 height 29
click at [1393, 242] on input "3" at bounding box center [1430, 239] width 77 height 29
type input "4"
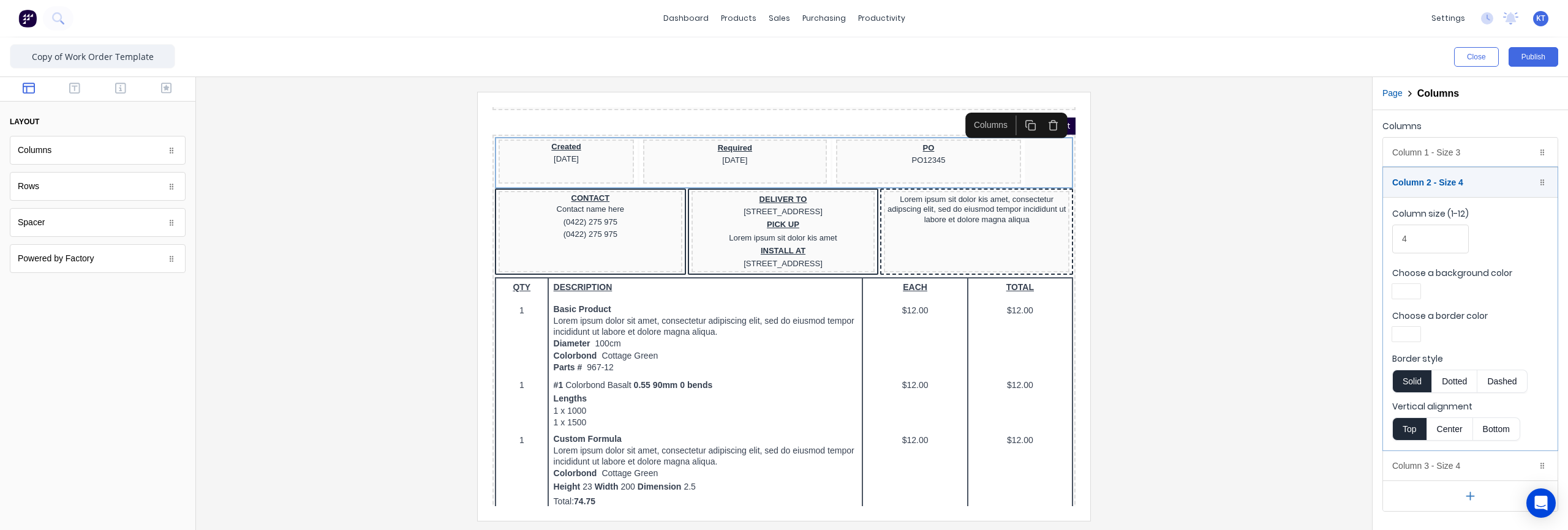
drag, startPoint x: 1499, startPoint y: 260, endPoint x: 1488, endPoint y: 231, distance: 31.0
click at [1498, 259] on fieldset "Column size (1-12) 4 Choose a background color Choose a border color Border sty…" at bounding box center [1470, 324] width 175 height 253
click at [1457, 154] on div "Column 1 - Size 3 Duplicate Delete" at bounding box center [1470, 152] width 175 height 30
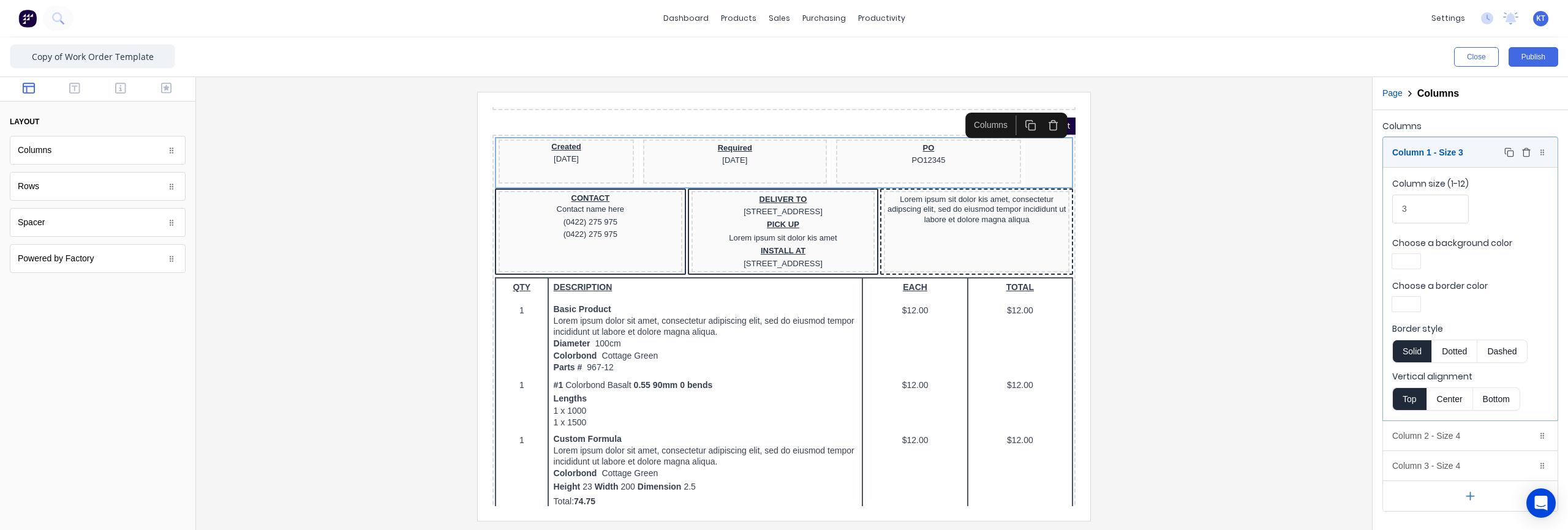
click at [1457, 154] on div "Column 1 - Size 3 Duplicate Delete" at bounding box center [1470, 152] width 175 height 30
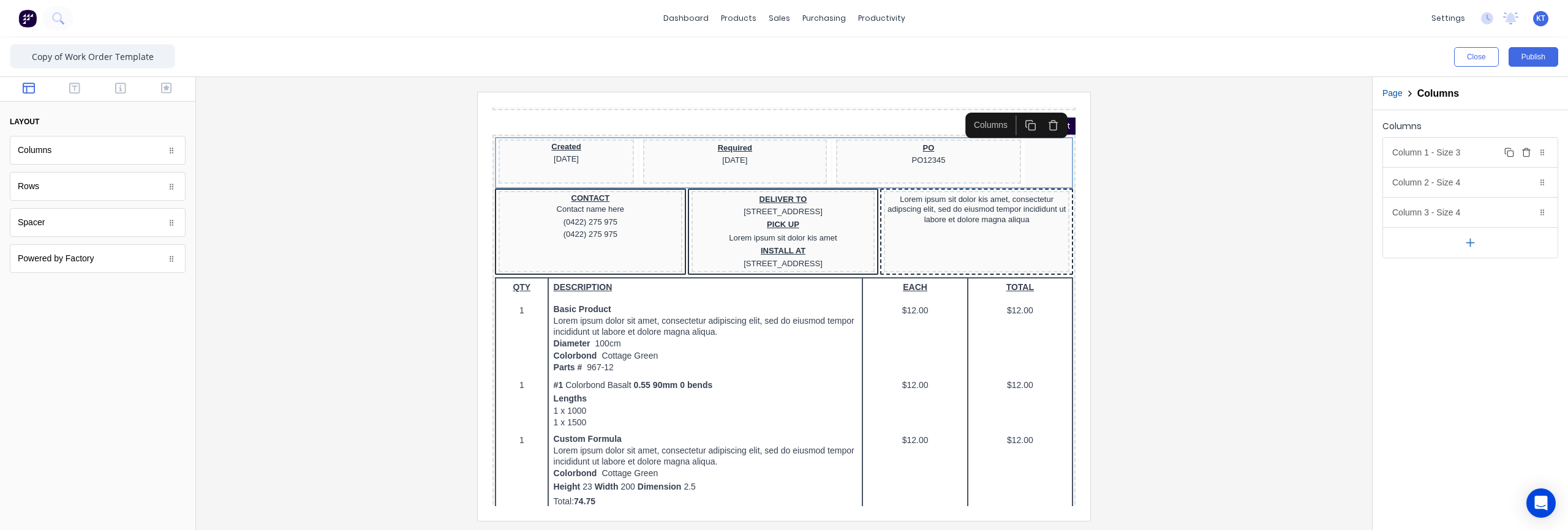
click at [1445, 157] on div "Column 1 - Size 3 Duplicate Delete" at bounding box center [1470, 152] width 175 height 30
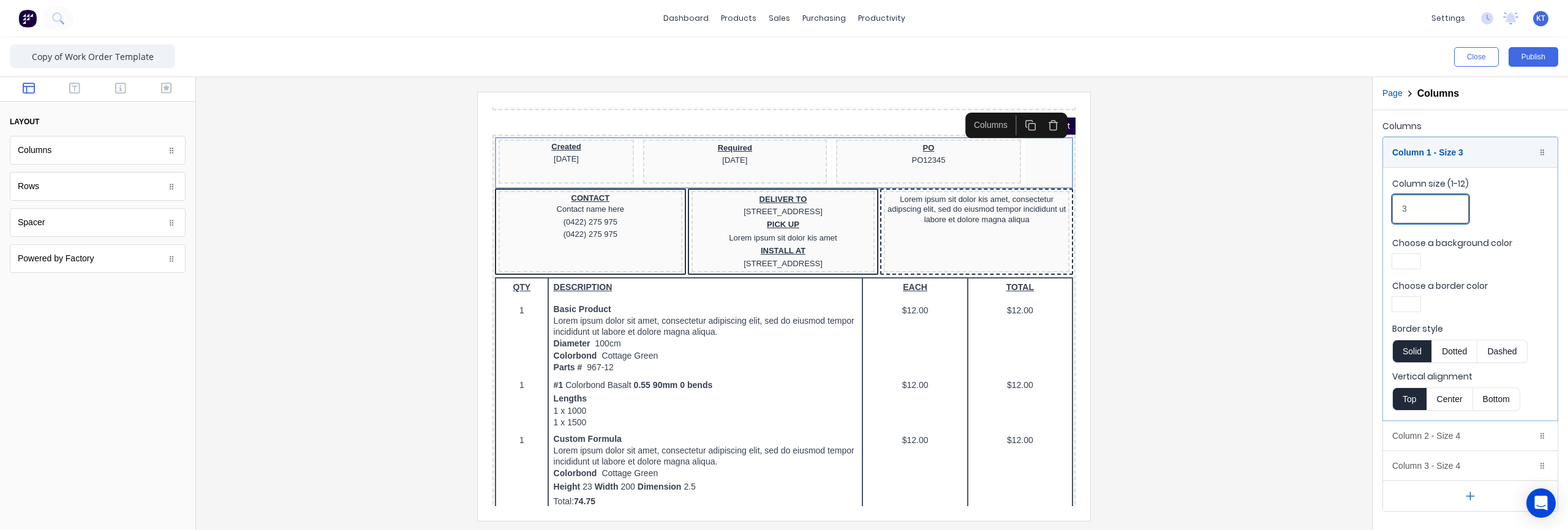
click at [1433, 223] on input "3" at bounding box center [1430, 209] width 77 height 29
drag, startPoint x: 1420, startPoint y: 211, endPoint x: 1396, endPoint y: 212, distance: 24.0
click at [1396, 212] on input "3" at bounding box center [1430, 209] width 77 height 29
type input "4"
click at [1501, 217] on div "Column size (1-12) 4" at bounding box center [1470, 204] width 156 height 52
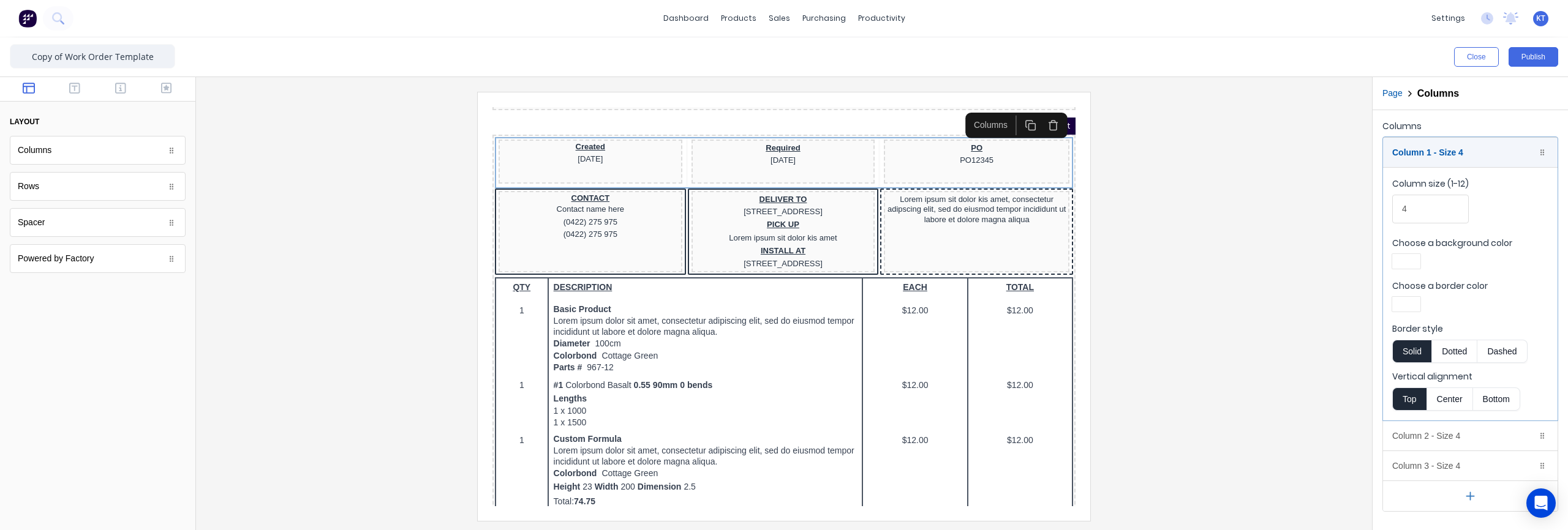
click at [1160, 251] on div at bounding box center [783, 306] width 1156 height 429
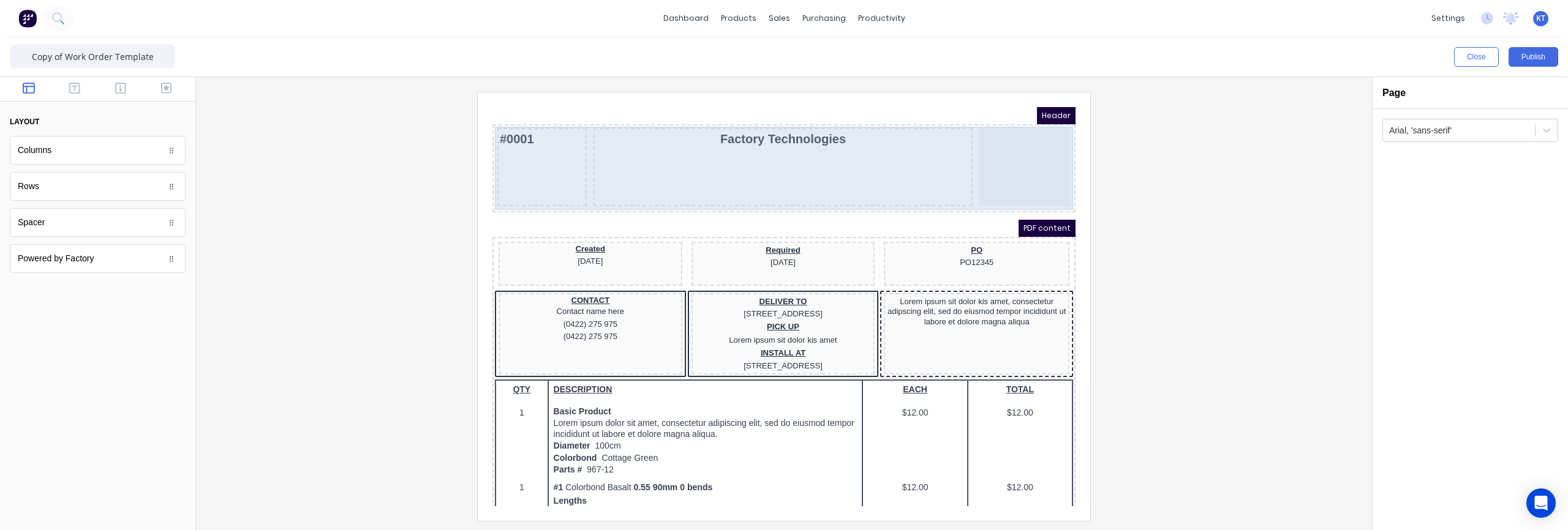
click at [780, 157] on div "Factory Technologies" at bounding box center [768, 152] width 378 height 78
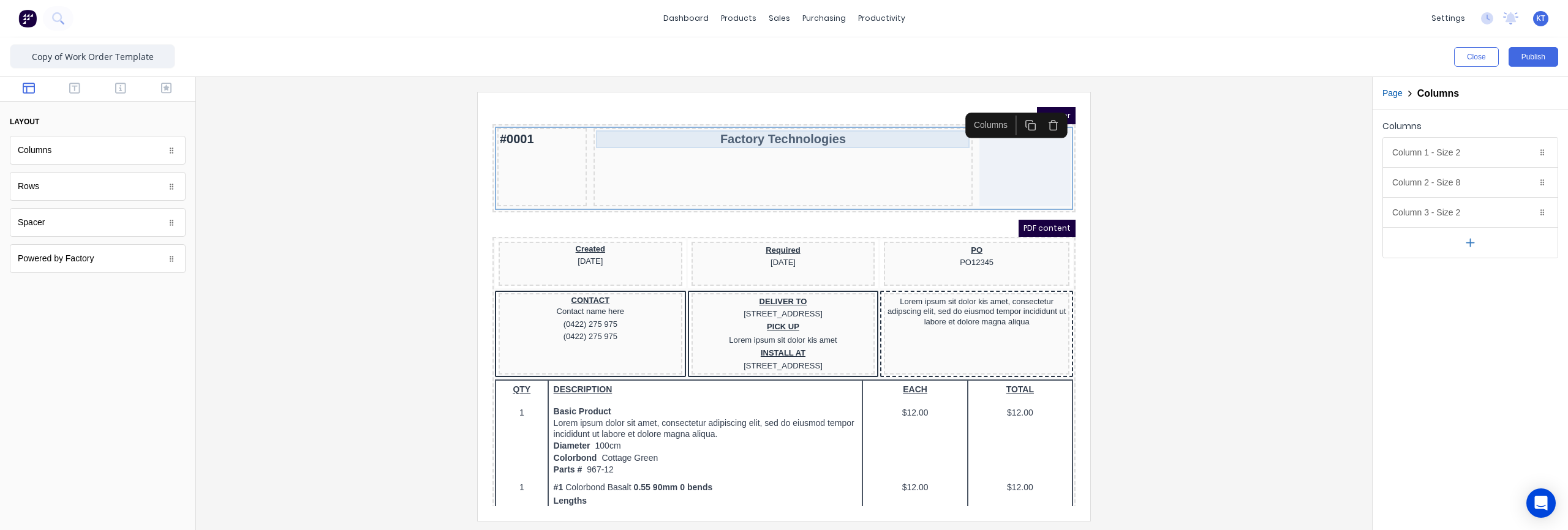
click at [785, 127] on div "Factory Technologies" at bounding box center [768, 124] width 374 height 18
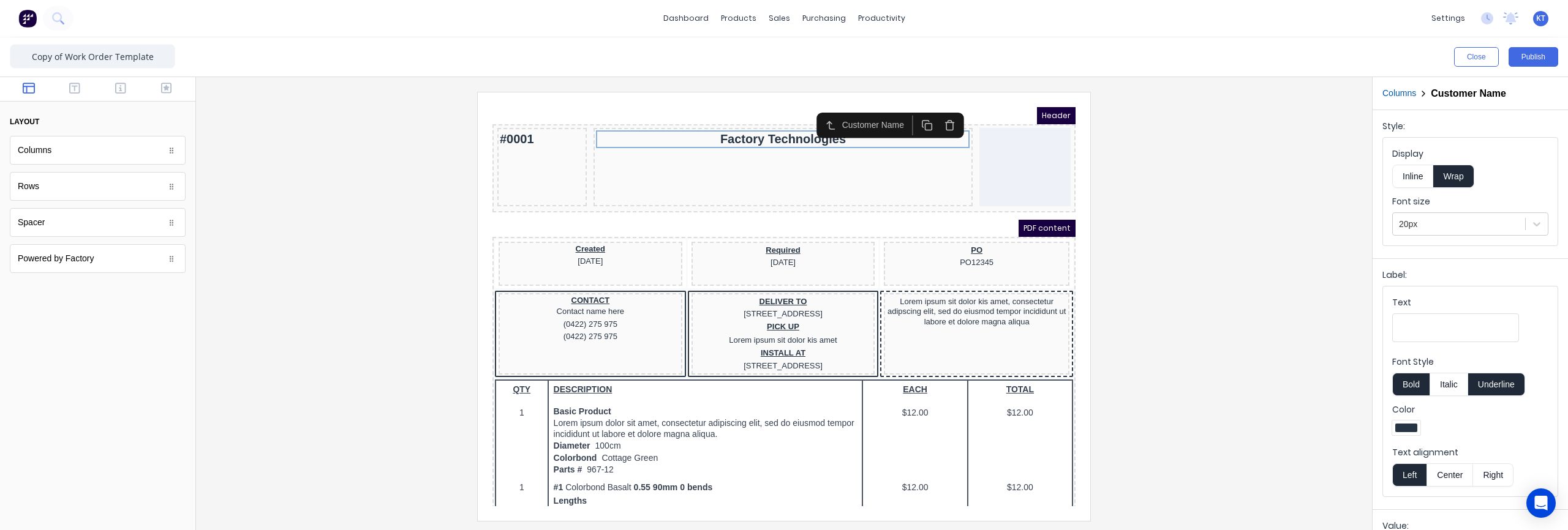
scroll to position [151, 0]
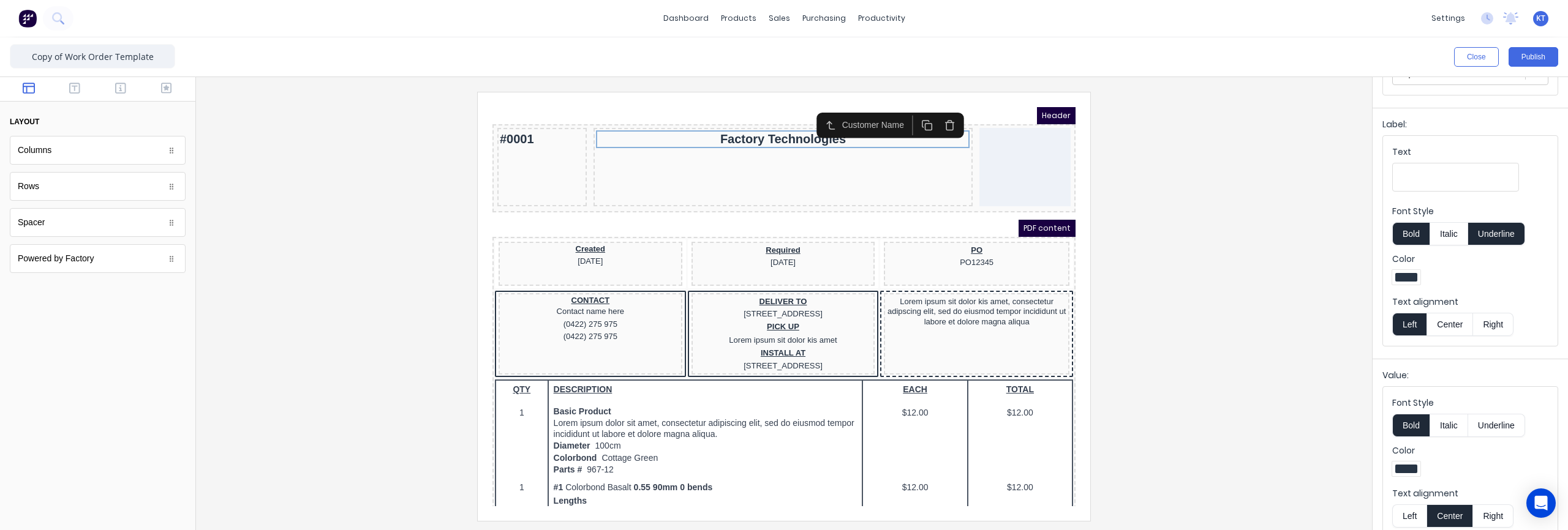
click at [1452, 326] on button "Center" at bounding box center [1450, 324] width 47 height 23
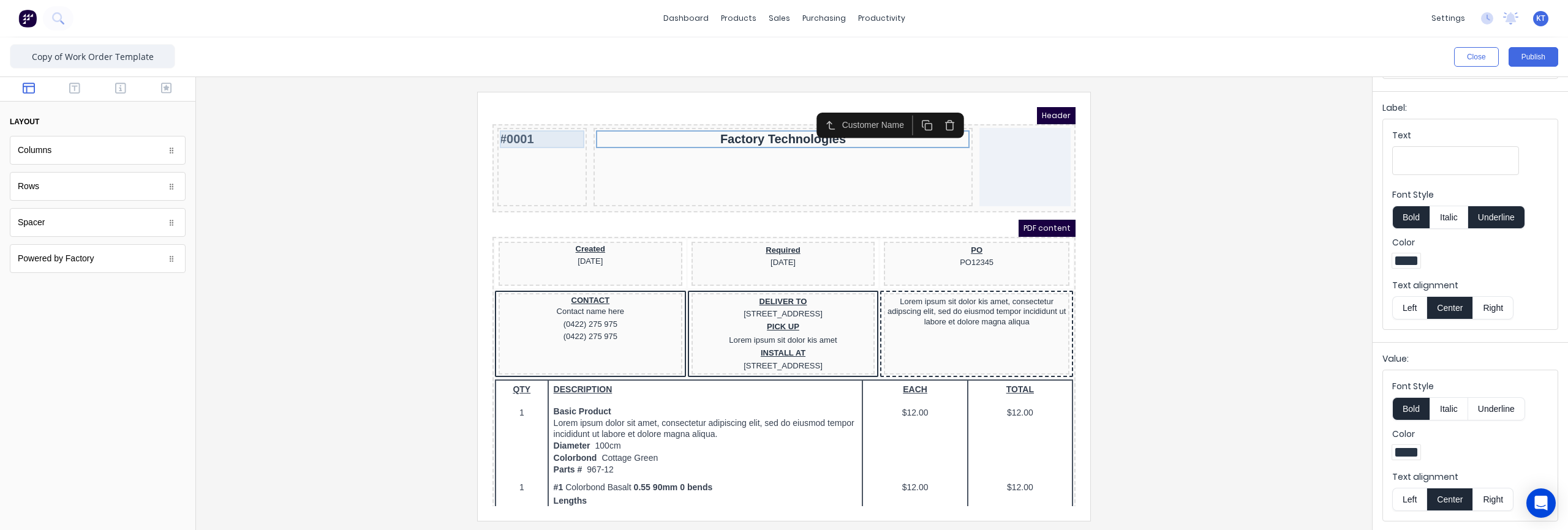
click at [507, 125] on div "#0001" at bounding box center [527, 124] width 85 height 18
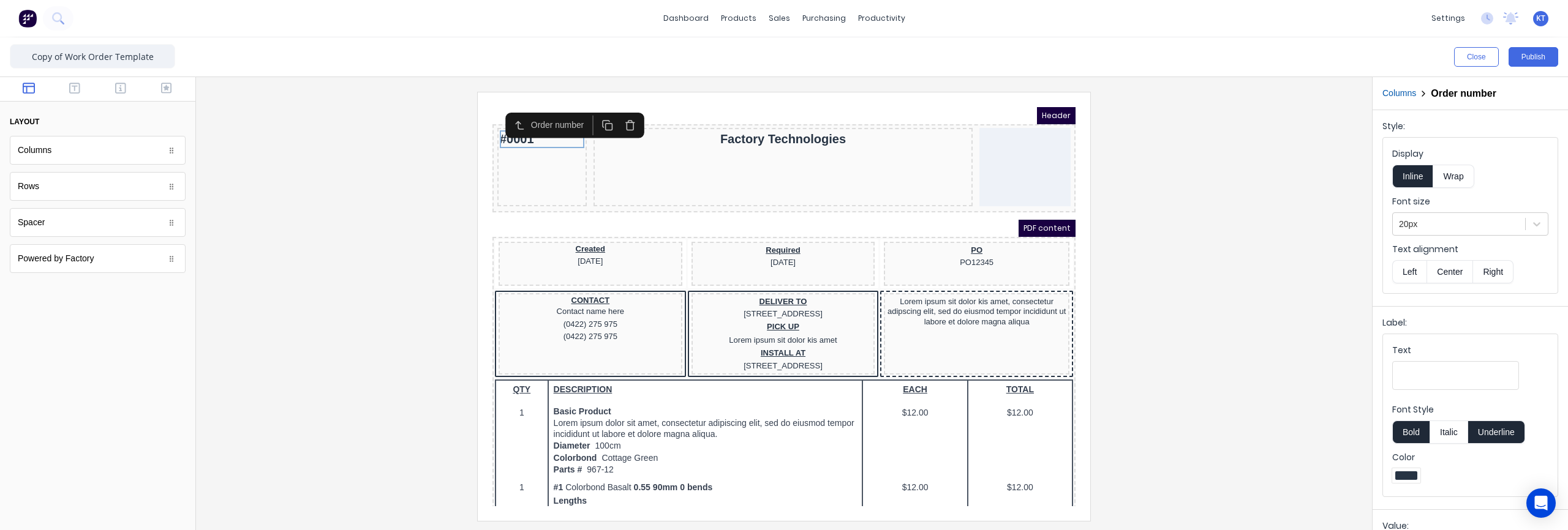
click at [616, 113] on icon "button" at bounding box center [615, 111] width 11 height 11
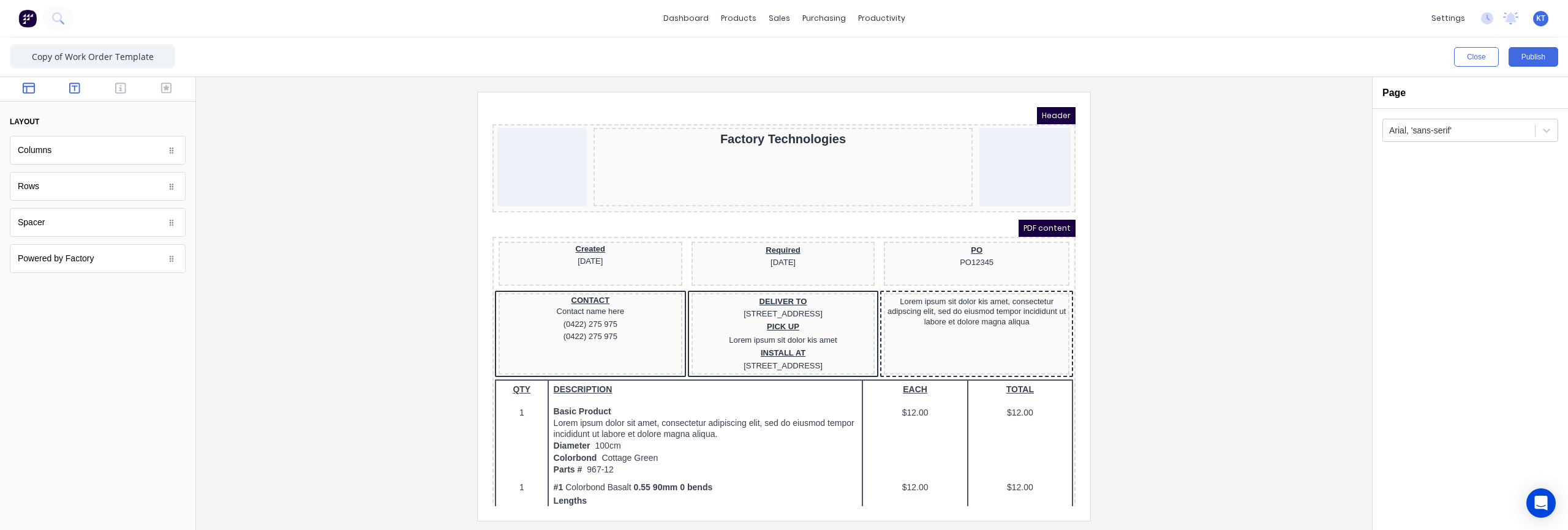
click at [83, 89] on button "button" at bounding box center [75, 89] width 39 height 14
click at [115, 85] on icon "button" at bounding box center [121, 88] width 11 height 13
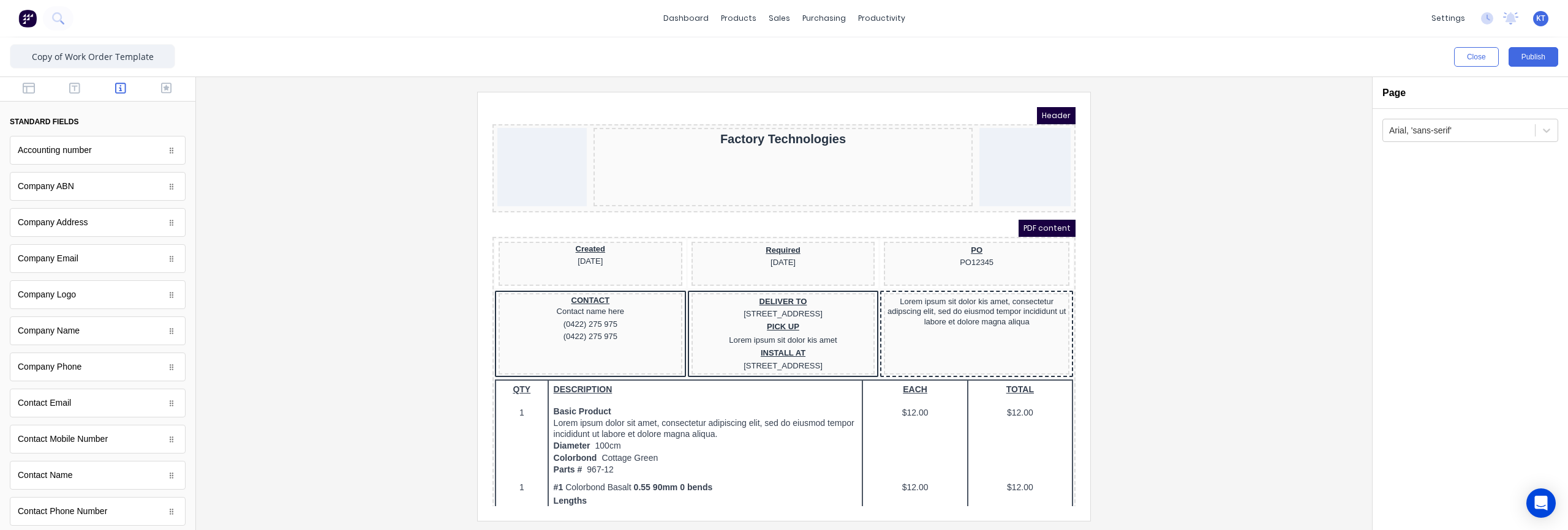
scroll to position [466, 0]
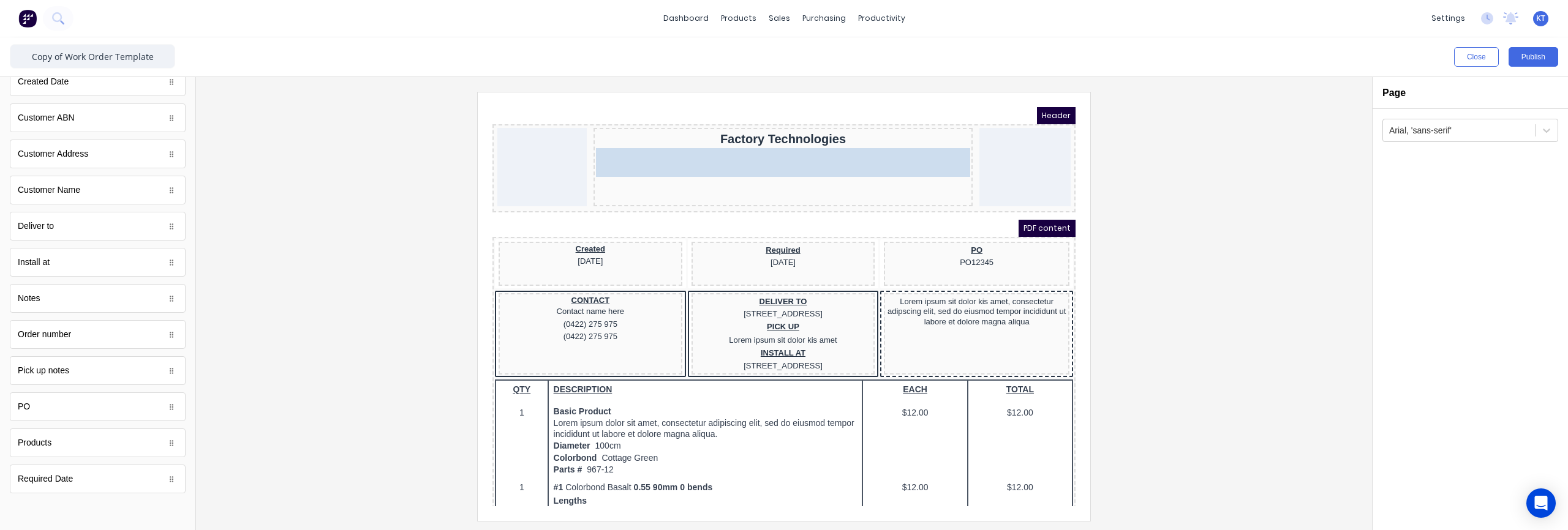
drag, startPoint x: 62, startPoint y: 345, endPoint x: 788, endPoint y: 158, distance: 749.7
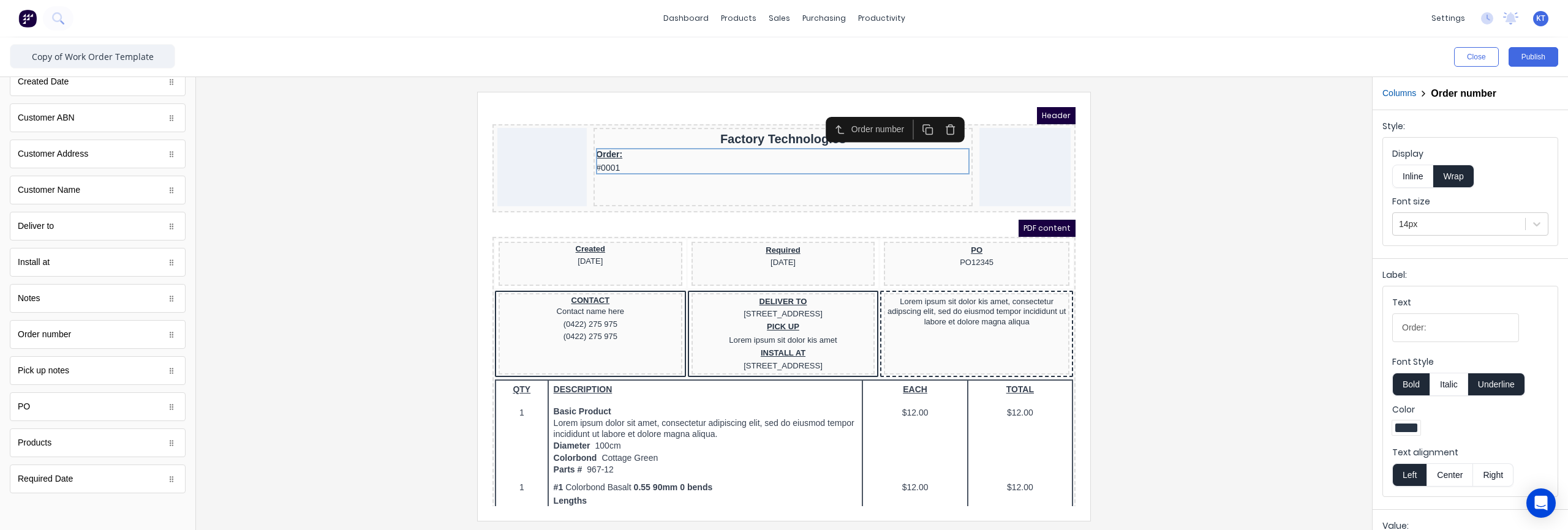
scroll to position [150, 0]
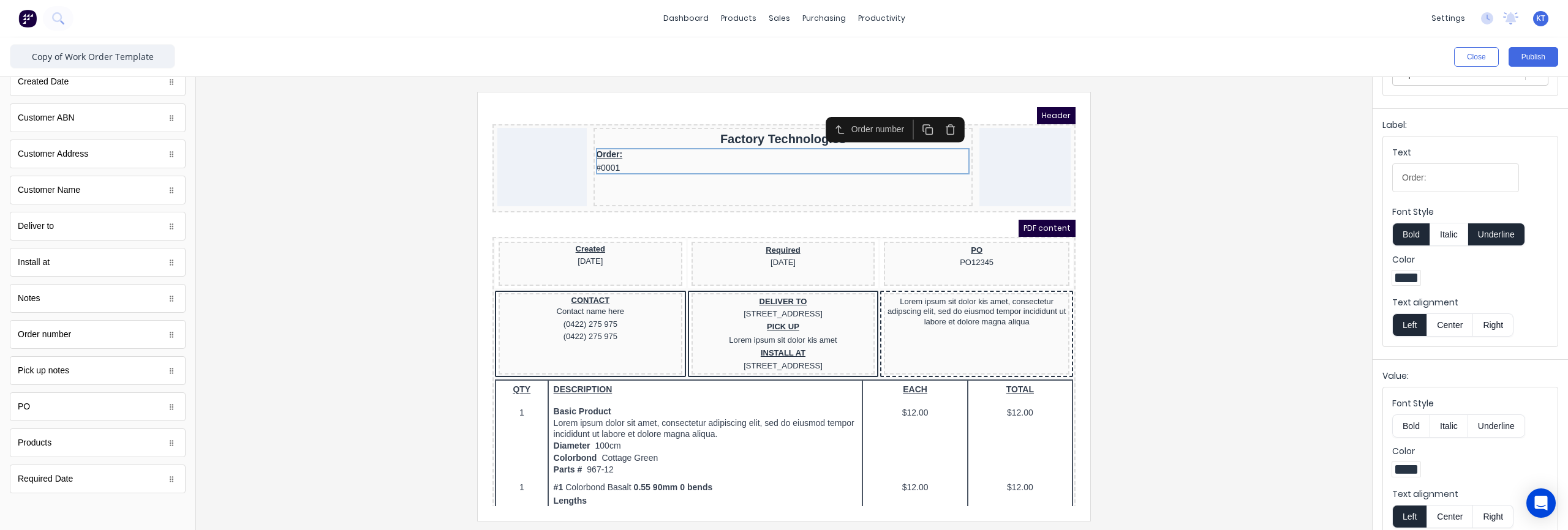
click at [1452, 327] on button "Center" at bounding box center [1450, 325] width 47 height 23
click at [1458, 515] on button "Center" at bounding box center [1450, 517] width 47 height 23
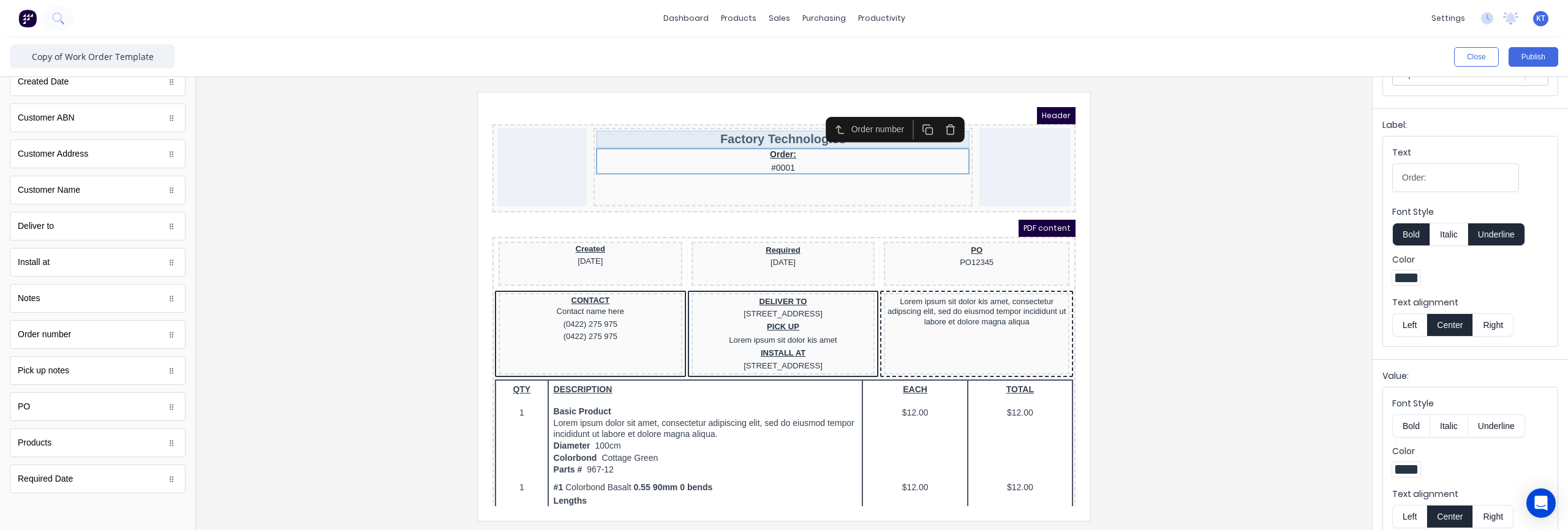
click at [743, 131] on div "Factory Technologies" at bounding box center [768, 124] width 374 height 18
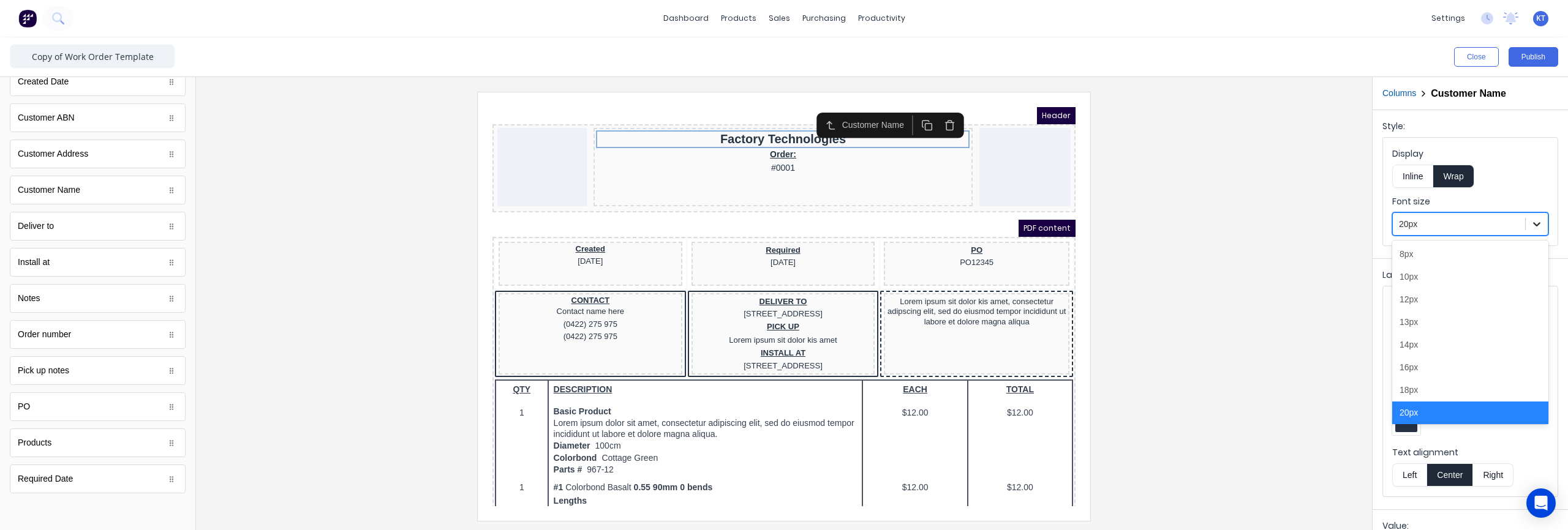
click at [1536, 219] on icon at bounding box center [1536, 224] width 13 height 13
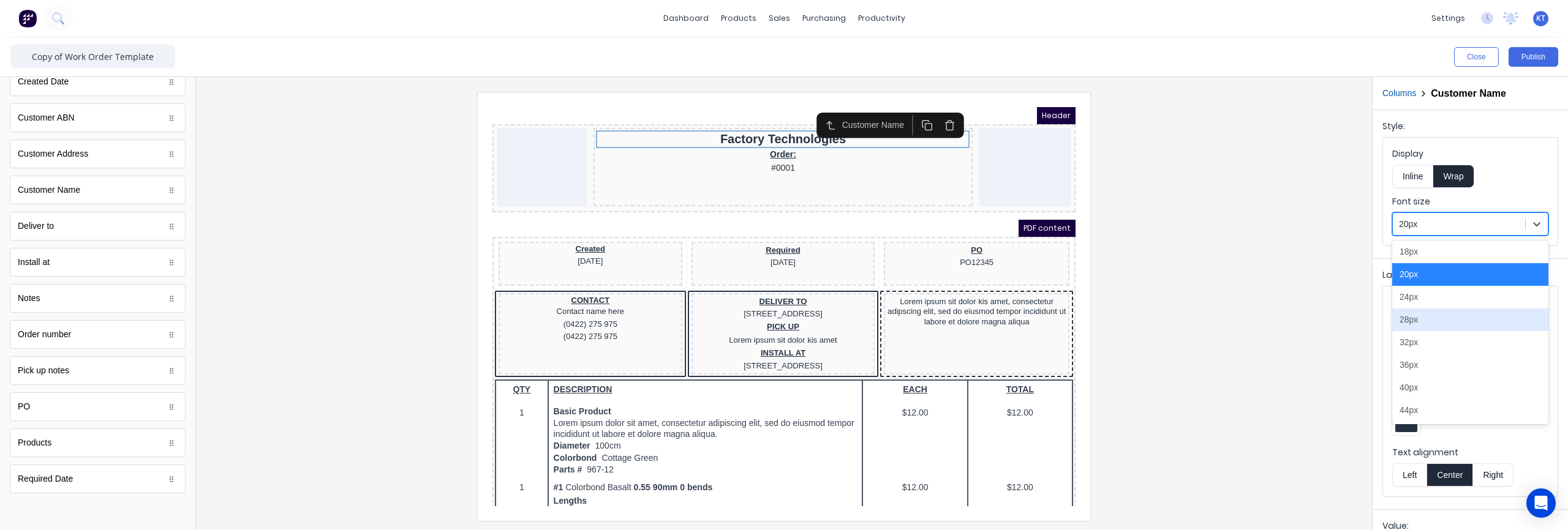
click at [1414, 322] on div "28px" at bounding box center [1470, 319] width 156 height 23
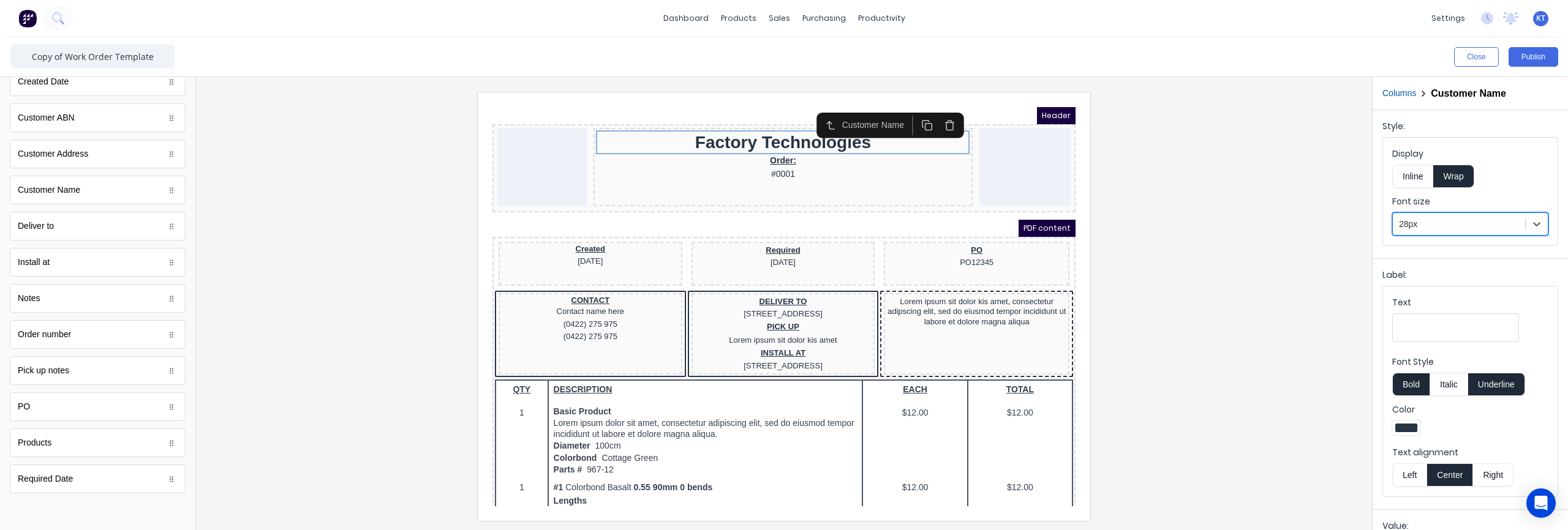
click at [1190, 231] on div at bounding box center [783, 306] width 1156 height 429
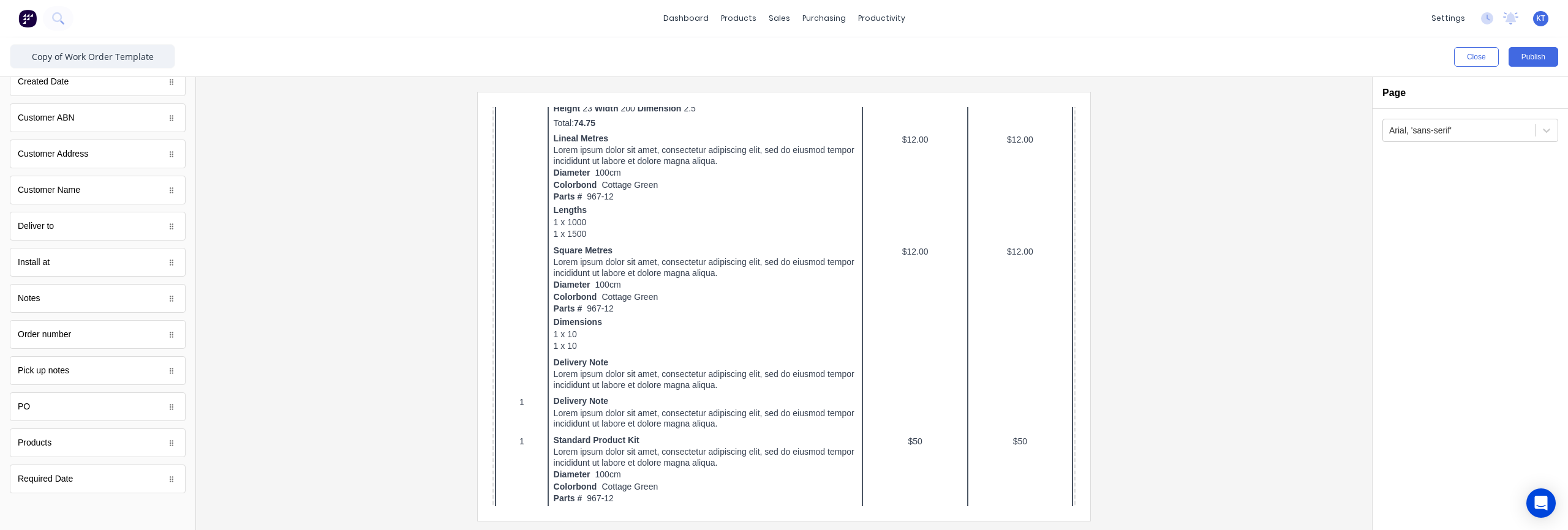
scroll to position [0, 0]
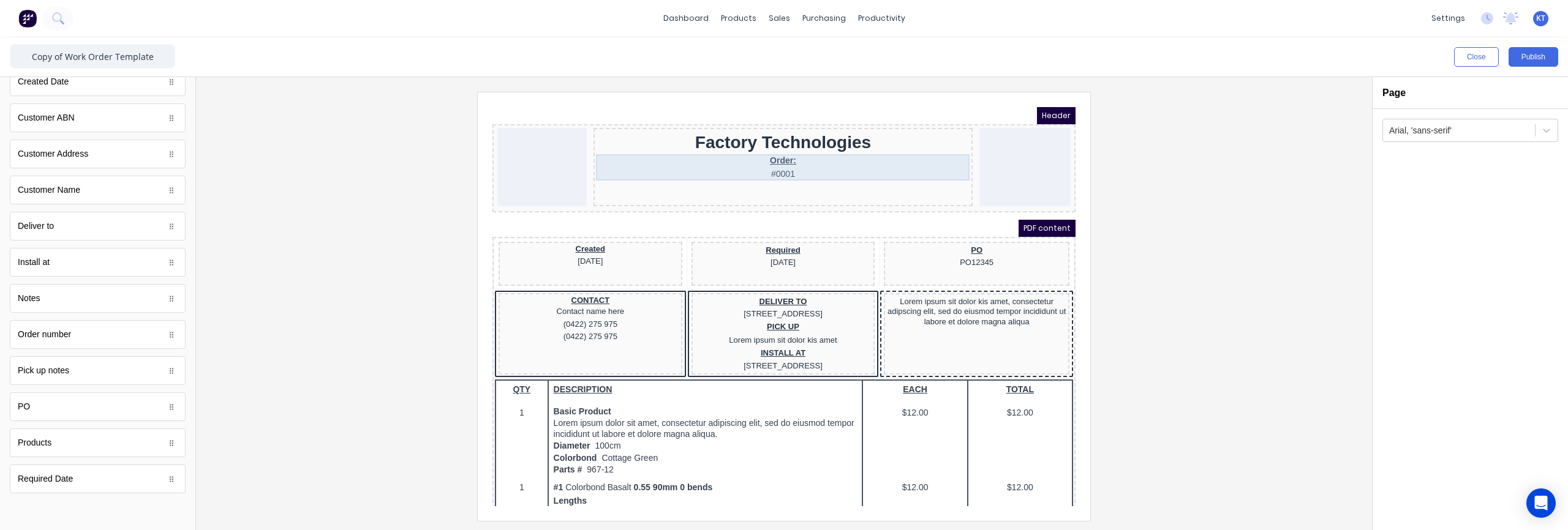
click at [782, 160] on div "Order: #0001" at bounding box center [768, 152] width 374 height 26
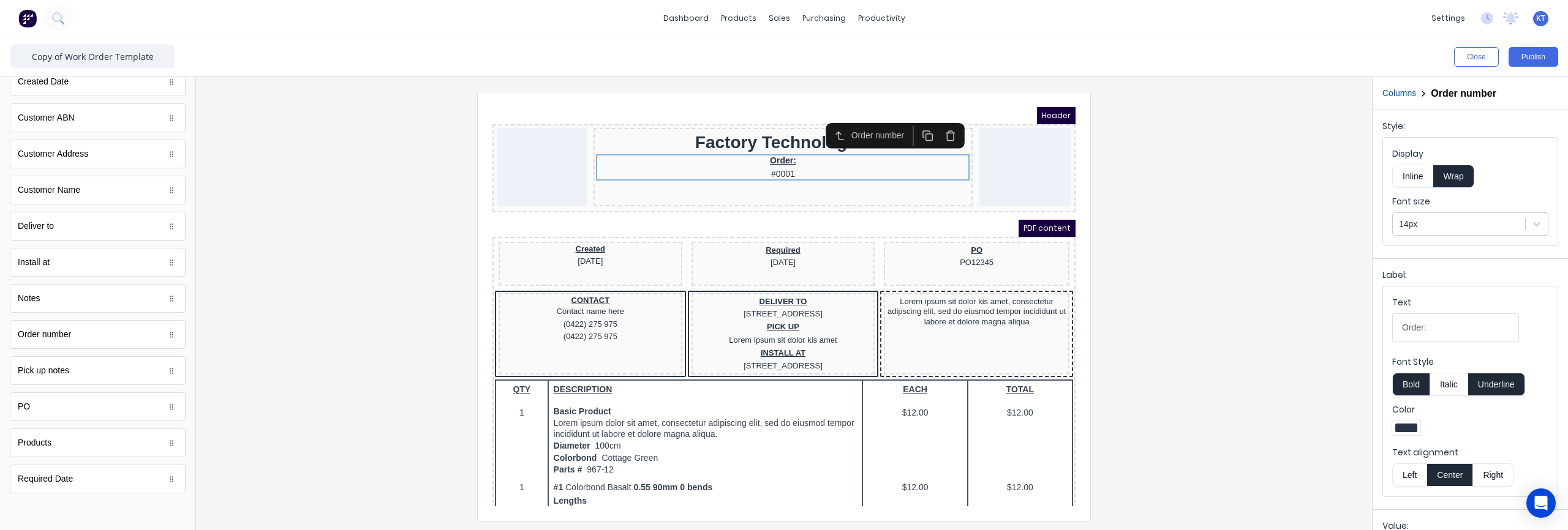
scroll to position [168, 0]
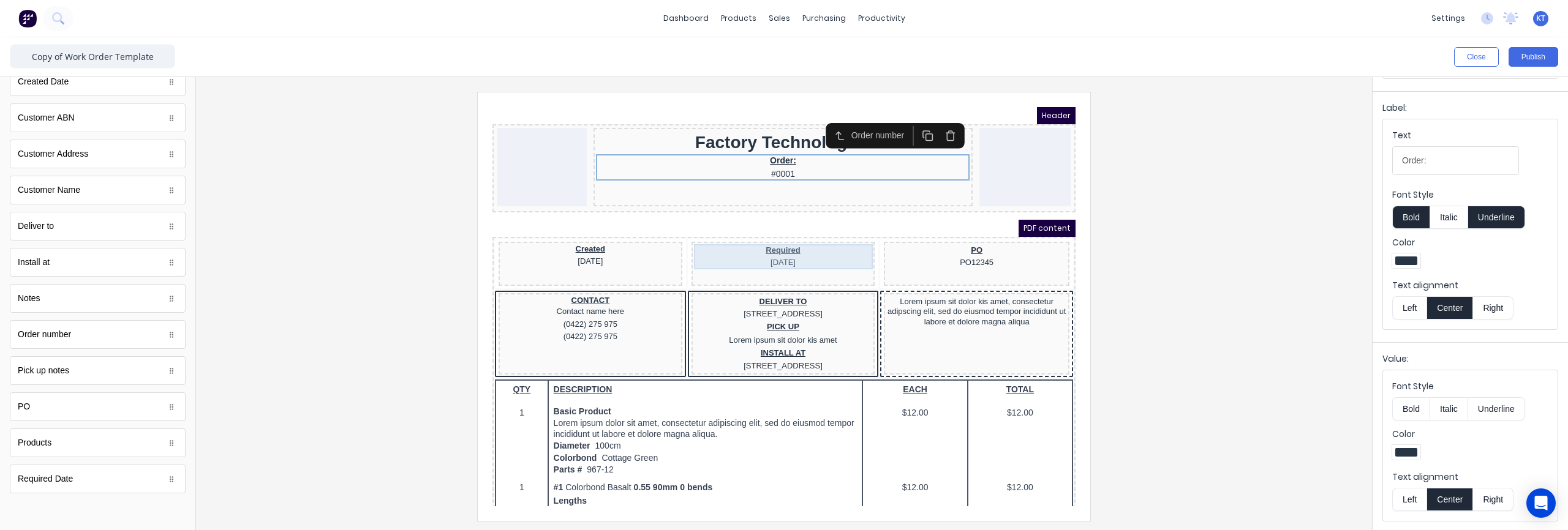
click at [774, 251] on div "Required 29/10/2024" at bounding box center [769, 242] width 178 height 25
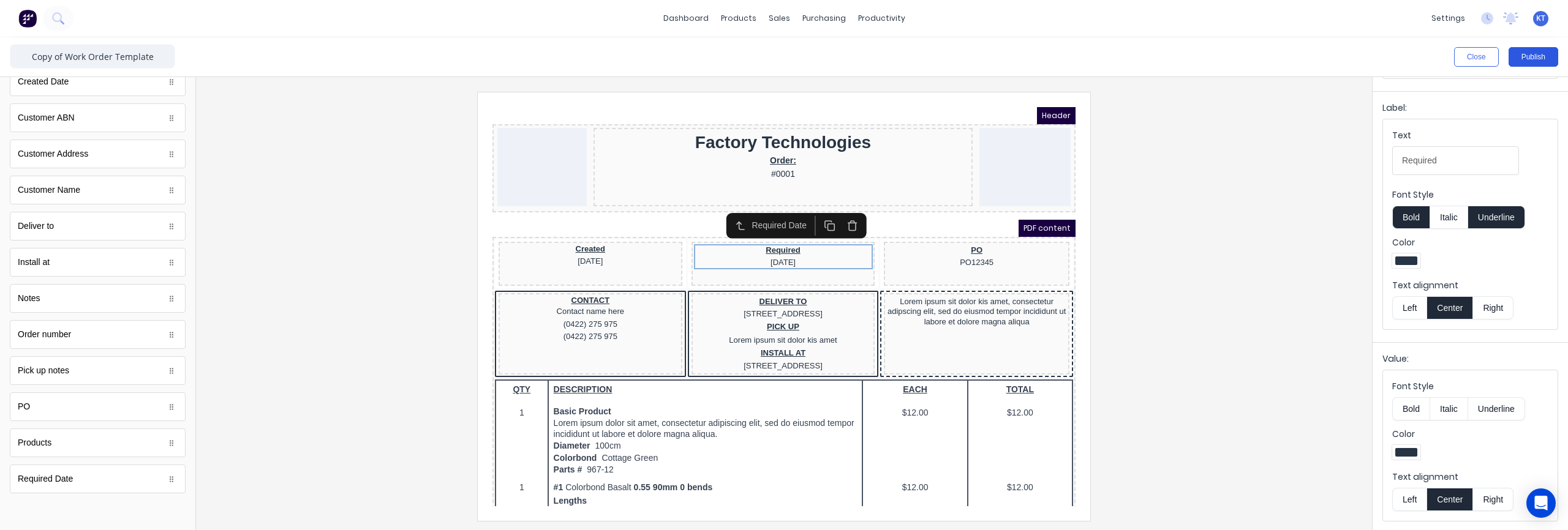
click at [1531, 60] on button "Publish" at bounding box center [1533, 57] width 50 height 20
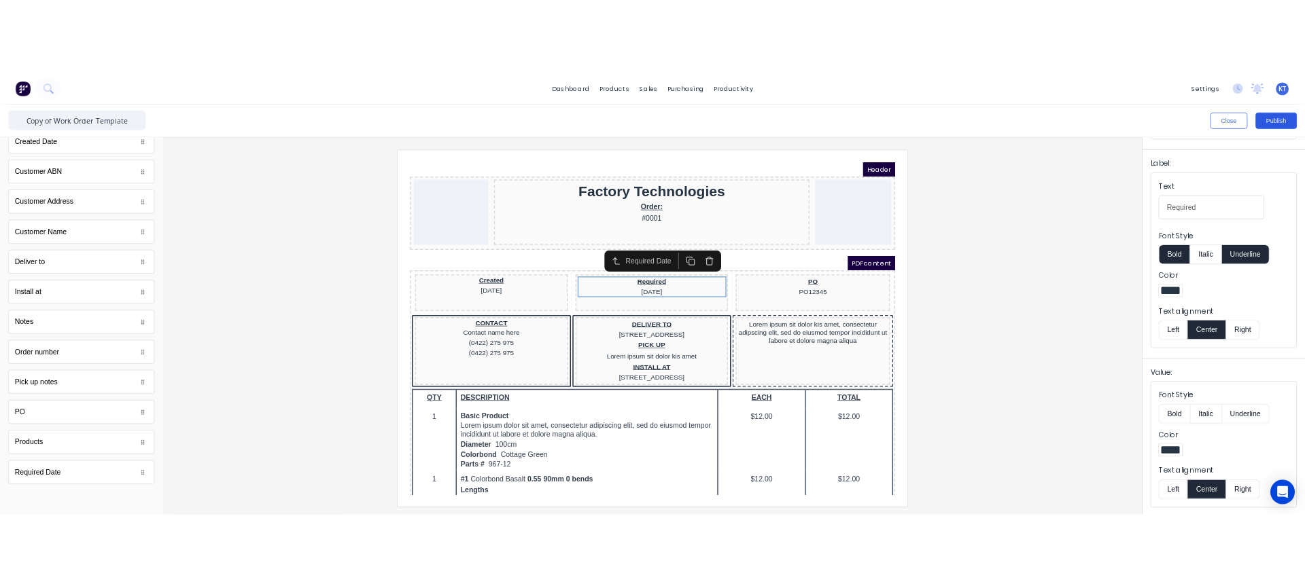
scroll to position [0, 0]
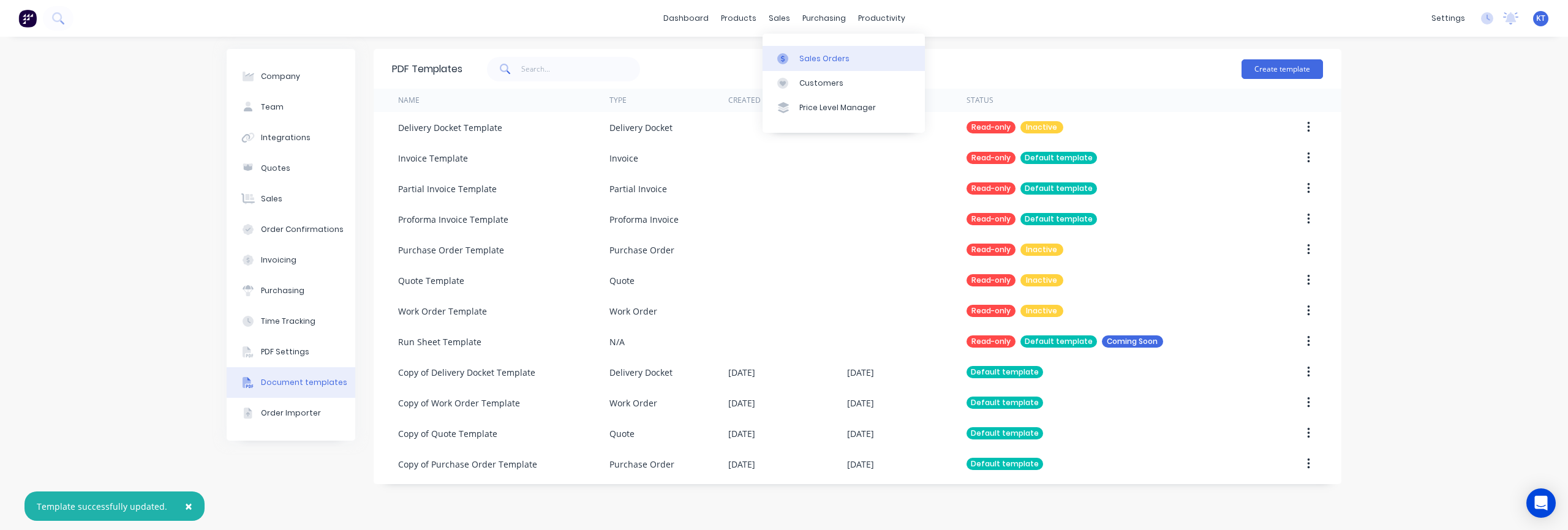
click at [795, 64] on link "Sales Orders" at bounding box center [843, 58] width 162 height 24
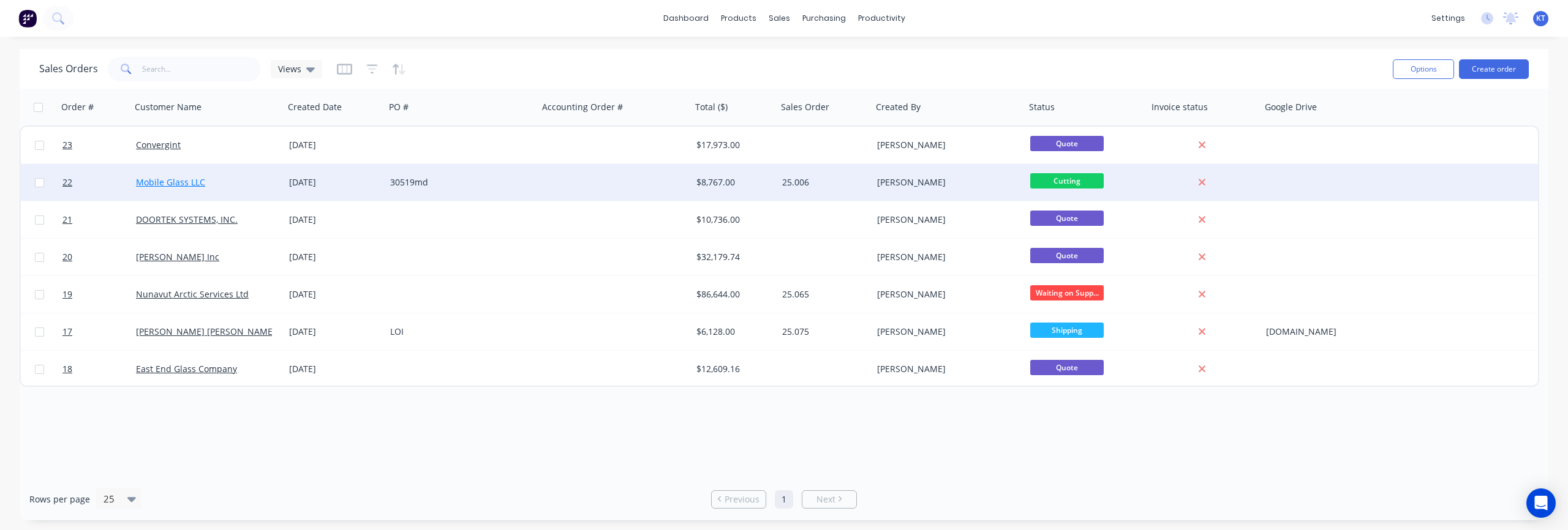
click at [148, 179] on link "Mobile Glass LLC" at bounding box center [170, 182] width 69 height 12
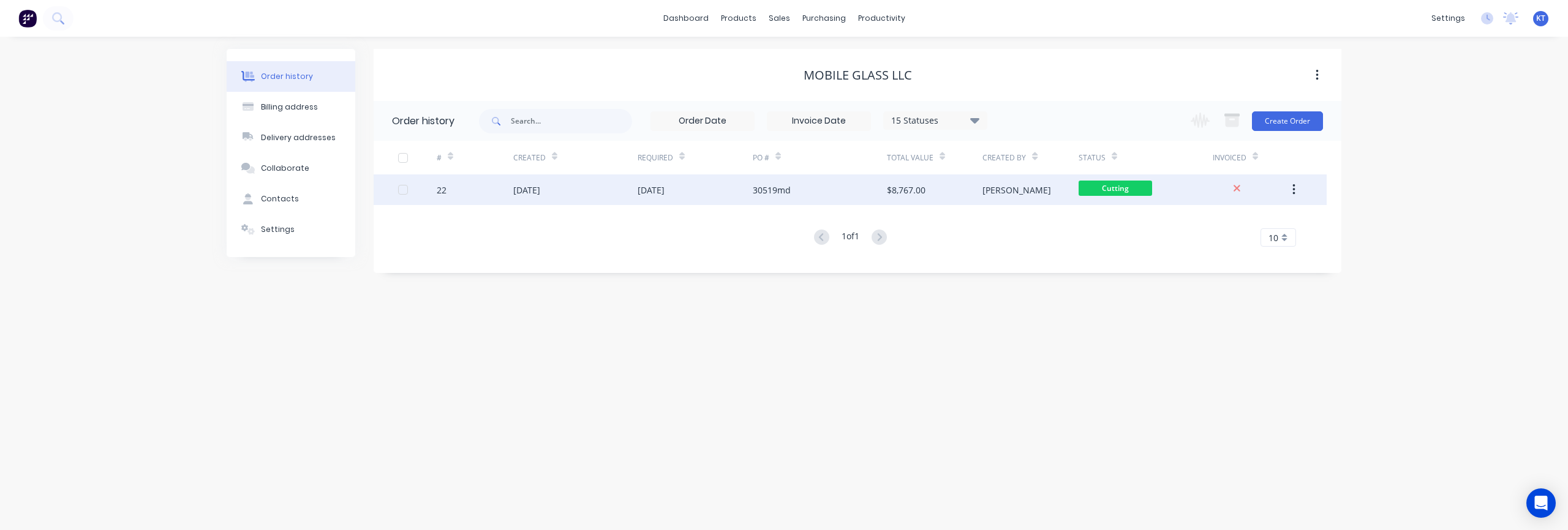
click at [569, 191] on div "07 Oct 2025" at bounding box center [575, 190] width 124 height 31
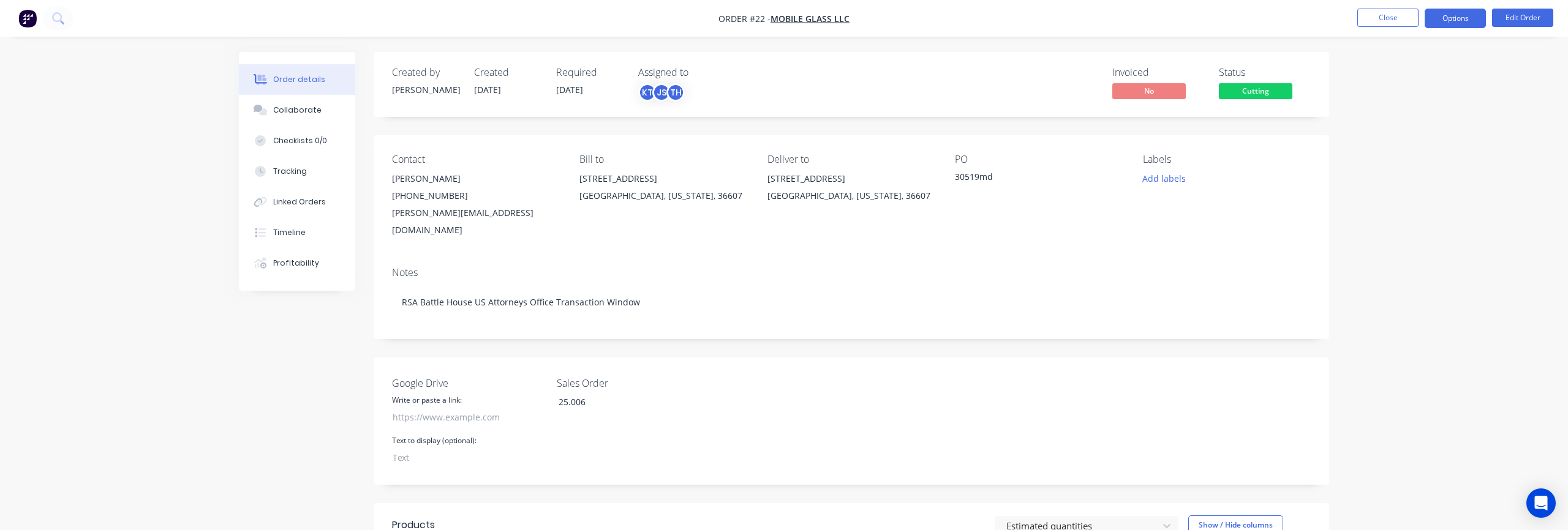
click at [1471, 21] on button "Options" at bounding box center [1455, 19] width 61 height 20
click at [1395, 149] on div "Work Order" at bounding box center [1418, 148] width 113 height 18
click at [1416, 123] on div "Without pricing" at bounding box center [1418, 123] width 113 height 18
